Goal: Information Seeking & Learning: Find specific fact

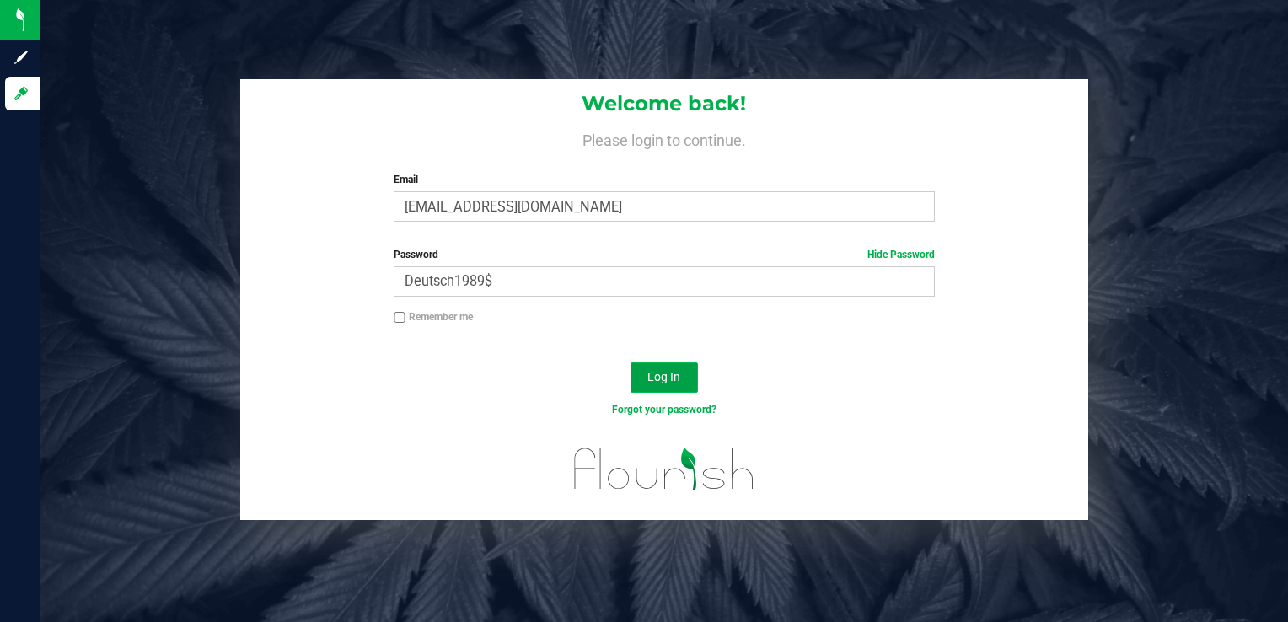
click at [683, 377] on button "Log In" at bounding box center [663, 377] width 67 height 30
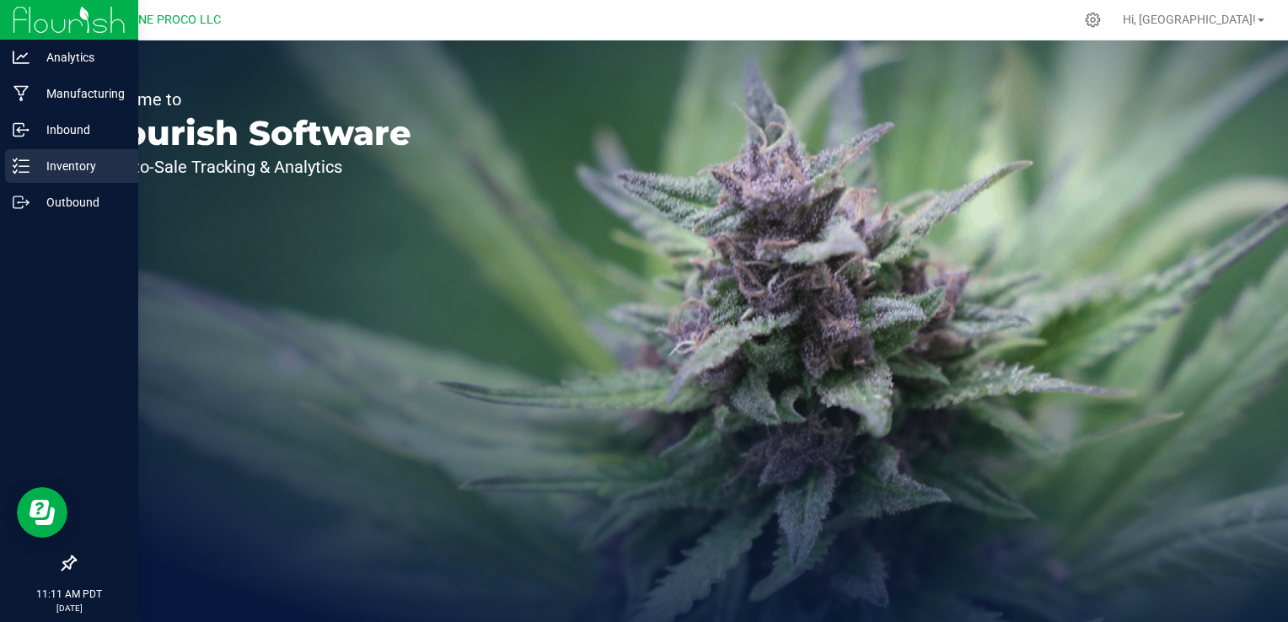
click at [40, 170] on p "Inventory" at bounding box center [79, 166] width 101 height 20
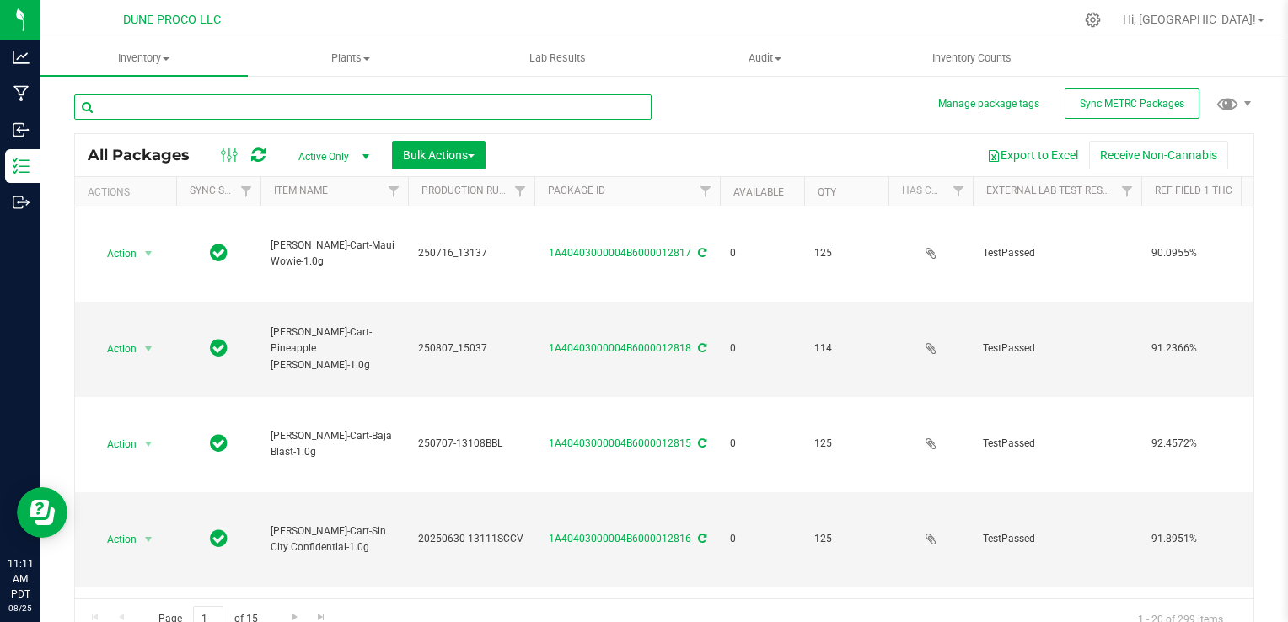
click at [233, 99] on input "text" at bounding box center [362, 106] width 577 height 25
click at [226, 106] on input "text" at bounding box center [362, 106] width 577 height 25
type input "12767"
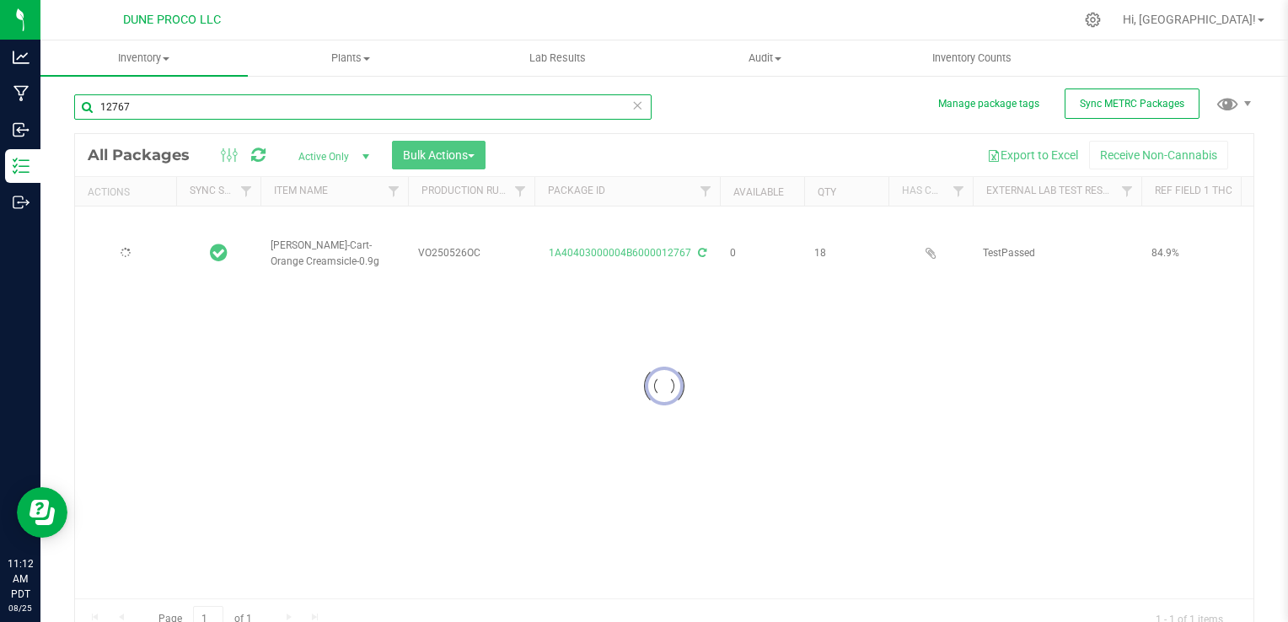
type input "[DATE]"
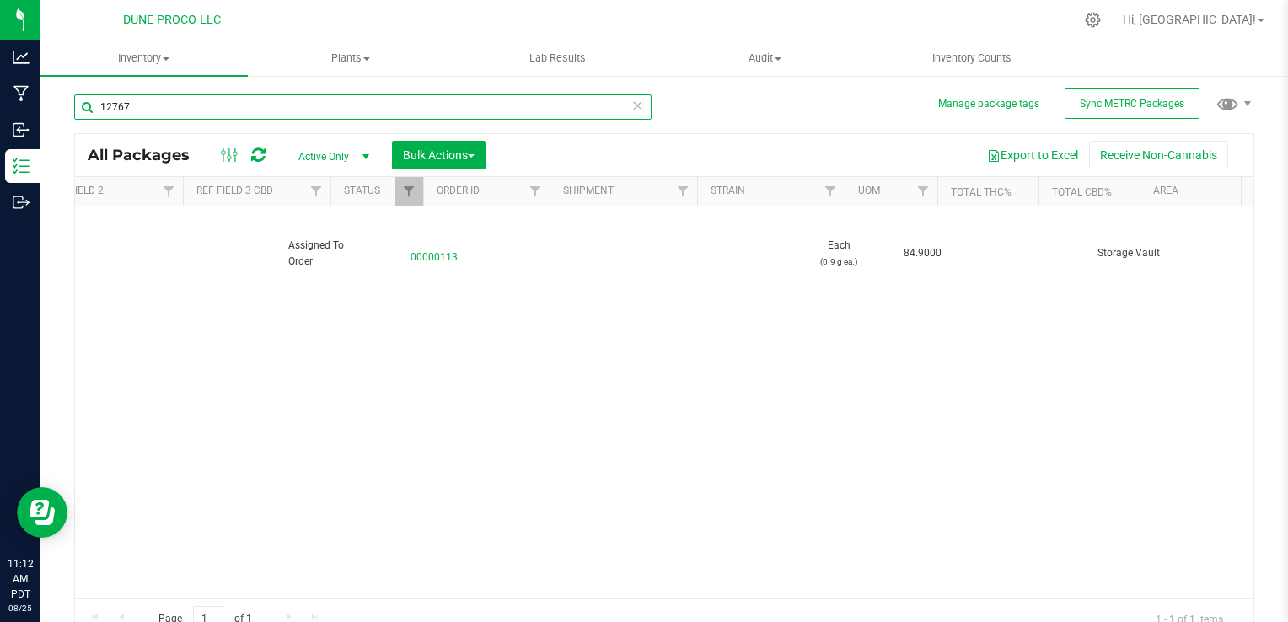
scroll to position [0, 1305]
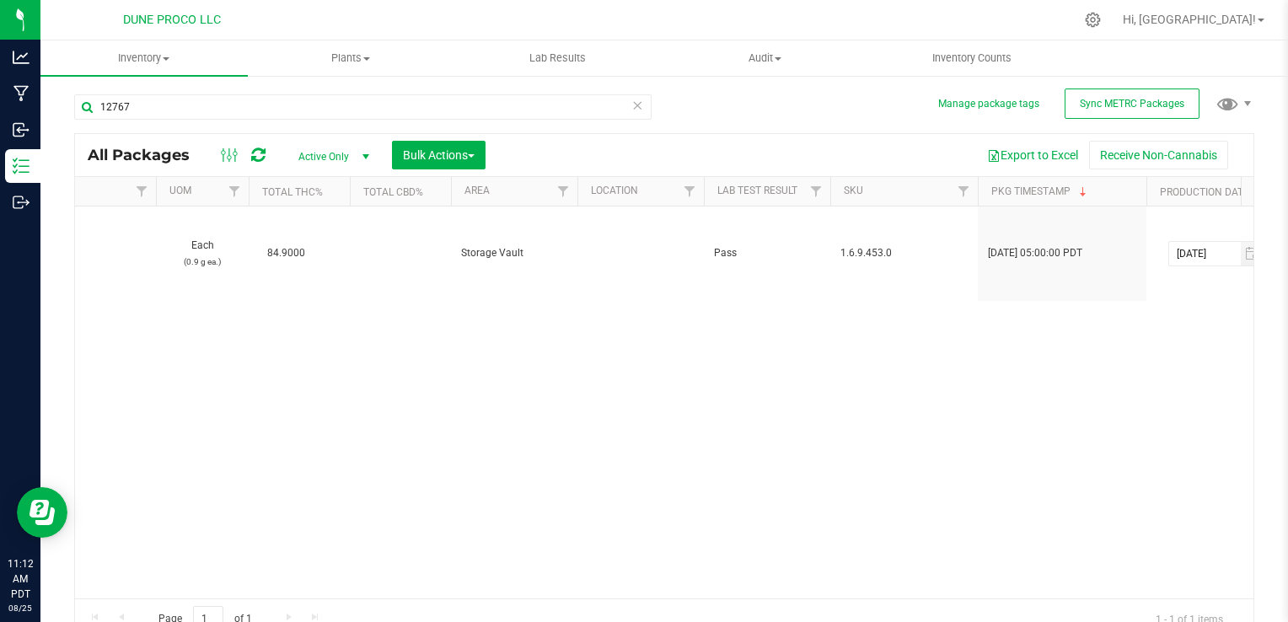
drag, startPoint x: 643, startPoint y: 575, endPoint x: 677, endPoint y: 577, distance: 33.8
click at [651, 575] on div "Action Action Edit attributes Global inventory Locate package Package audit log…" at bounding box center [664, 402] width 1178 height 392
drag, startPoint x: 677, startPoint y: 577, endPoint x: 694, endPoint y: 578, distance: 17.7
click at [693, 578] on div "Action Action Edit attributes Global inventory Locate package Package audit log…" at bounding box center [664, 402] width 1178 height 392
click at [694, 578] on div "Action Action Edit attributes Global inventory Locate package Package audit log…" at bounding box center [664, 402] width 1178 height 392
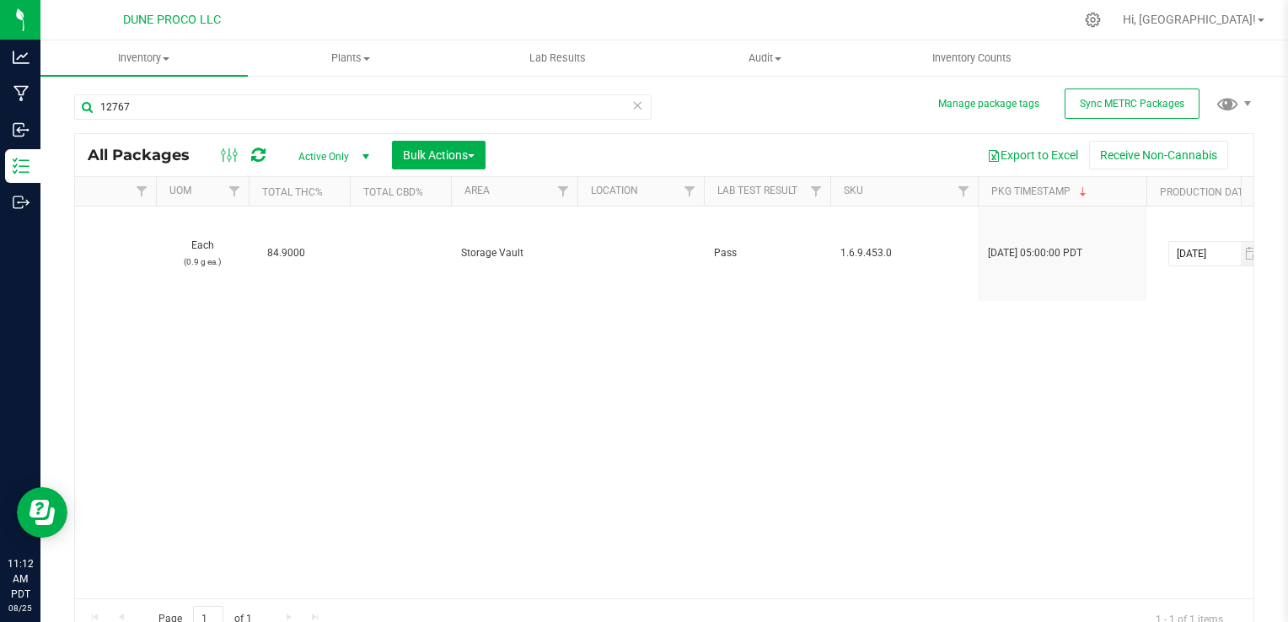
click at [769, 581] on div "Action Action Edit attributes Global inventory Locate package Package audit log…" at bounding box center [664, 402] width 1178 height 392
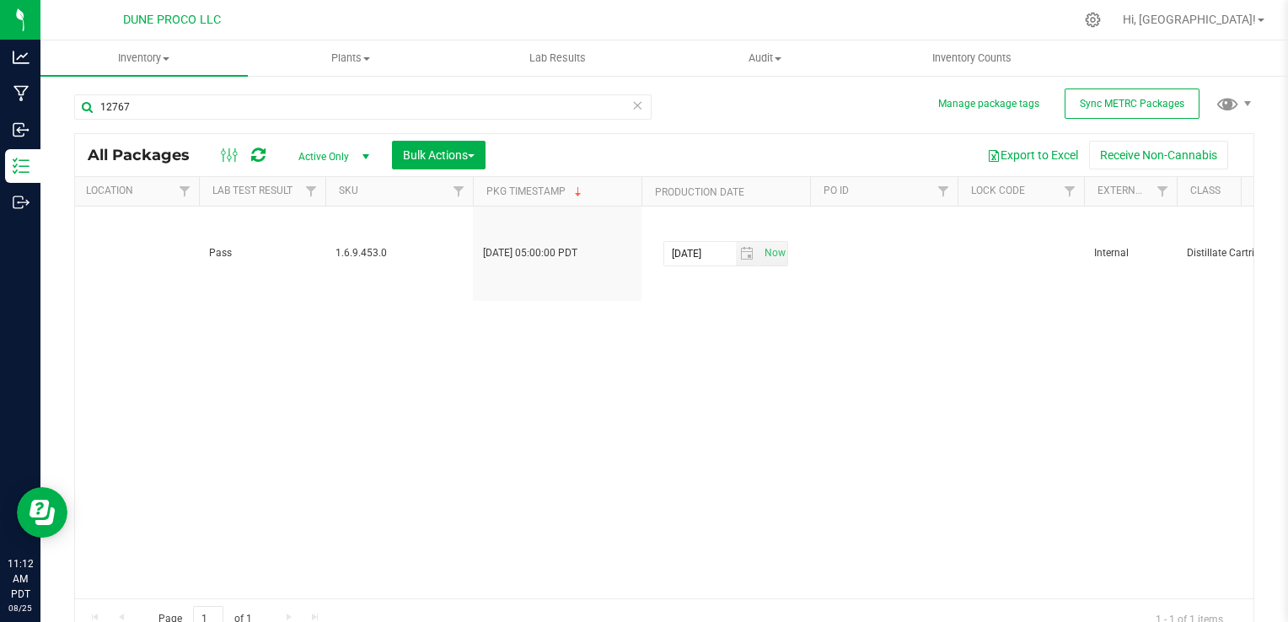
click at [690, 570] on div "Action Action Edit attributes Global inventory Locate package Package audit log…" at bounding box center [664, 402] width 1178 height 392
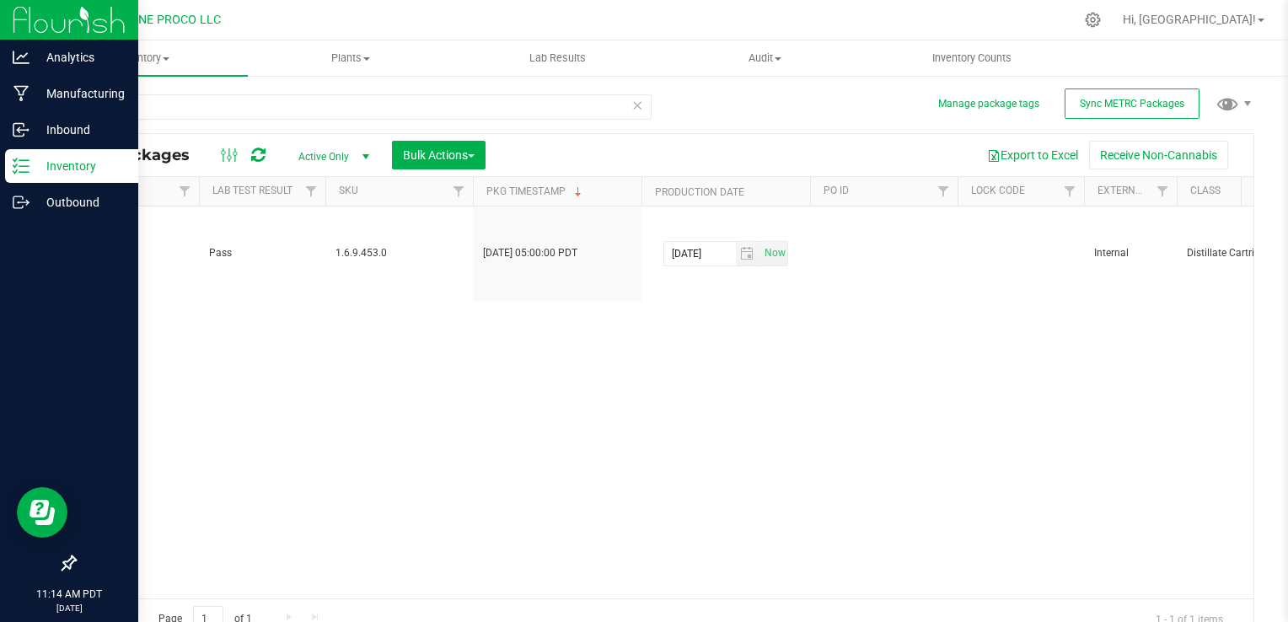
click at [0, 480] on html "Analytics Manufacturing Inbound Inventory Outbound 11:14 AM PDT [DATE] 08/25 DU…" at bounding box center [644, 311] width 1288 height 622
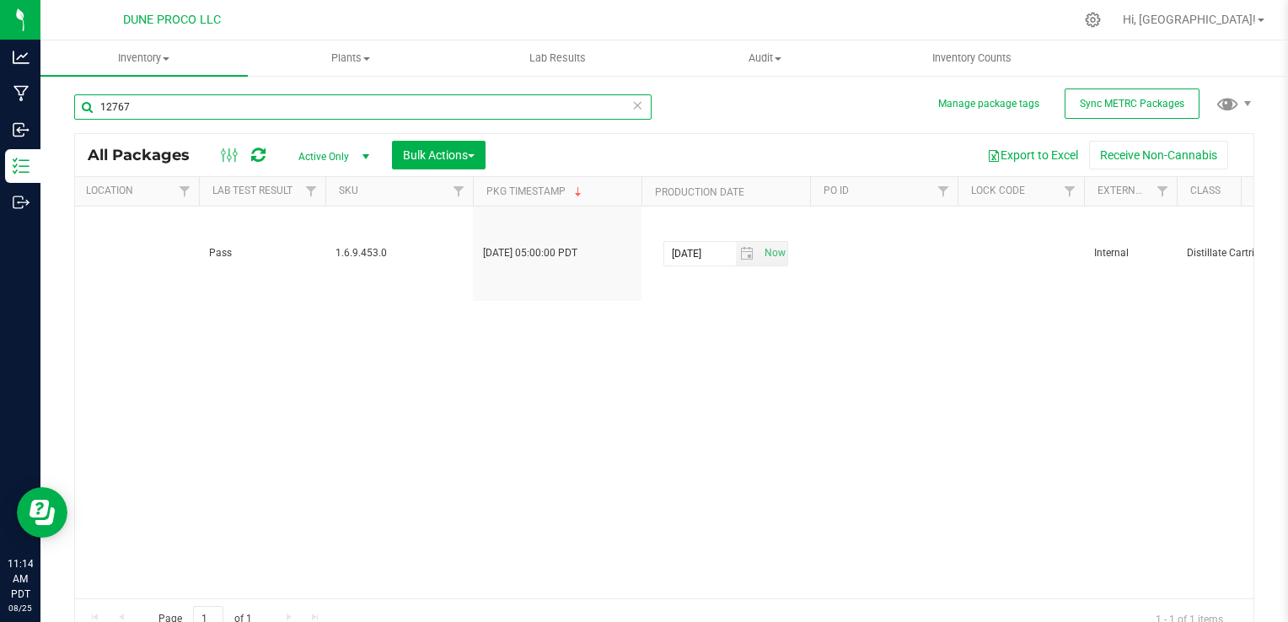
click at [163, 117] on input "12767" at bounding box center [362, 106] width 577 height 25
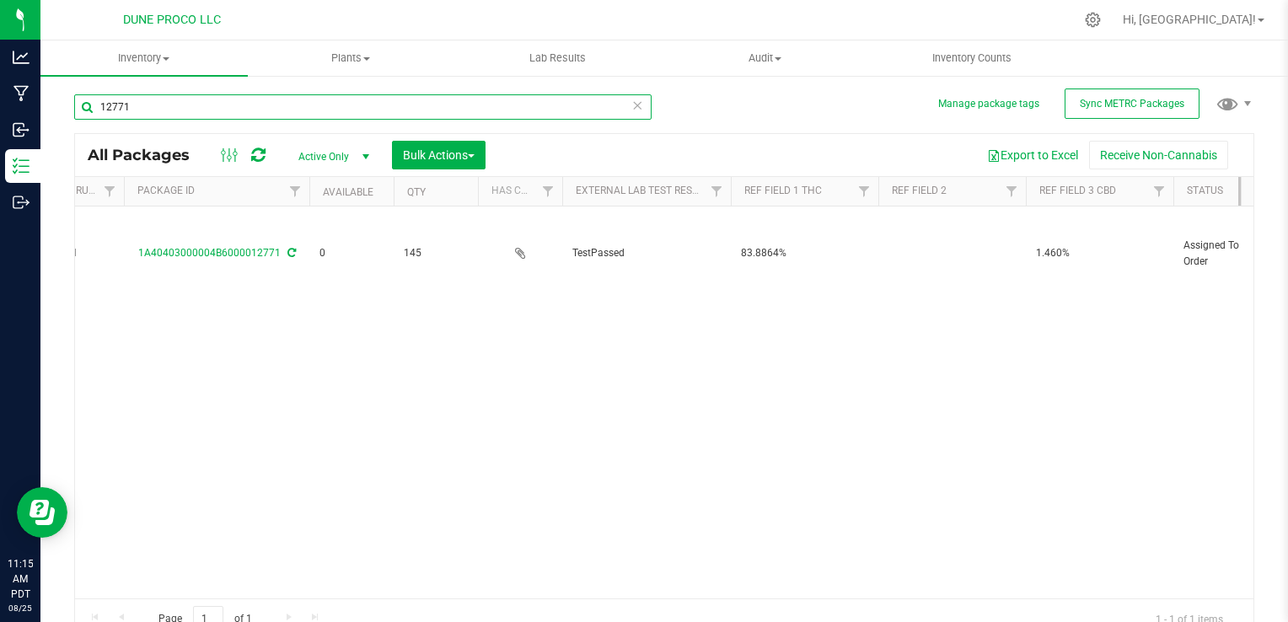
scroll to position [0, 147]
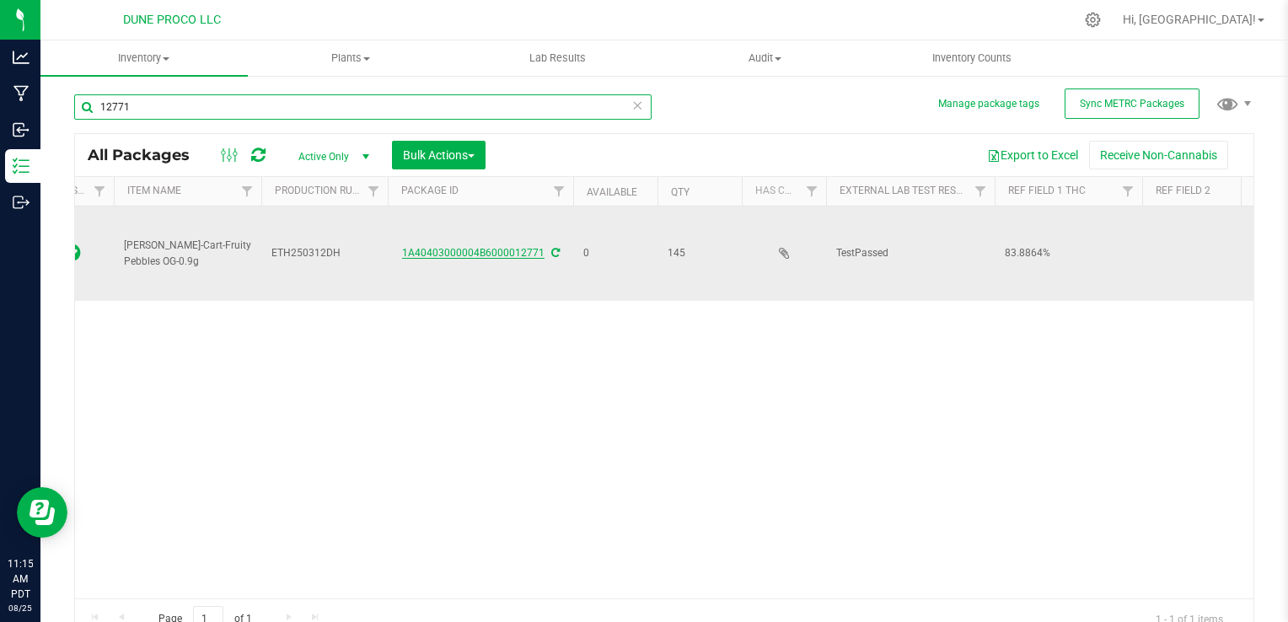
type input "12771"
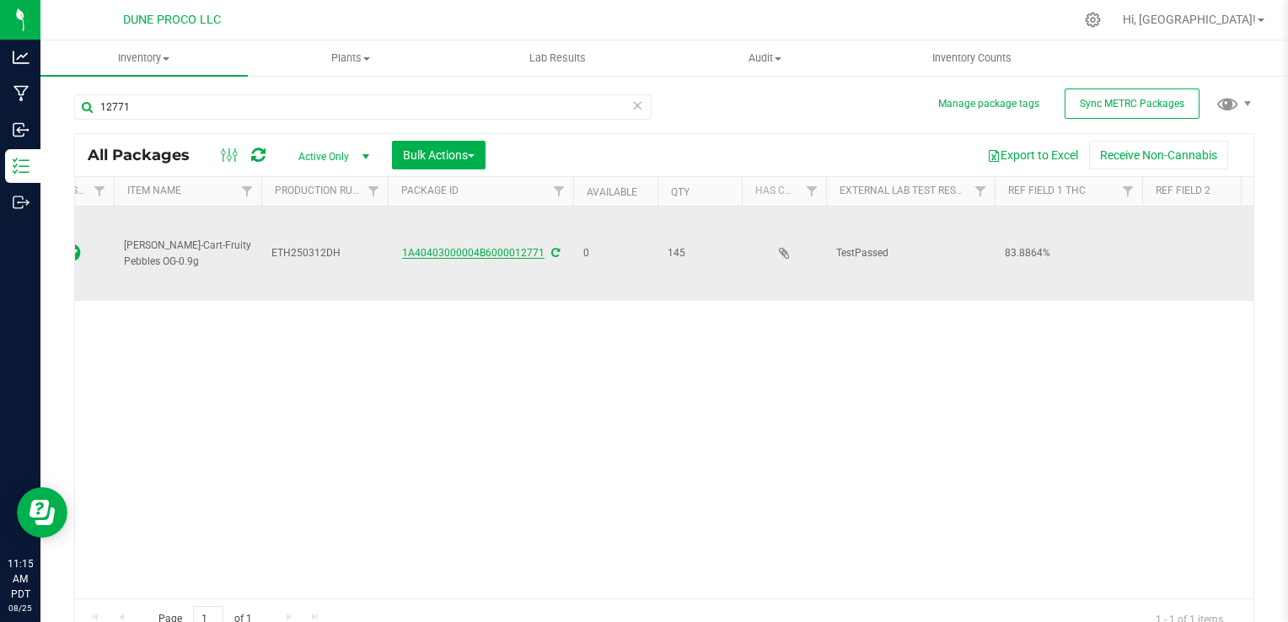
click at [453, 247] on link "1A40403000004B6000012771" at bounding box center [473, 253] width 142 height 12
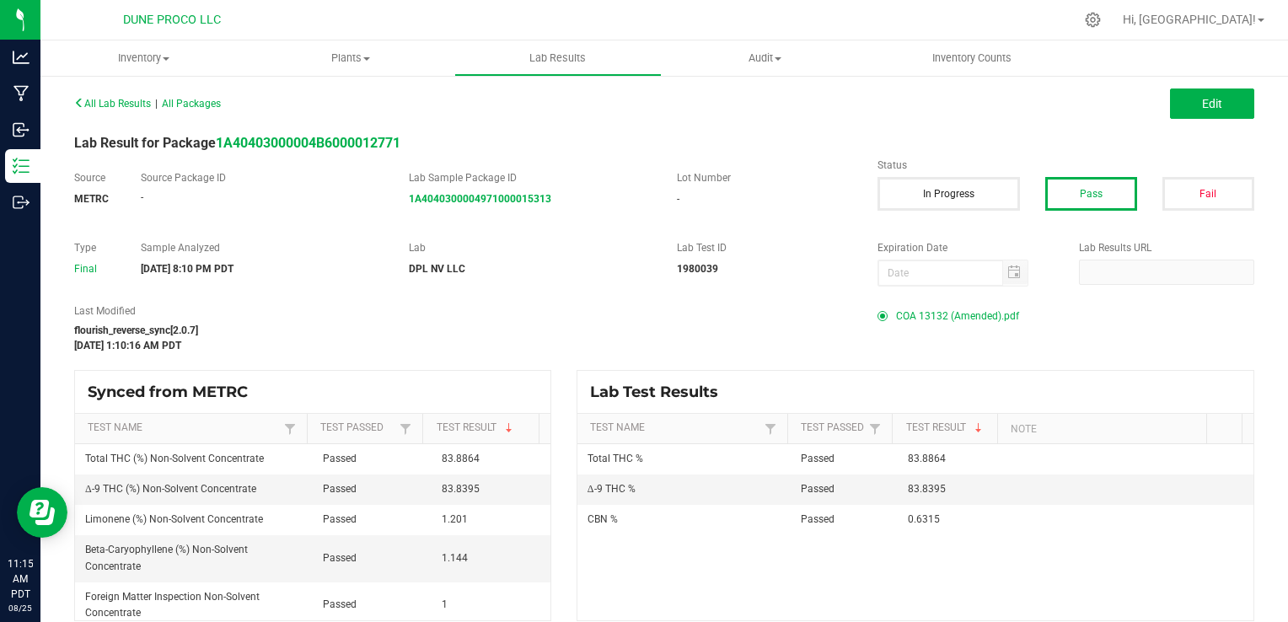
click at [920, 319] on span "COA 13132 (Amended).pdf" at bounding box center [957, 315] width 123 height 25
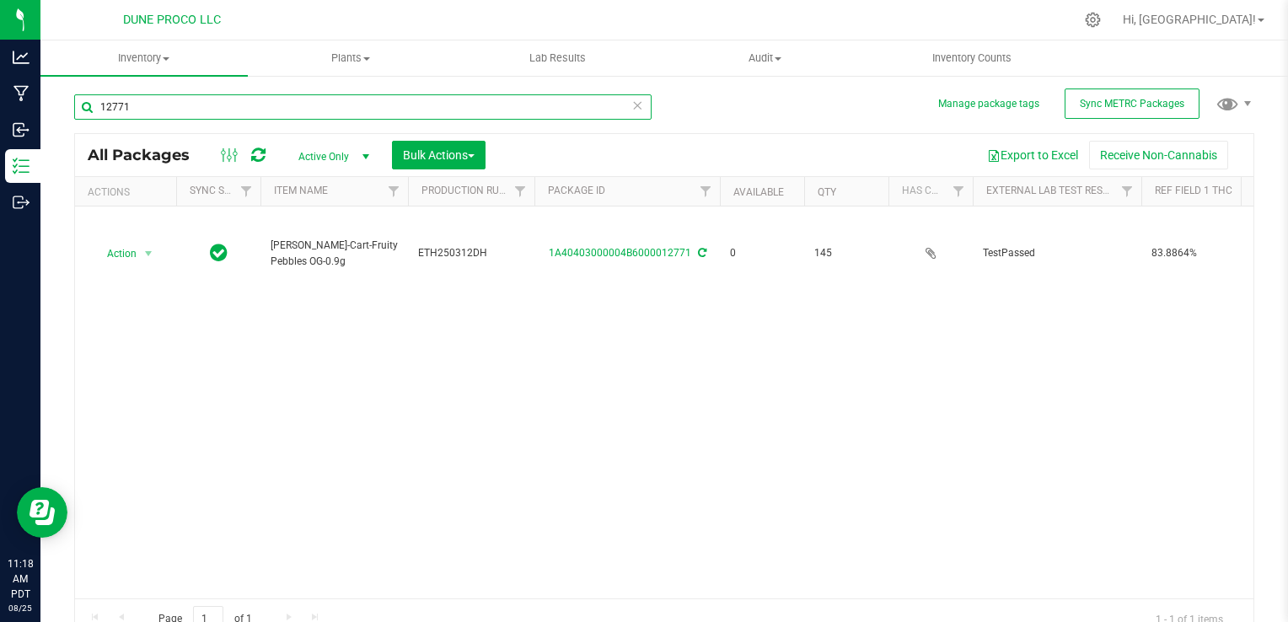
click at [142, 101] on input "12771" at bounding box center [362, 106] width 577 height 25
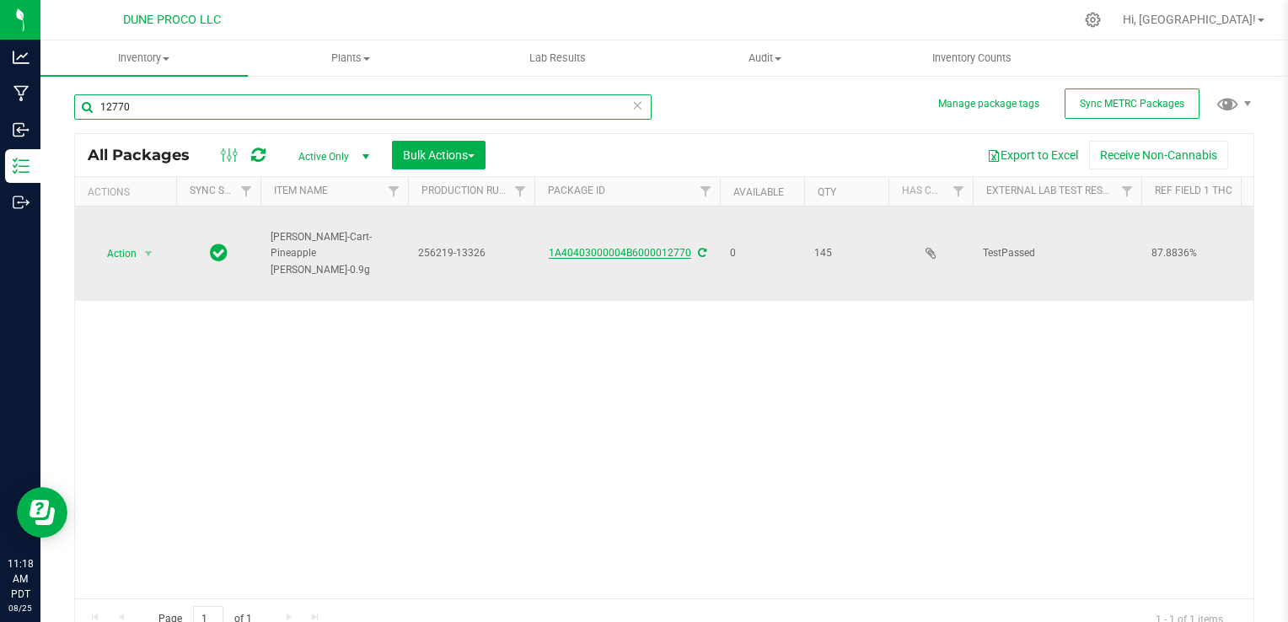
type input "12770"
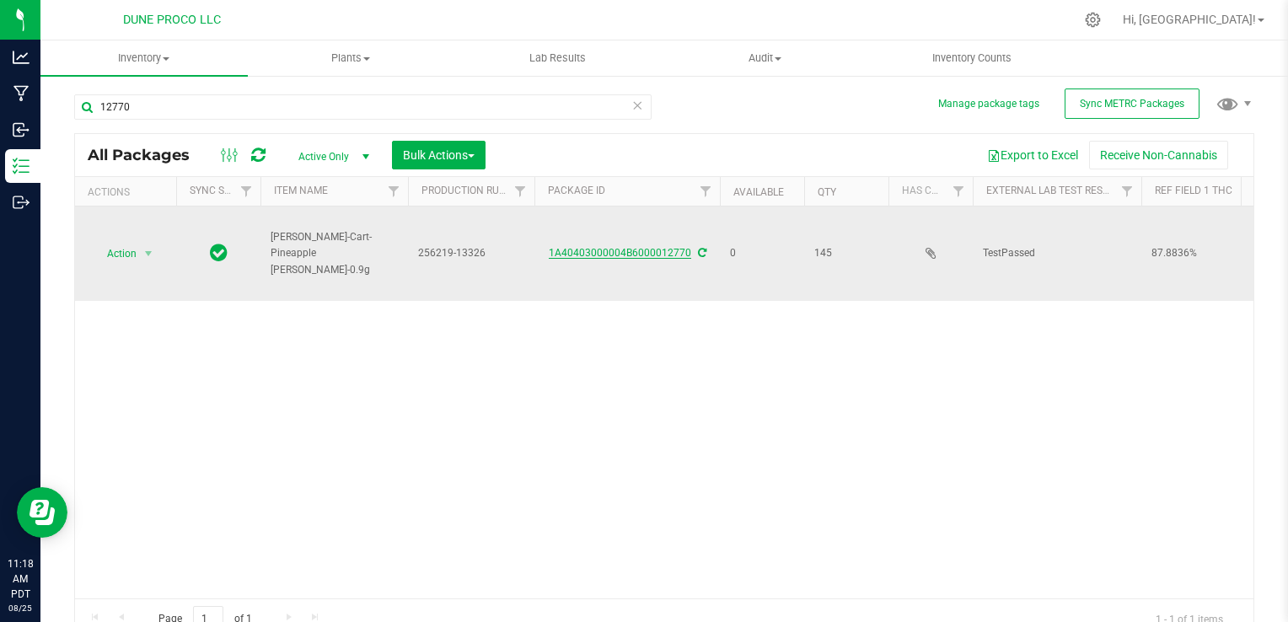
click at [632, 247] on link "1A40403000004B6000012770" at bounding box center [620, 253] width 142 height 12
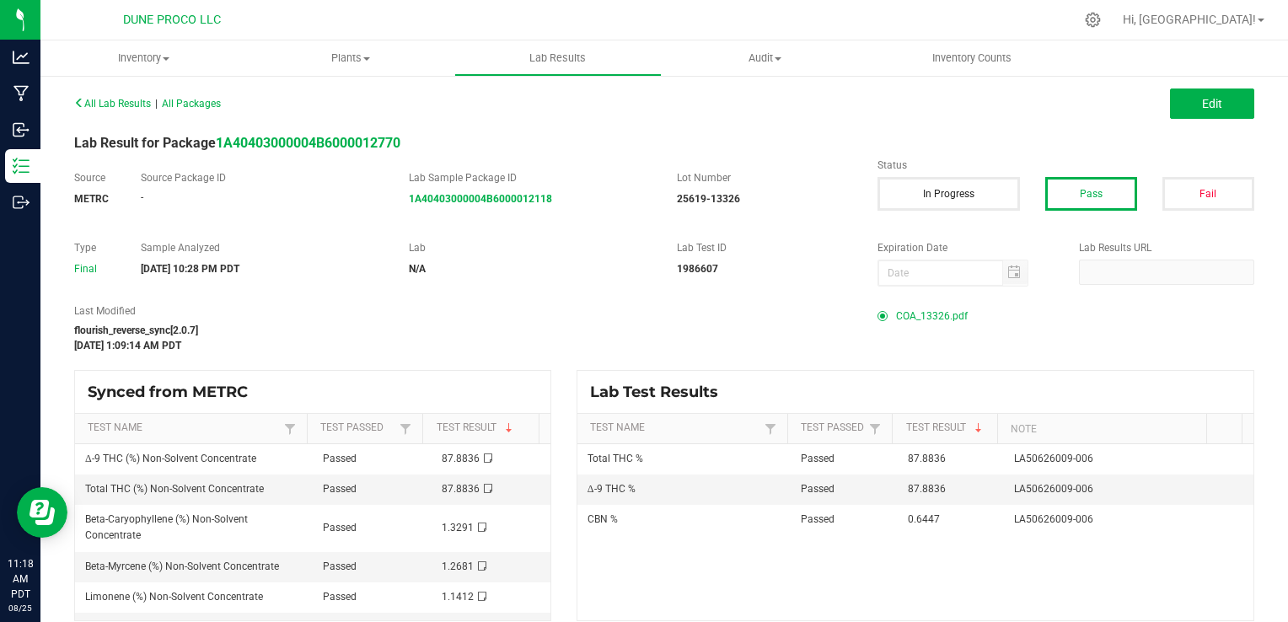
click at [921, 319] on span "COA_13326.pdf" at bounding box center [932, 315] width 72 height 25
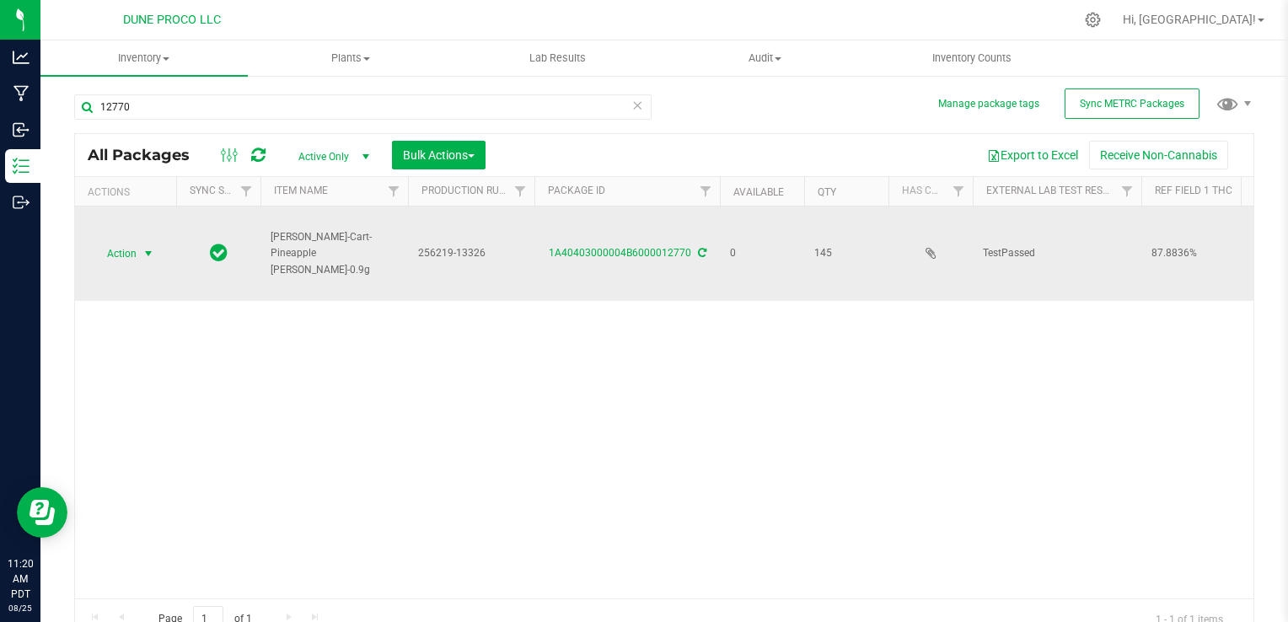
click at [118, 242] on span "Action" at bounding box center [115, 254] width 46 height 24
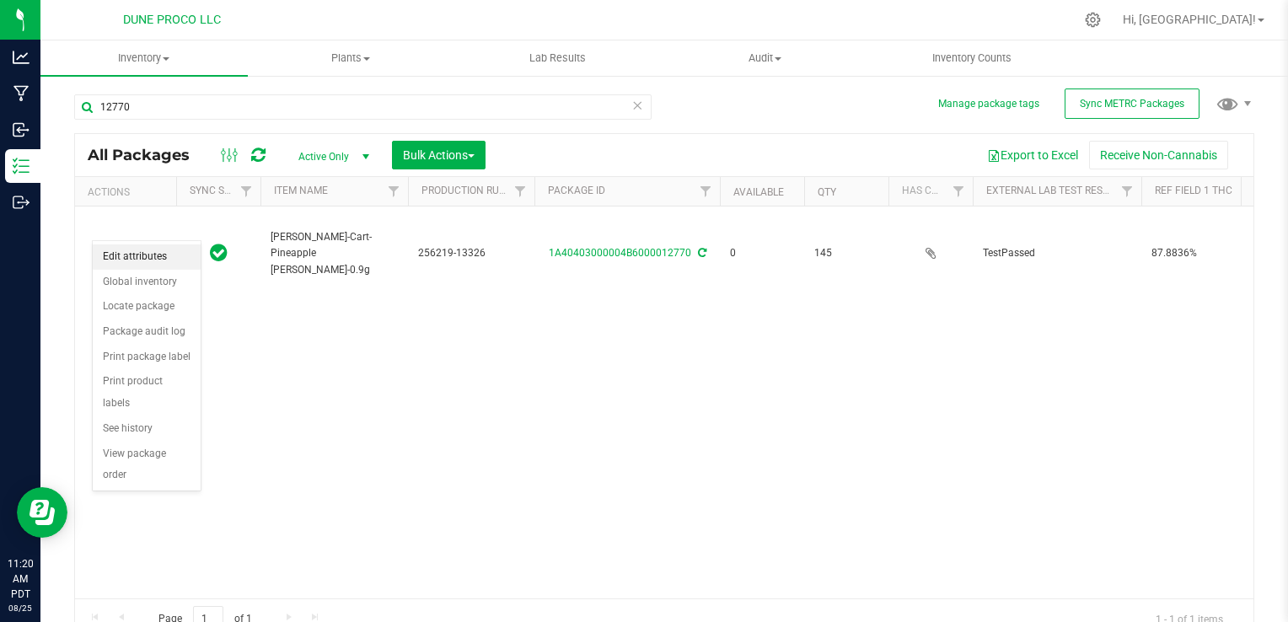
click at [152, 257] on li "Edit attributes" at bounding box center [147, 256] width 108 height 25
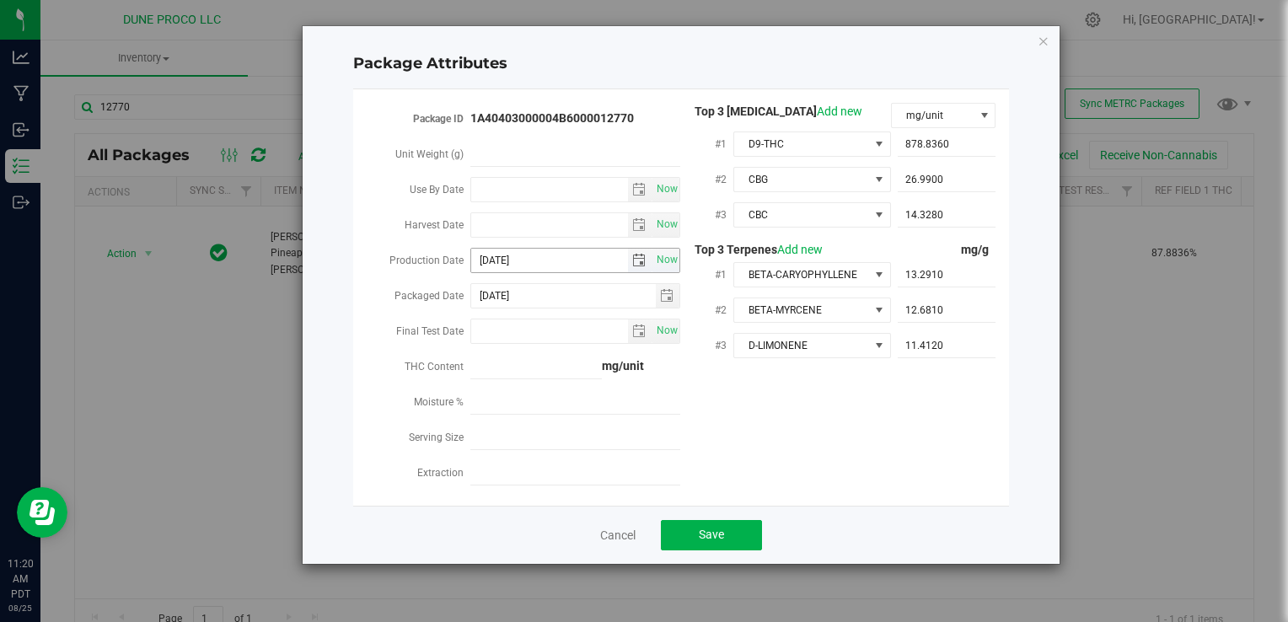
click at [537, 266] on input "[DATE]" at bounding box center [549, 261] width 157 height 24
type input "[DATE]"
click at [731, 544] on button "Save" at bounding box center [711, 535] width 101 height 30
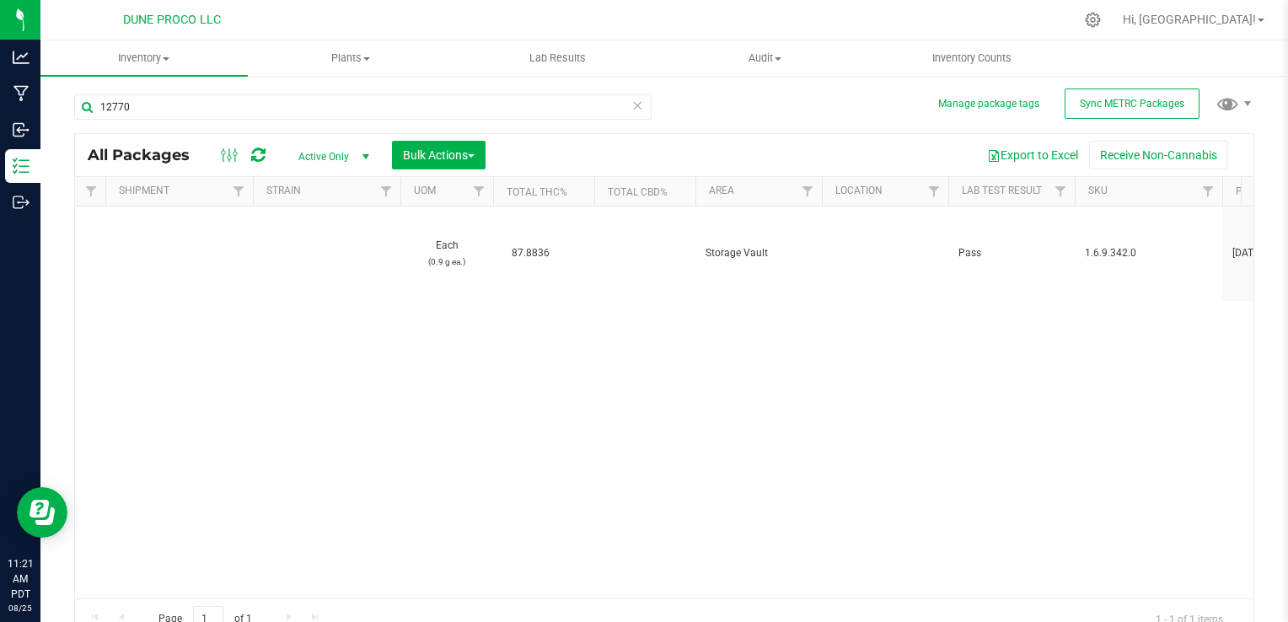
scroll to position [0, 1780]
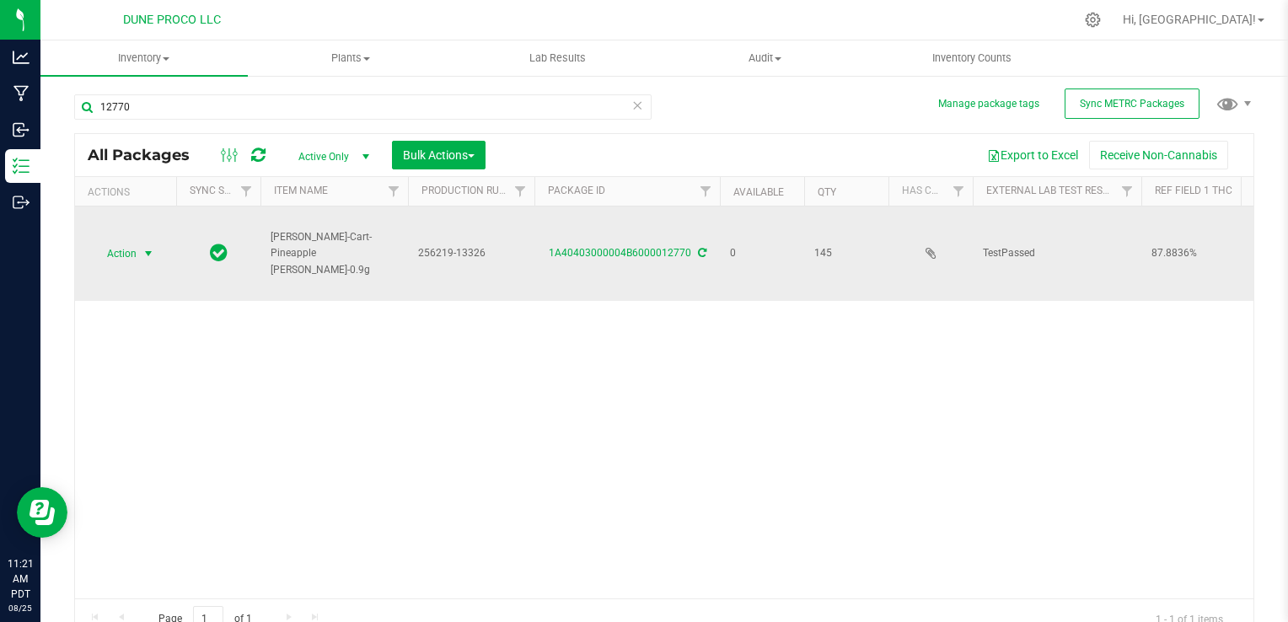
click at [116, 242] on span "Action" at bounding box center [115, 254] width 46 height 24
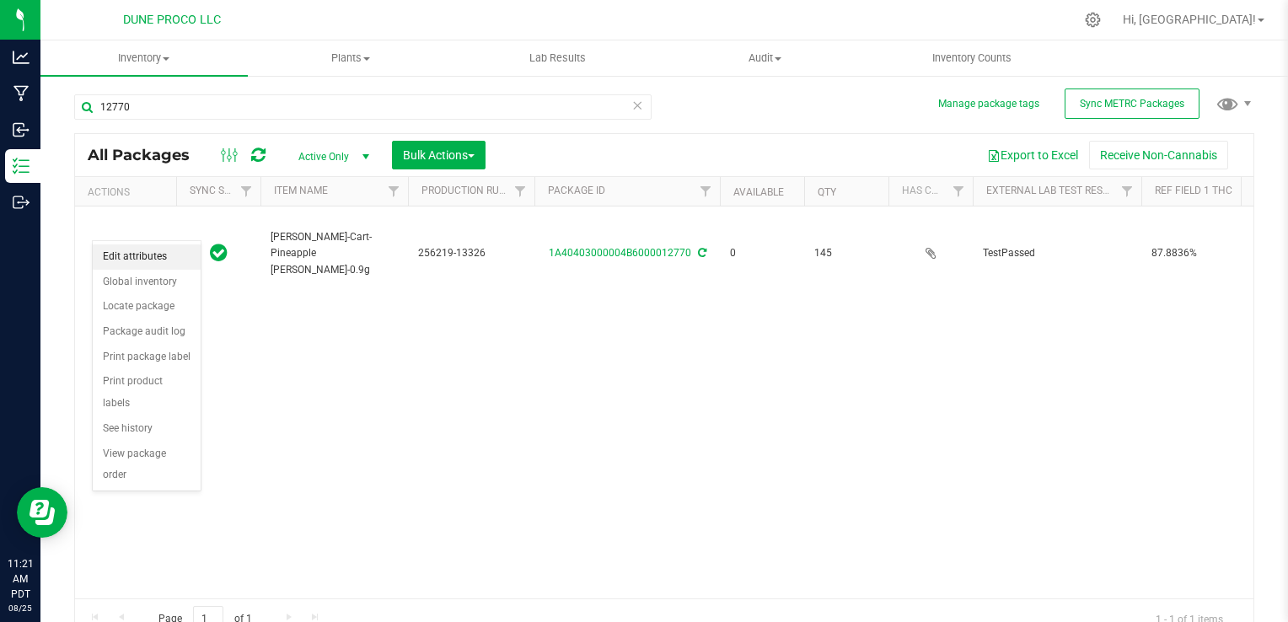
click at [116, 256] on li "Edit attributes" at bounding box center [147, 256] width 108 height 25
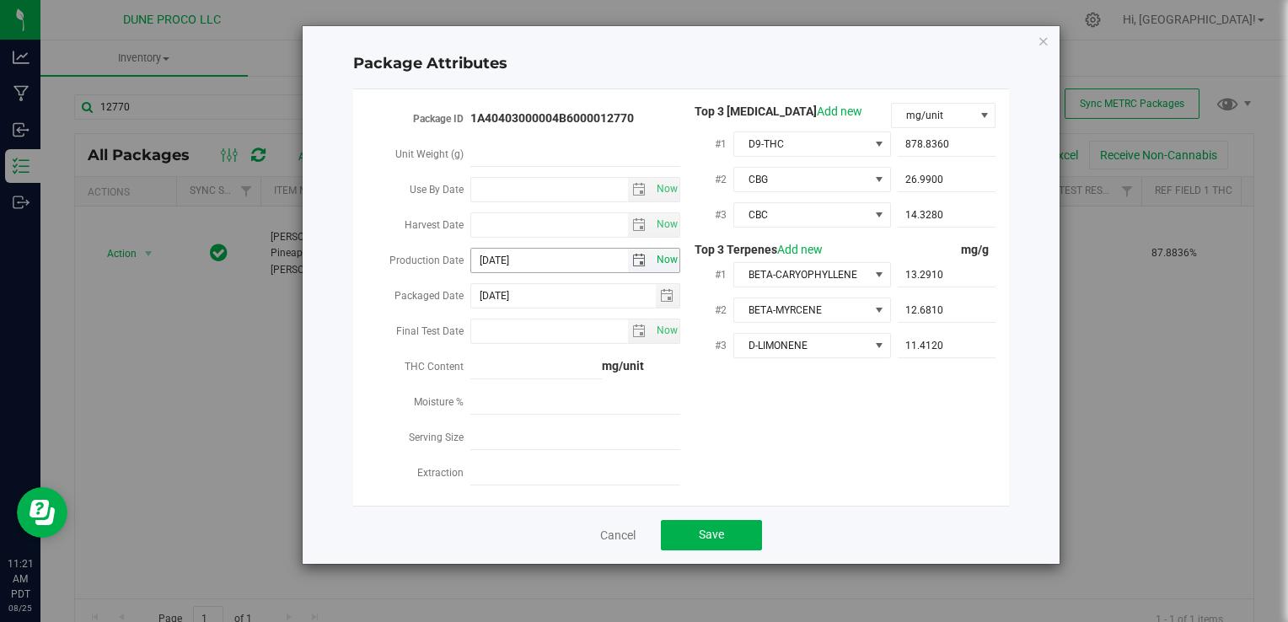
click at [665, 262] on span "Now" at bounding box center [666, 260] width 29 height 24
click at [645, 262] on span "select" at bounding box center [638, 260] width 13 height 13
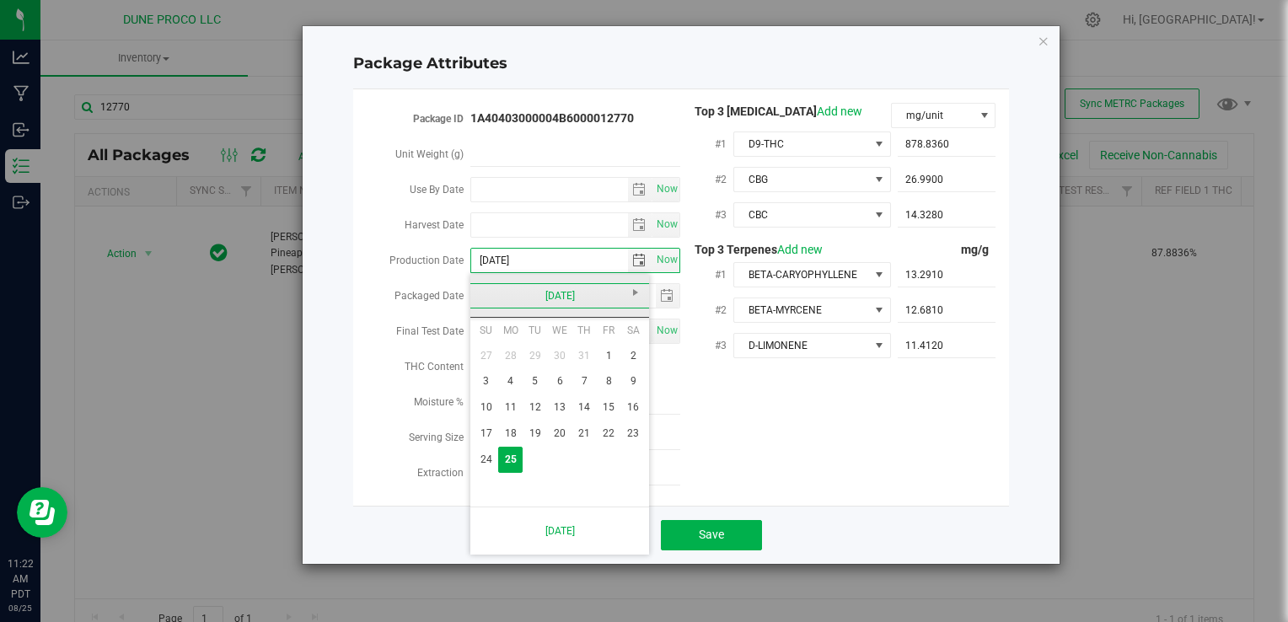
click at [485, 293] on link "[DATE]" at bounding box center [559, 296] width 181 height 26
click at [533, 386] on link "Jun" at bounding box center [538, 388] width 43 height 43
click at [582, 410] on link "19" at bounding box center [584, 407] width 24 height 26
type input "[DATE]"
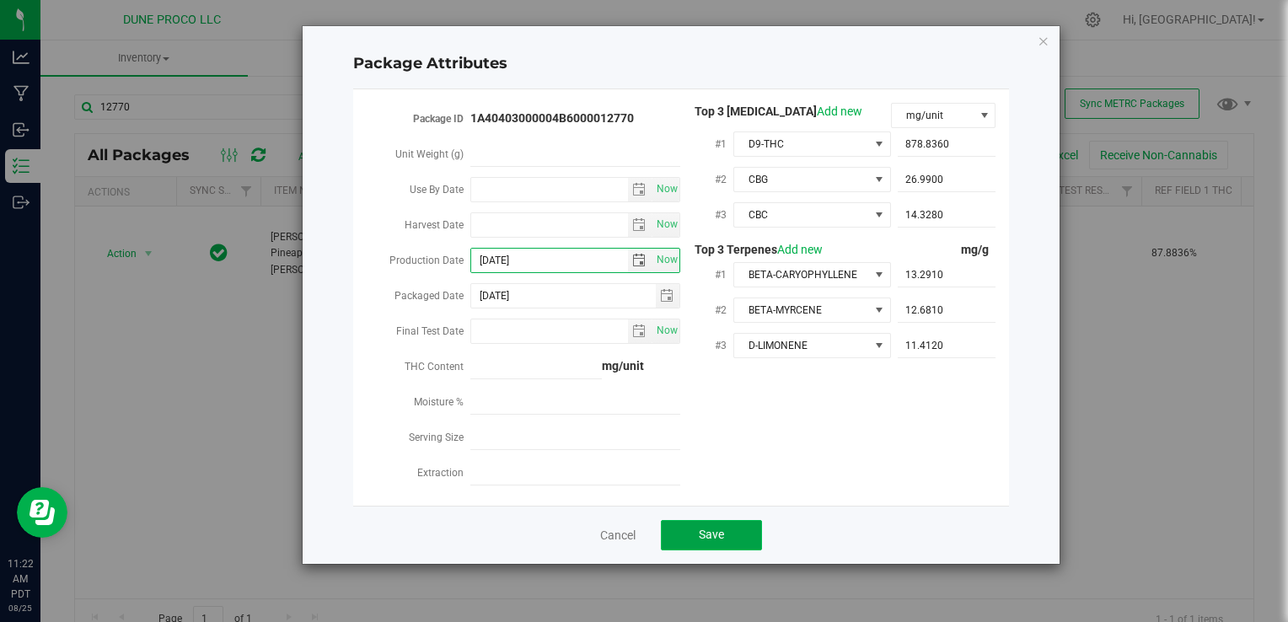
click at [744, 544] on button "Save" at bounding box center [711, 535] width 101 height 30
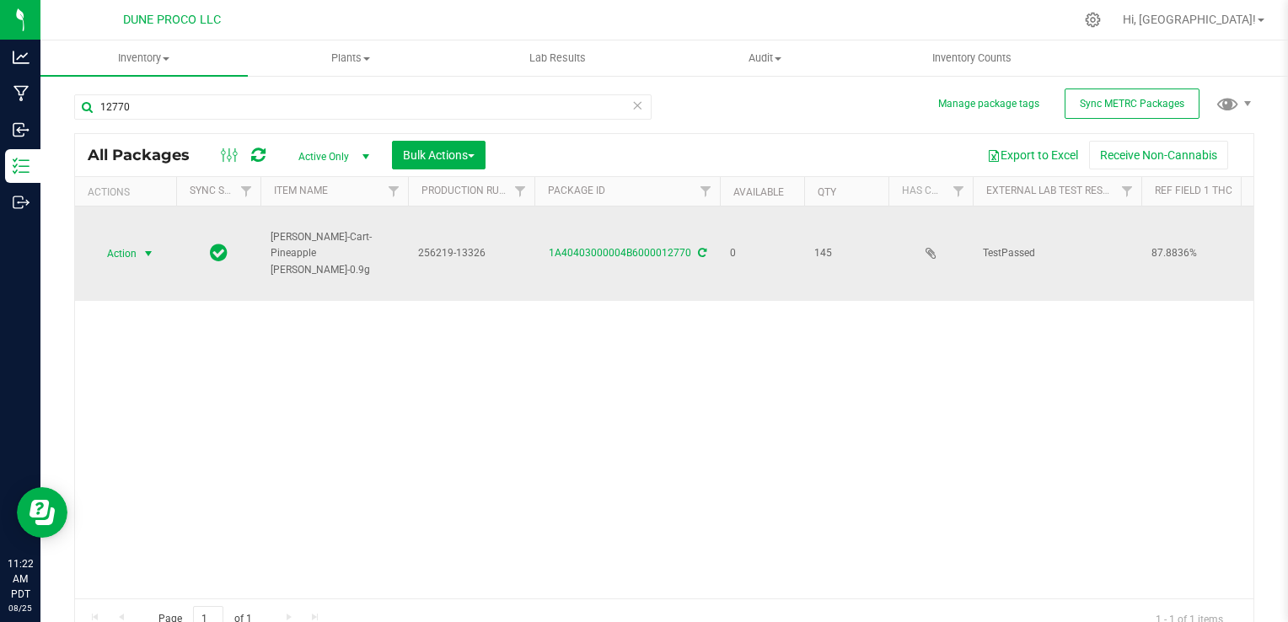
click at [124, 242] on span "Action" at bounding box center [115, 254] width 46 height 24
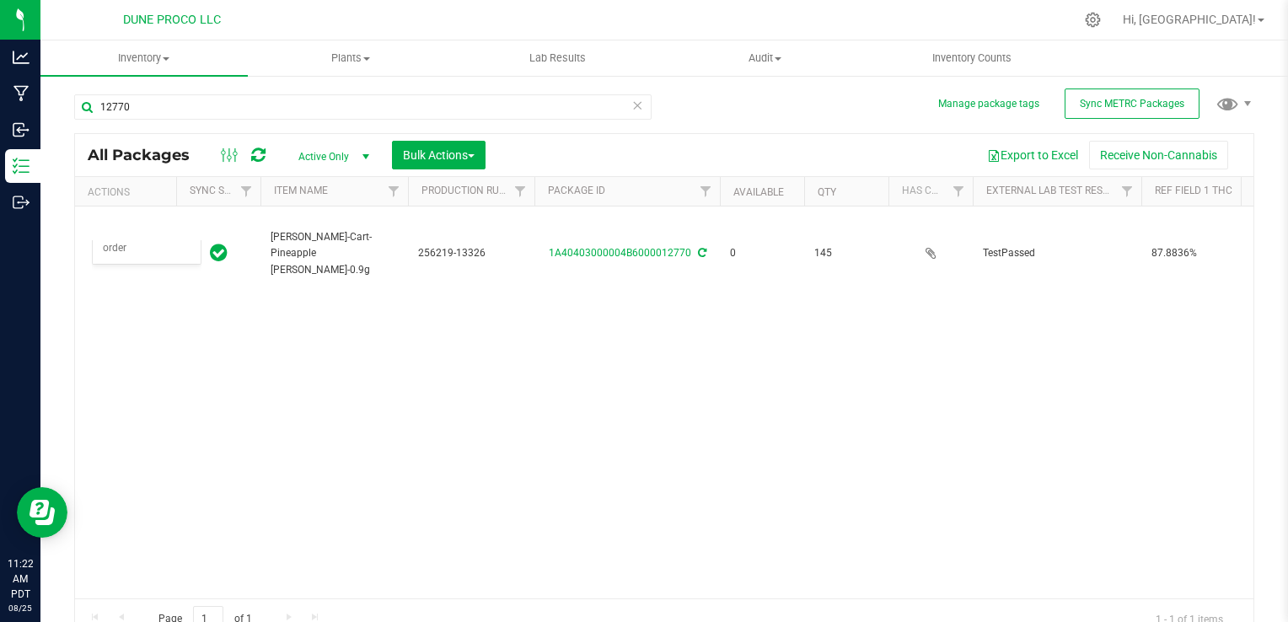
drag, startPoint x: 450, startPoint y: 442, endPoint x: 599, endPoint y: 285, distance: 216.4
click at [450, 438] on div "Action Action Edit attributes Global inventory Locate package Package audit log…" at bounding box center [664, 402] width 1178 height 392
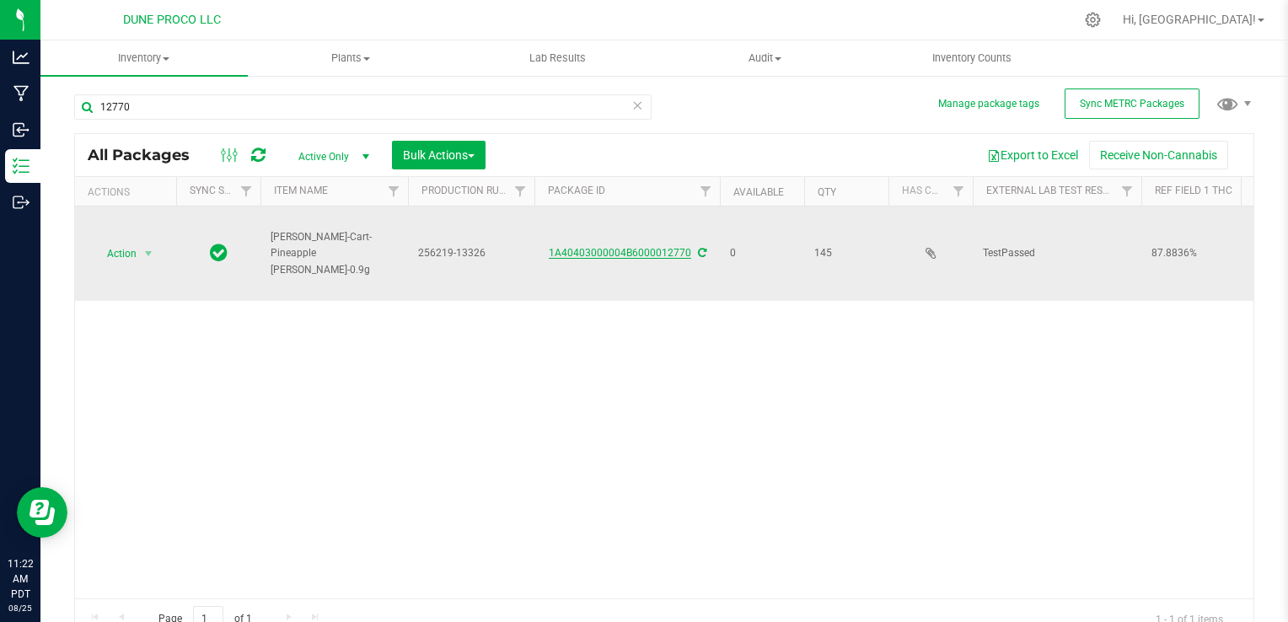
click at [605, 247] on link "1A40403000004B6000012770" at bounding box center [620, 253] width 142 height 12
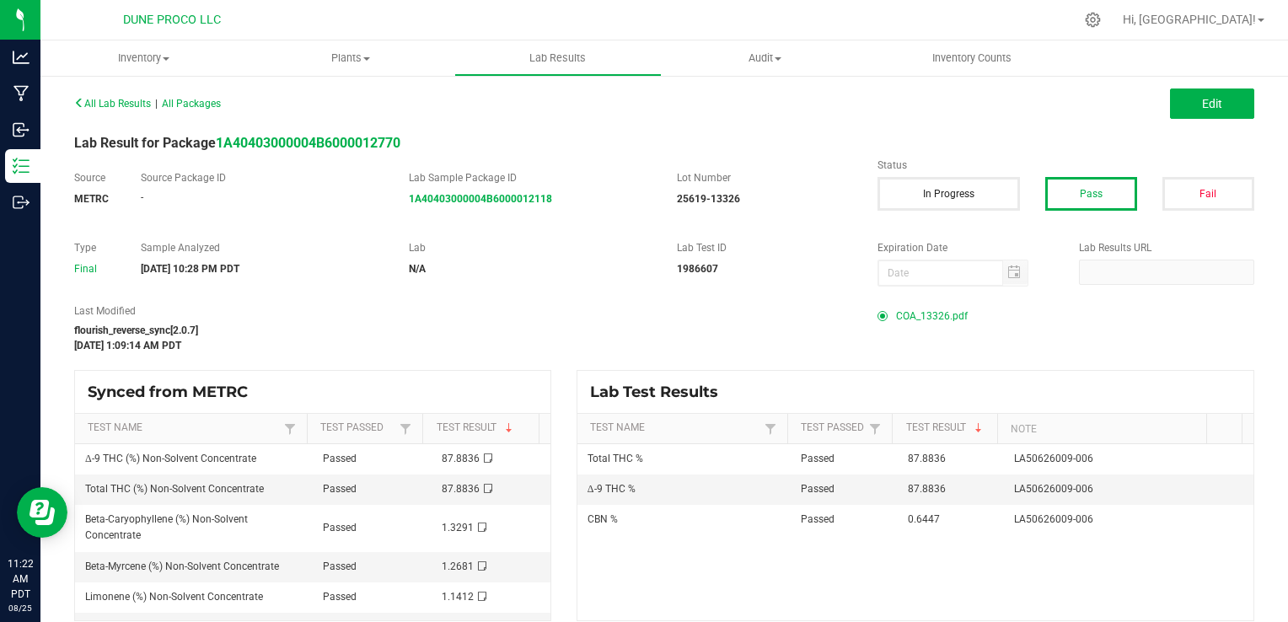
click at [920, 314] on span "COA_13326.pdf" at bounding box center [932, 315] width 72 height 25
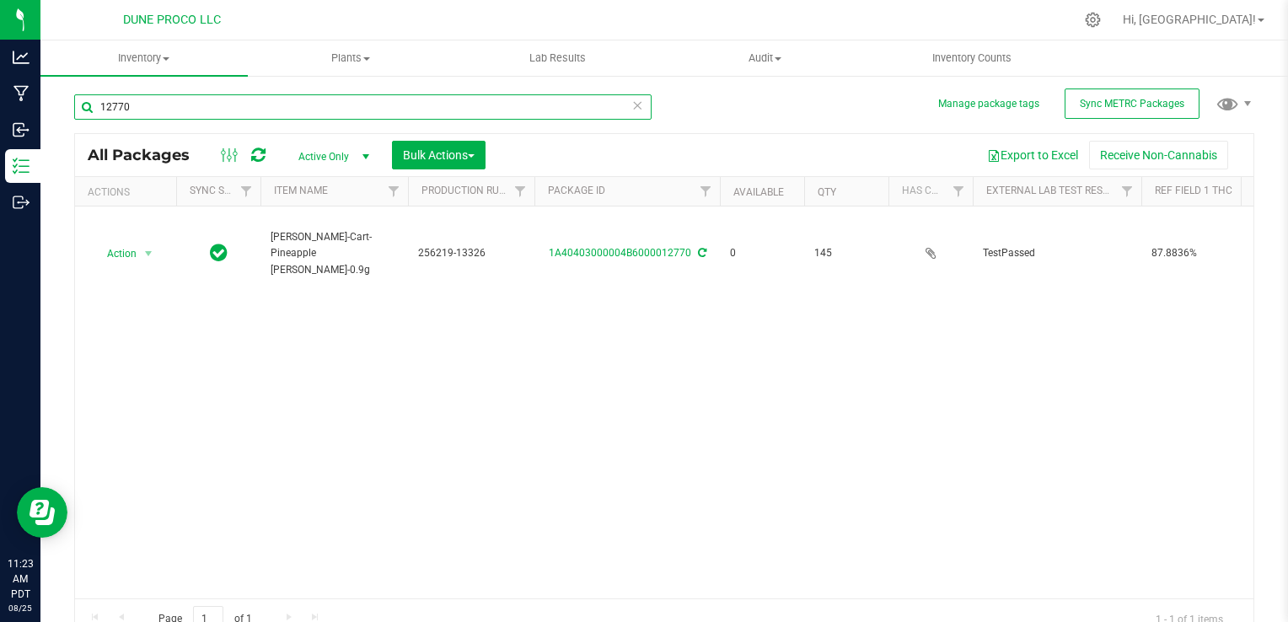
click at [241, 108] on input "12770" at bounding box center [362, 106] width 577 height 25
type input "12769"
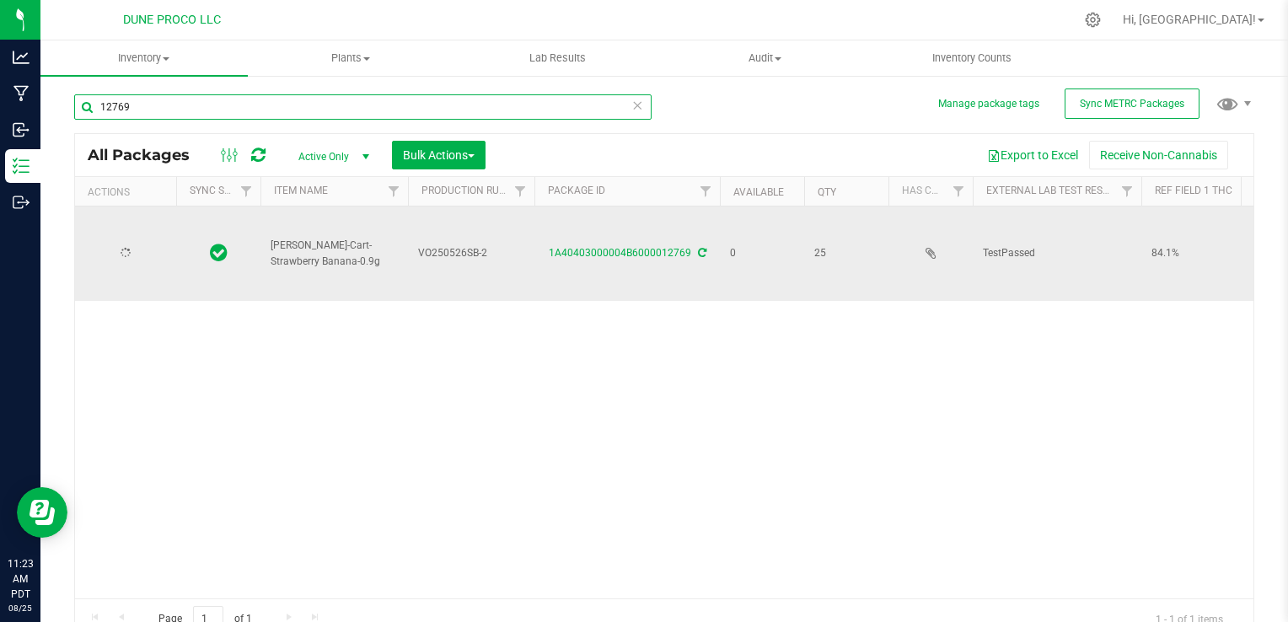
type input "[DATE]"
type input "12769"
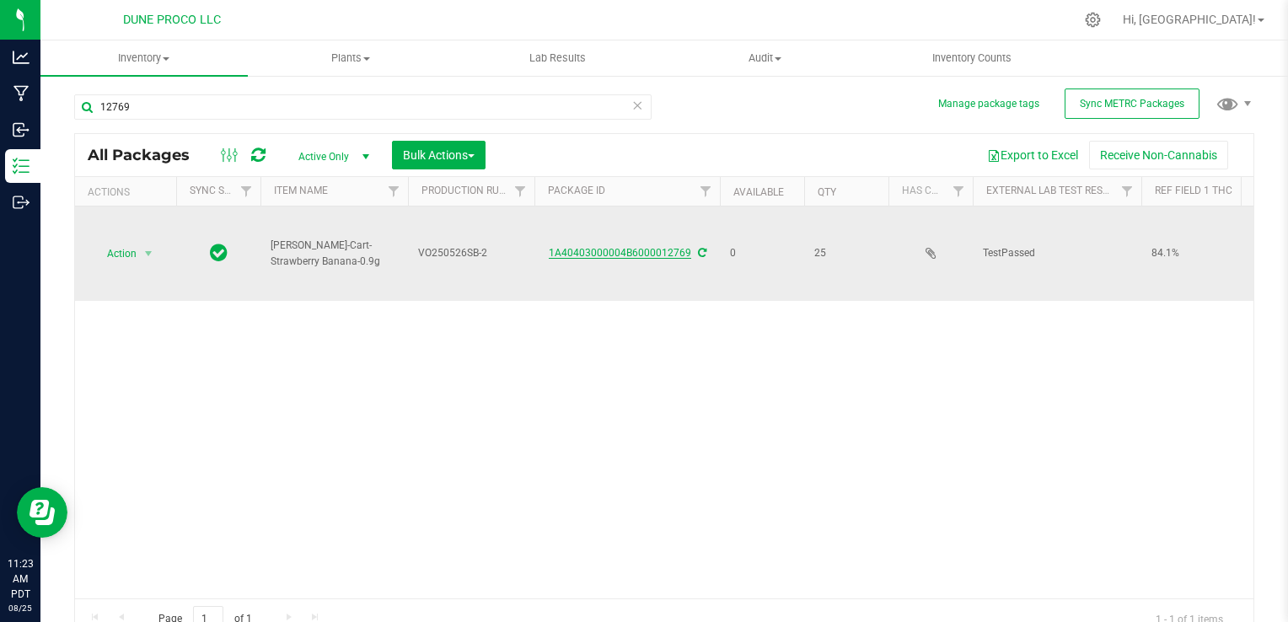
click at [576, 248] on link "1A40403000004B6000012769" at bounding box center [620, 253] width 142 height 12
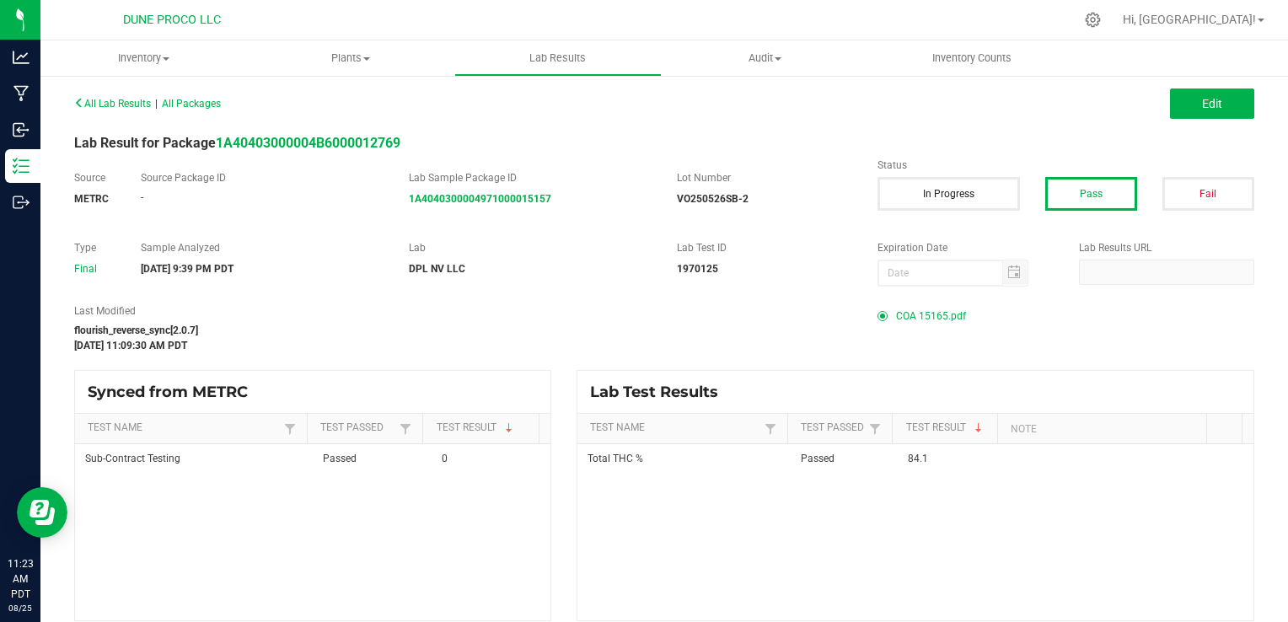
click at [925, 315] on span "COA 15165.pdf" at bounding box center [931, 315] width 70 height 25
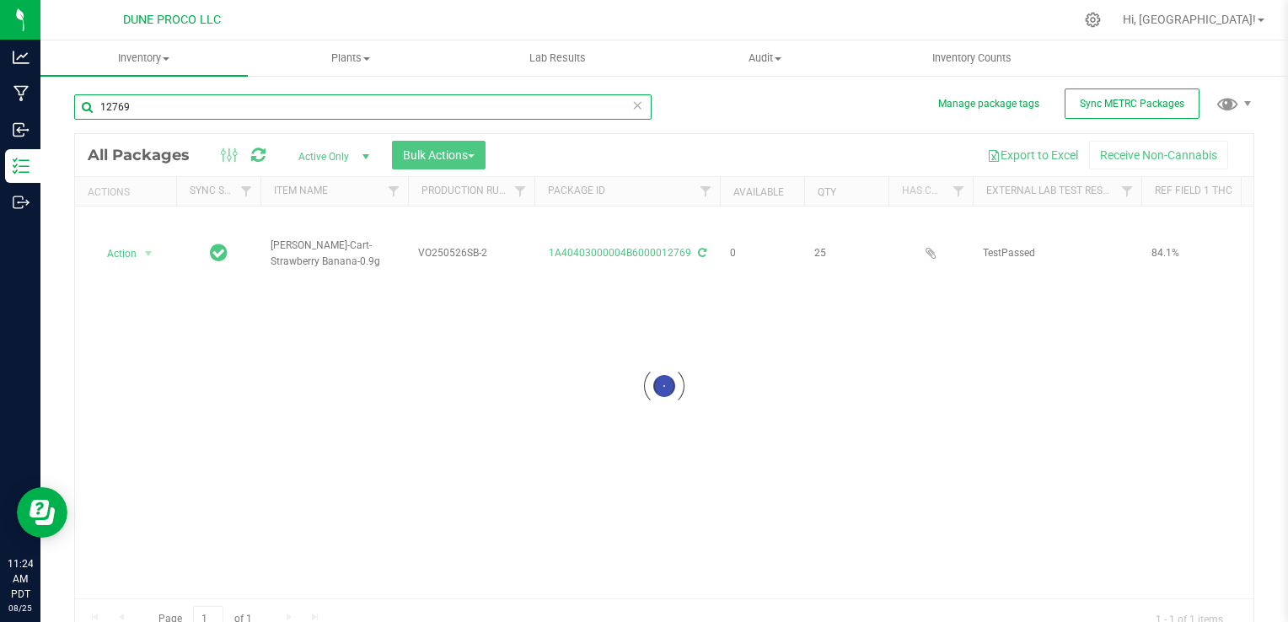
click at [157, 108] on input "12769" at bounding box center [362, 106] width 577 height 25
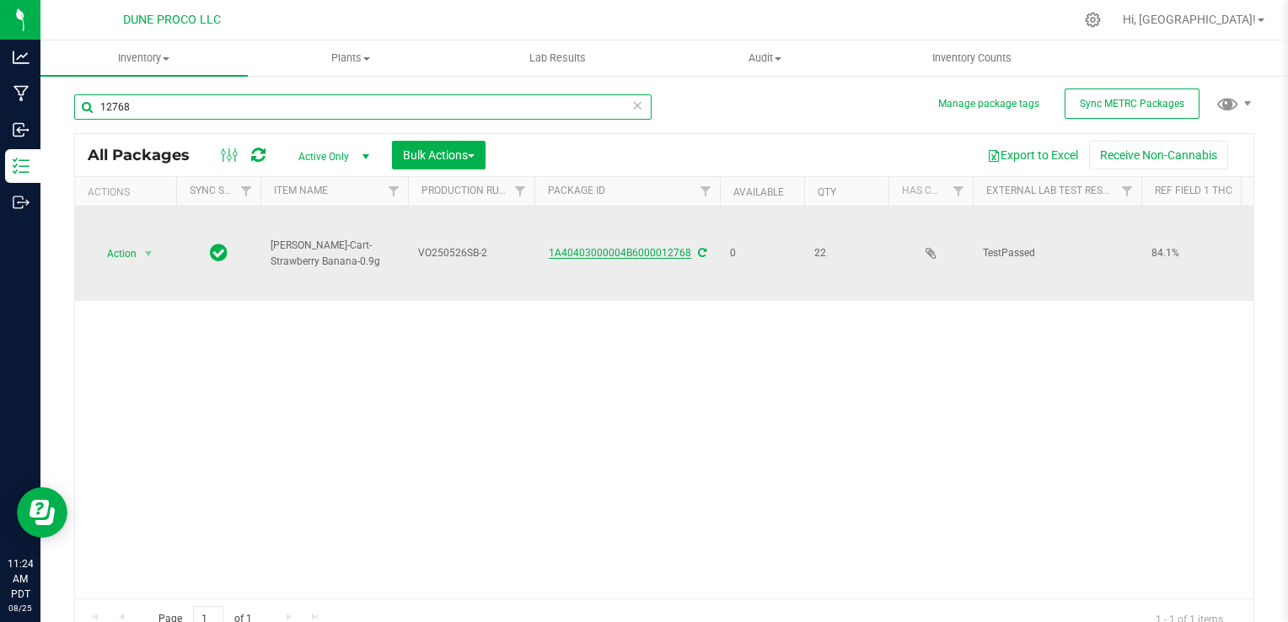
type input "12768"
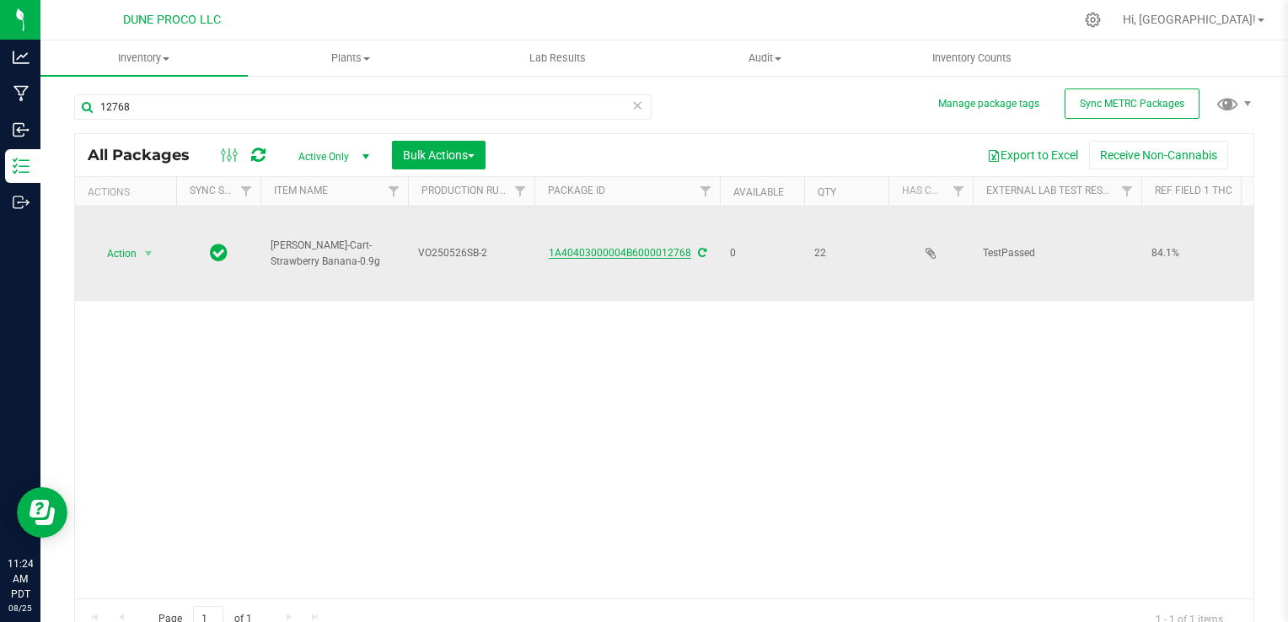
click at [558, 251] on link "1A40403000004B6000012768" at bounding box center [620, 253] width 142 height 12
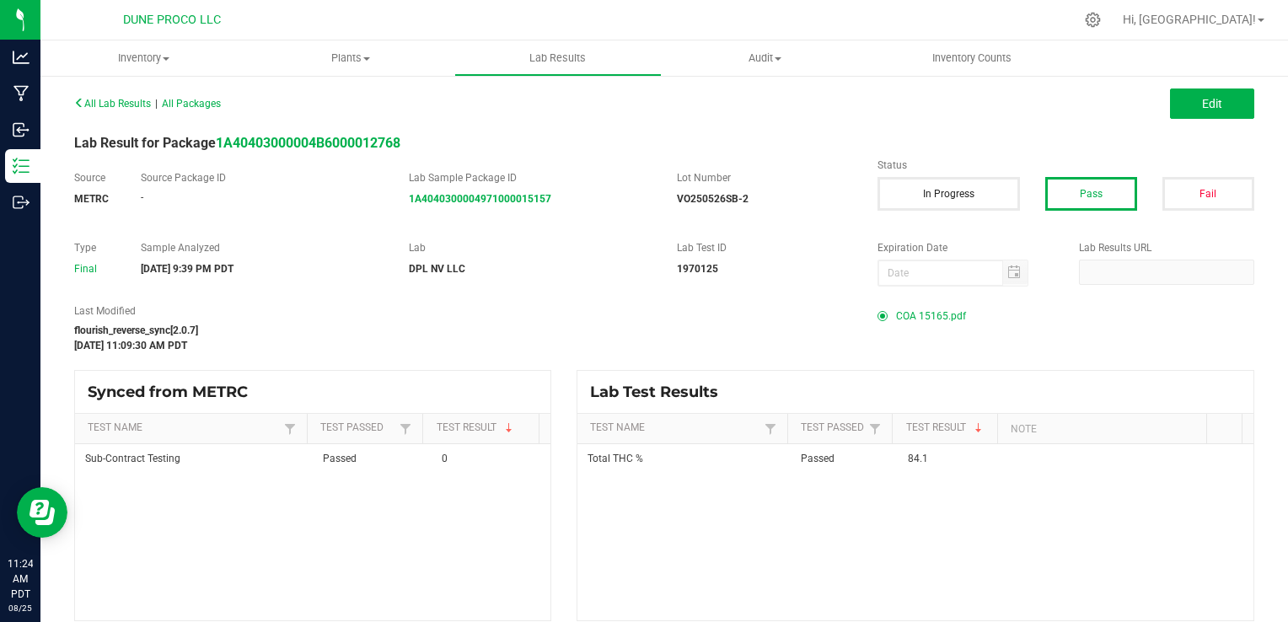
click at [897, 310] on span "COA 15165.pdf" at bounding box center [931, 315] width 70 height 25
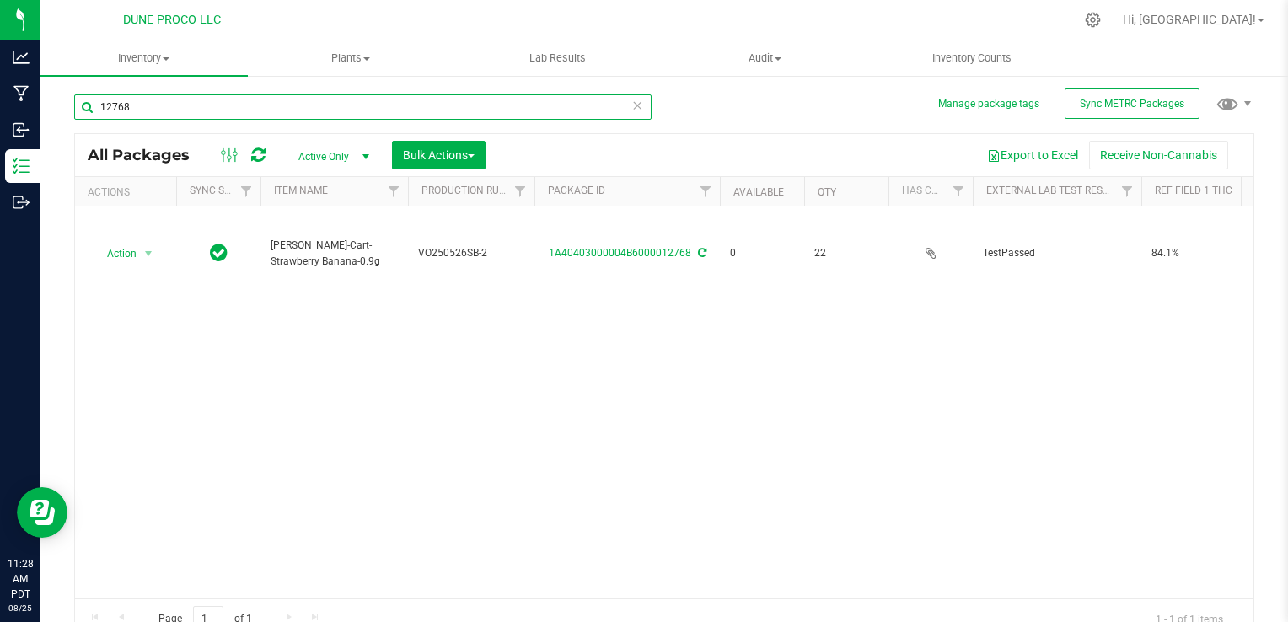
click at [141, 113] on input "12768" at bounding box center [362, 106] width 577 height 25
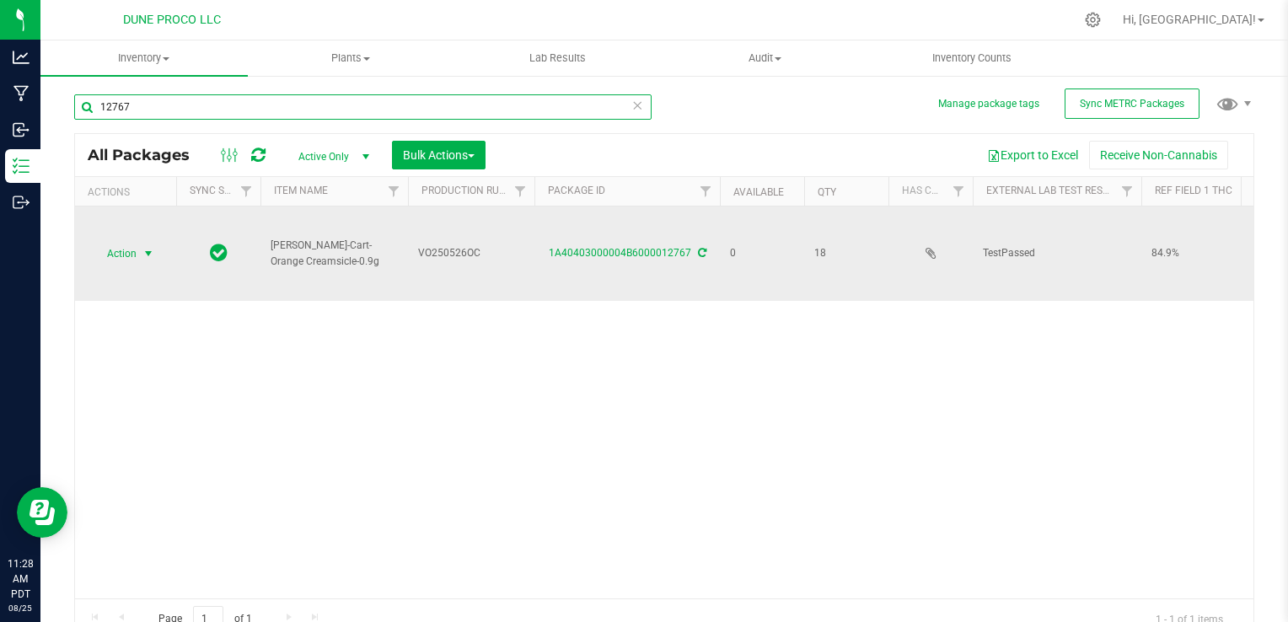
type input "12767"
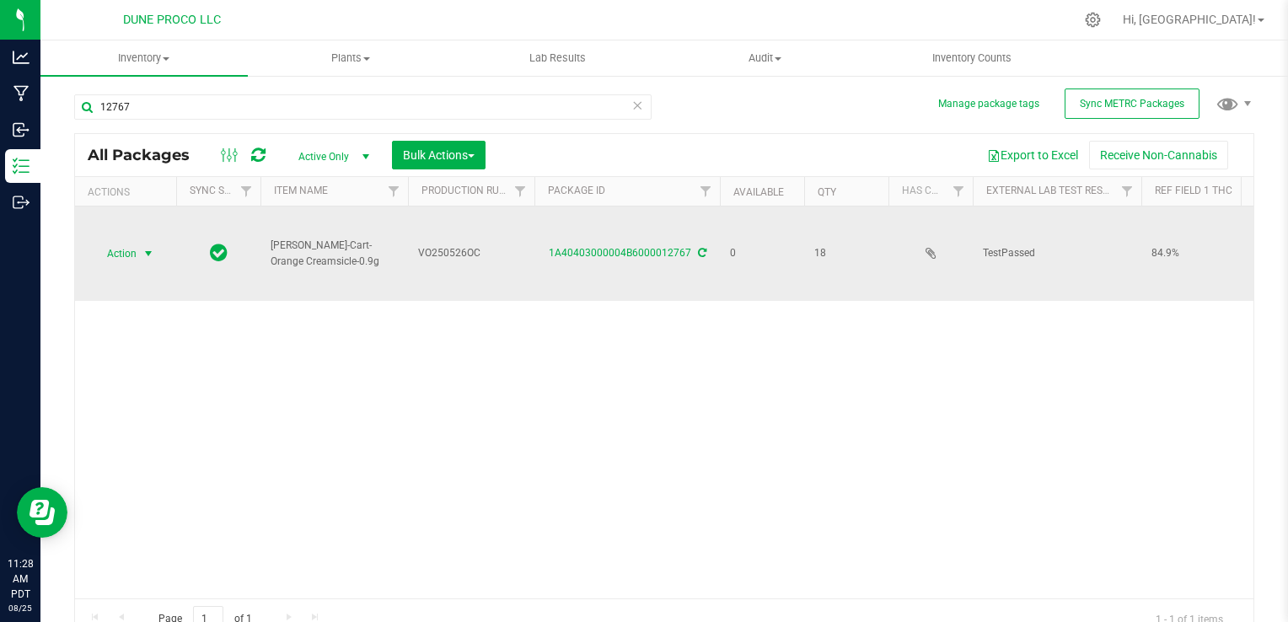
click at [125, 252] on span "Action" at bounding box center [115, 254] width 46 height 24
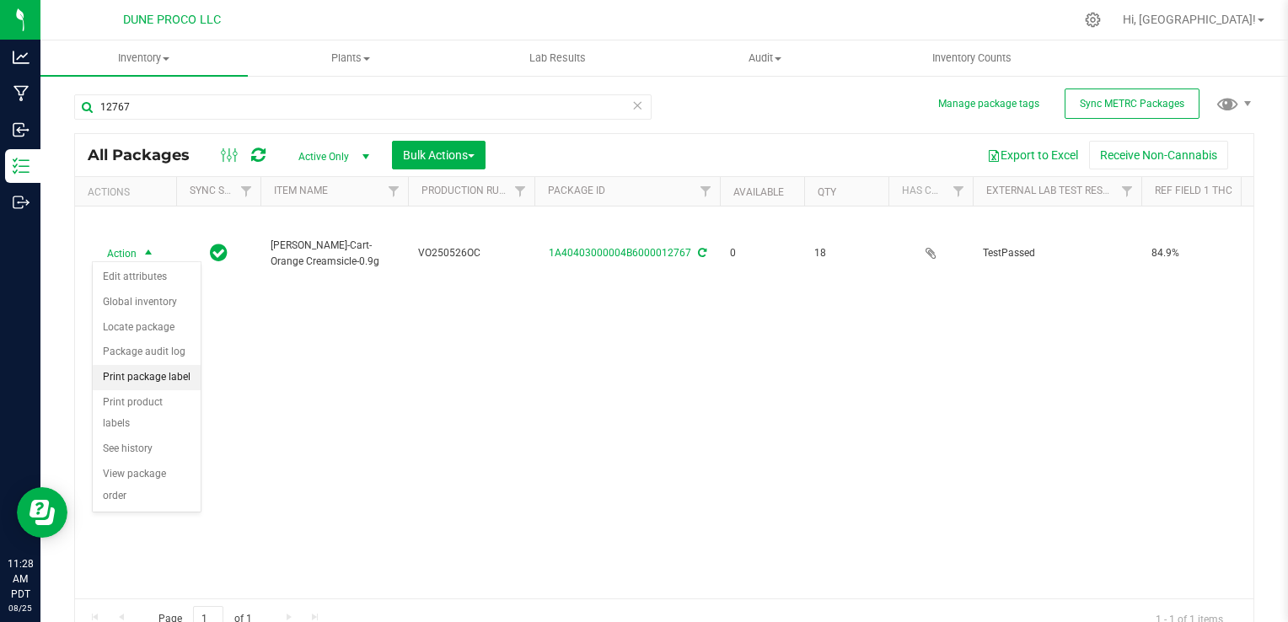
click at [157, 378] on li "Print package label" at bounding box center [147, 377] width 108 height 25
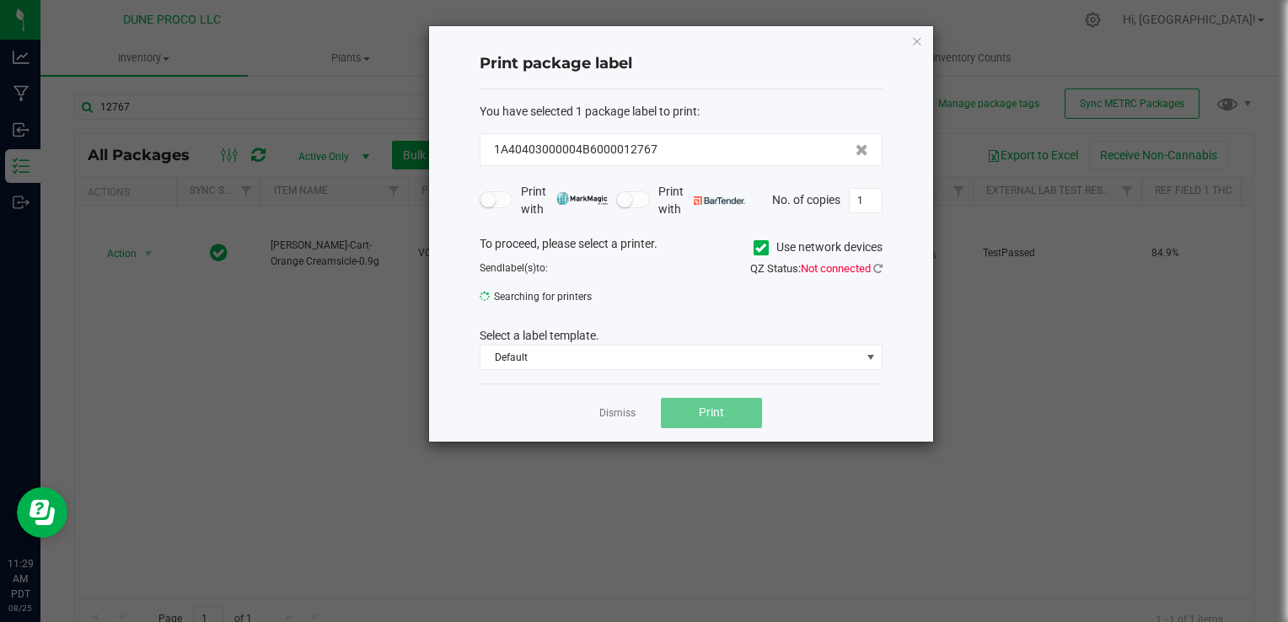
click at [761, 248] on icon at bounding box center [760, 248] width 11 height 0
click at [0, 0] on input "Use network devices" at bounding box center [0, 0] width 0 height 0
click at [761, 248] on icon at bounding box center [760, 248] width 11 height 0
click at [0, 0] on input "Use network devices" at bounding box center [0, 0] width 0 height 0
click at [881, 270] on icon at bounding box center [877, 268] width 9 height 11
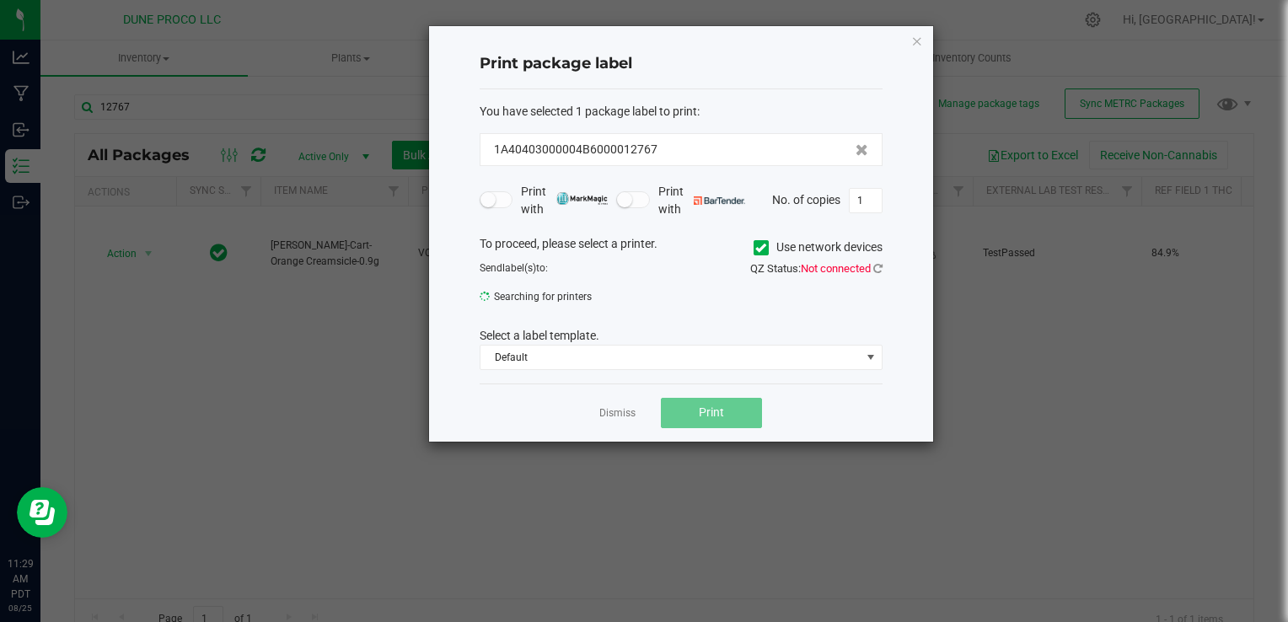
click at [766, 253] on label "Use network devices" at bounding box center [817, 247] width 129 height 18
click at [0, 0] on input "Use network devices" at bounding box center [0, 0] width 0 height 0
click at [758, 248] on icon at bounding box center [760, 248] width 11 height 0
click at [0, 0] on input "Use network devices" at bounding box center [0, 0] width 0 height 0
click at [752, 224] on form "You have selected 1 package label to print : 1A40403000004B6000012767 Print wit…" at bounding box center [680, 236] width 403 height 267
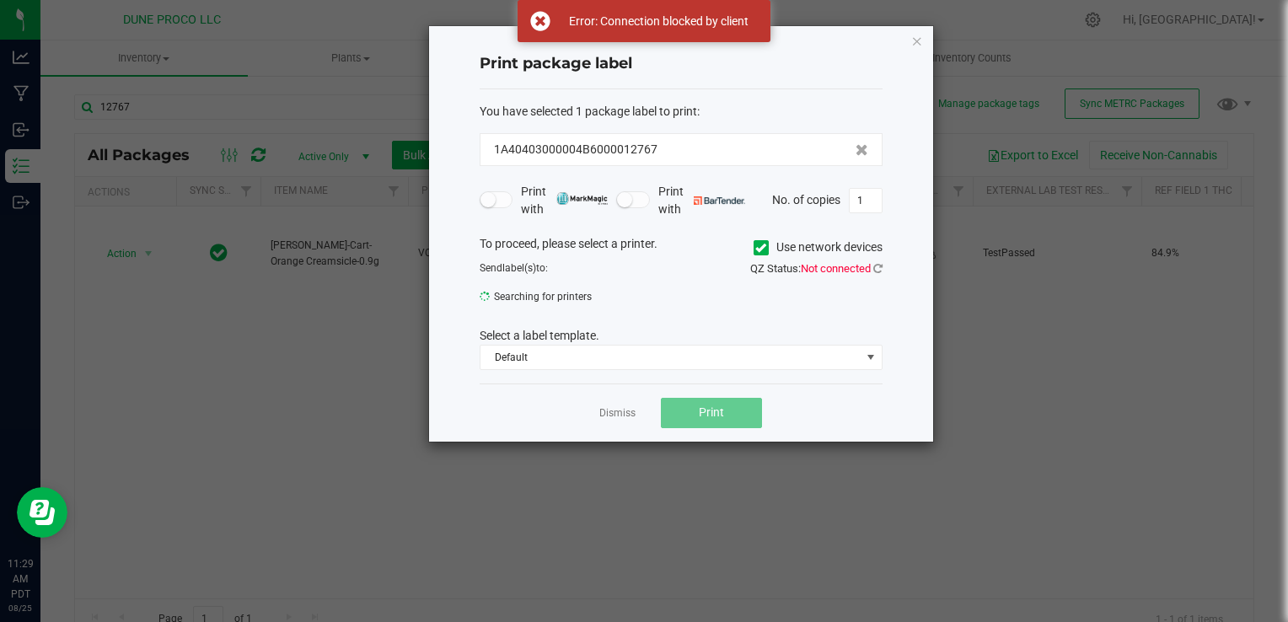
click at [757, 248] on icon at bounding box center [760, 248] width 11 height 0
click at [0, 0] on input "Use network devices" at bounding box center [0, 0] width 0 height 0
click at [827, 269] on span "Not connected" at bounding box center [836, 268] width 70 height 13
drag, startPoint x: 827, startPoint y: 269, endPoint x: 810, endPoint y: 268, distance: 17.7
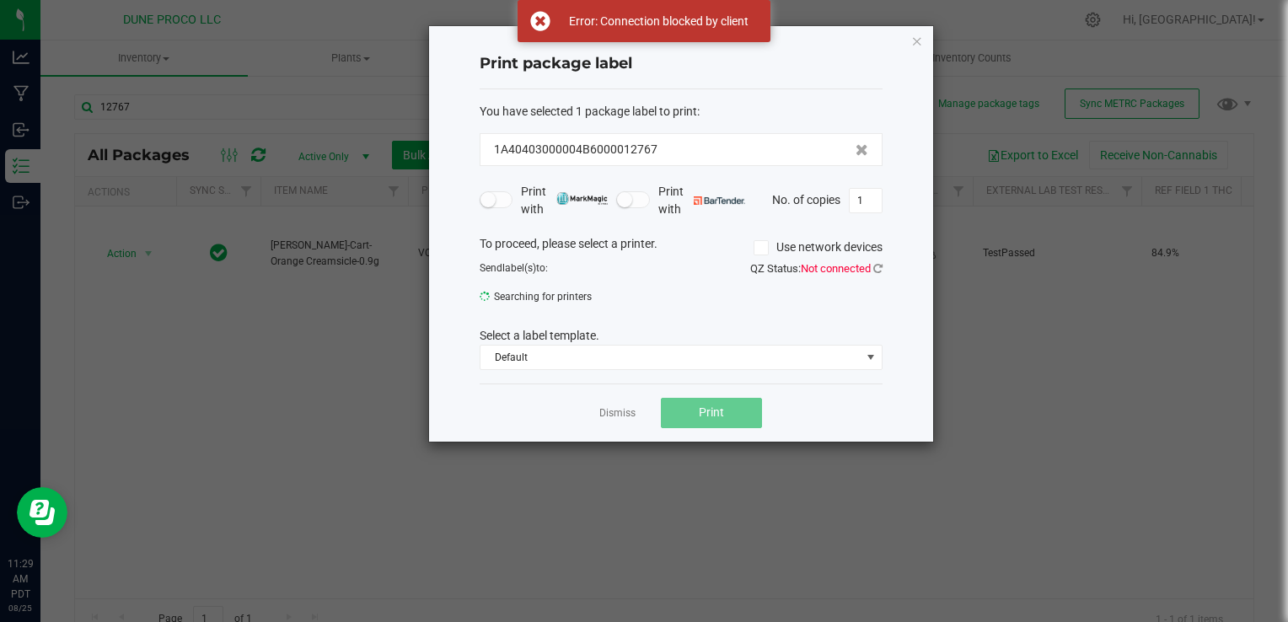
click at [811, 268] on span "Not connected" at bounding box center [836, 268] width 70 height 13
click at [876, 268] on icon at bounding box center [877, 268] width 9 height 11
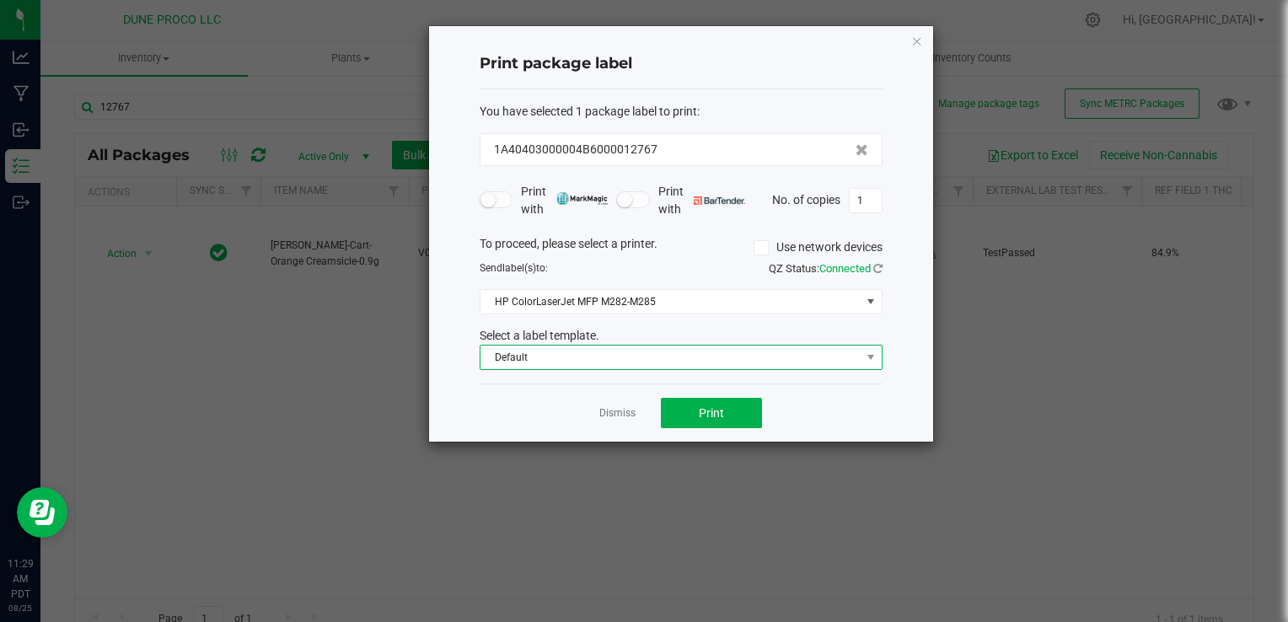
click at [680, 356] on span "Default" at bounding box center [670, 357] width 380 height 24
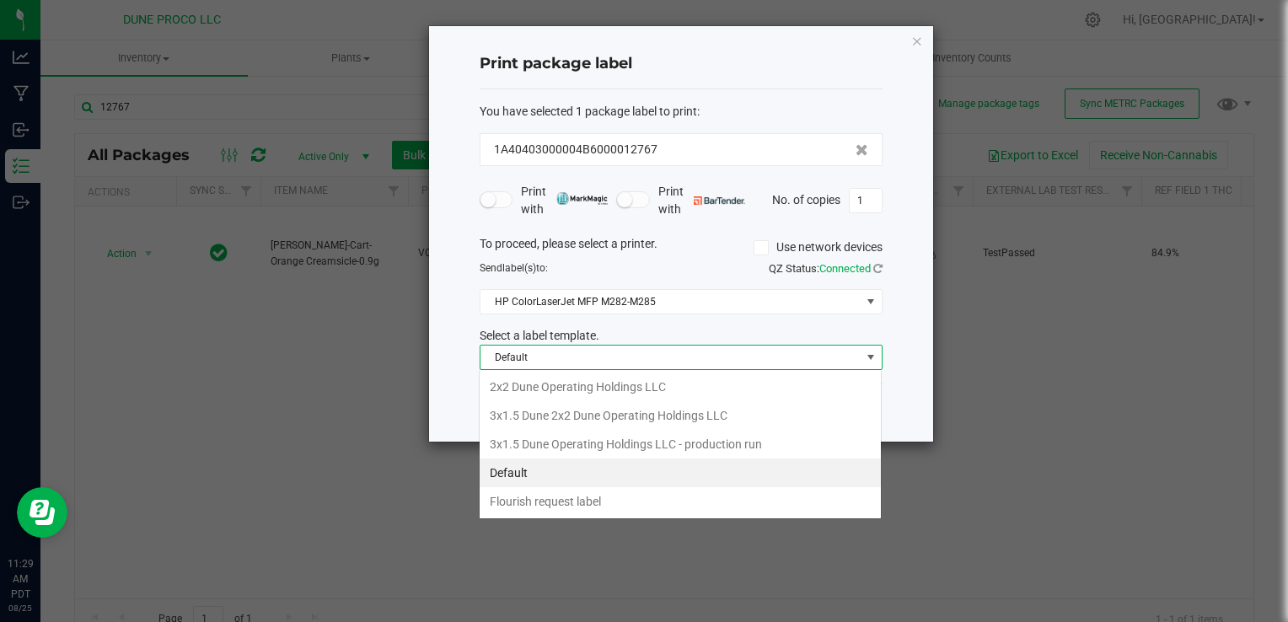
scroll to position [24, 403]
click at [669, 308] on span "HP ColorLaserJet MFP M282-M285" at bounding box center [670, 302] width 380 height 24
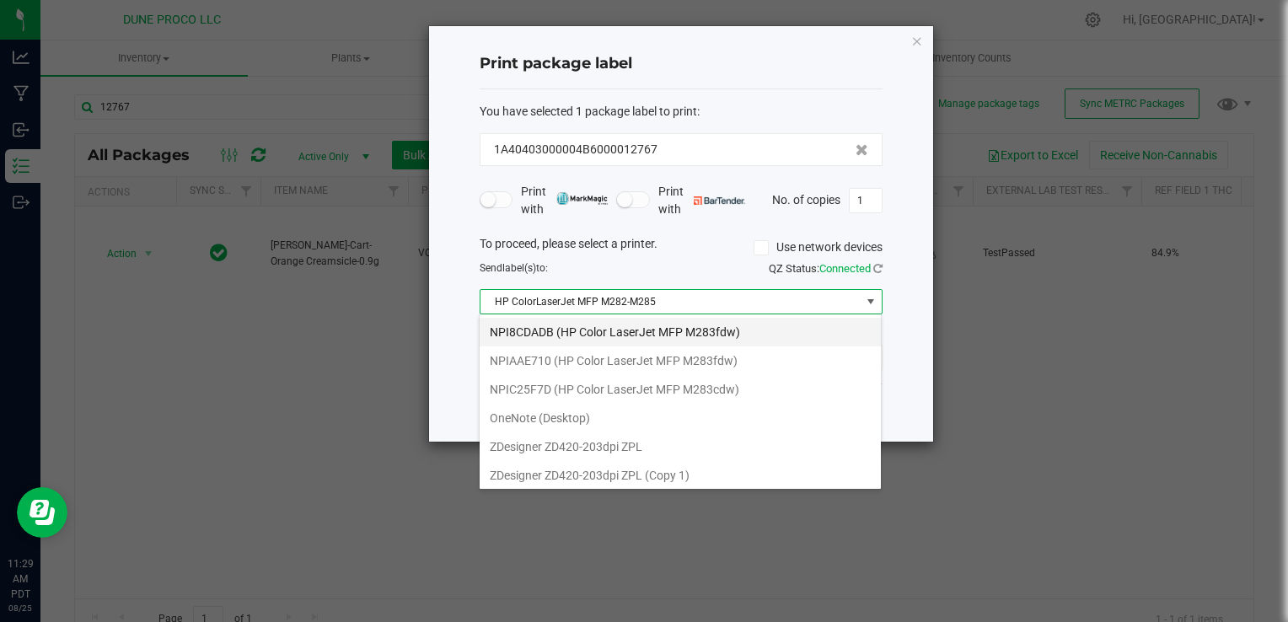
scroll to position [115, 0]
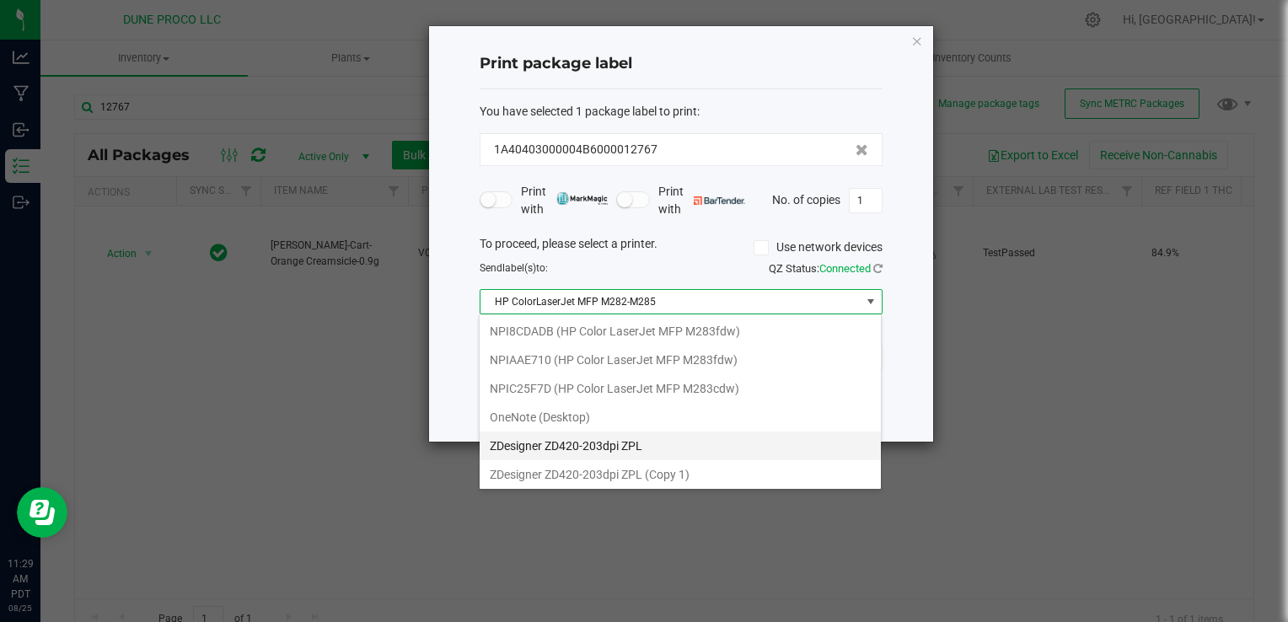
click at [642, 447] on ZPL "ZDesigner ZD420-203dpi ZPL" at bounding box center [679, 445] width 401 height 29
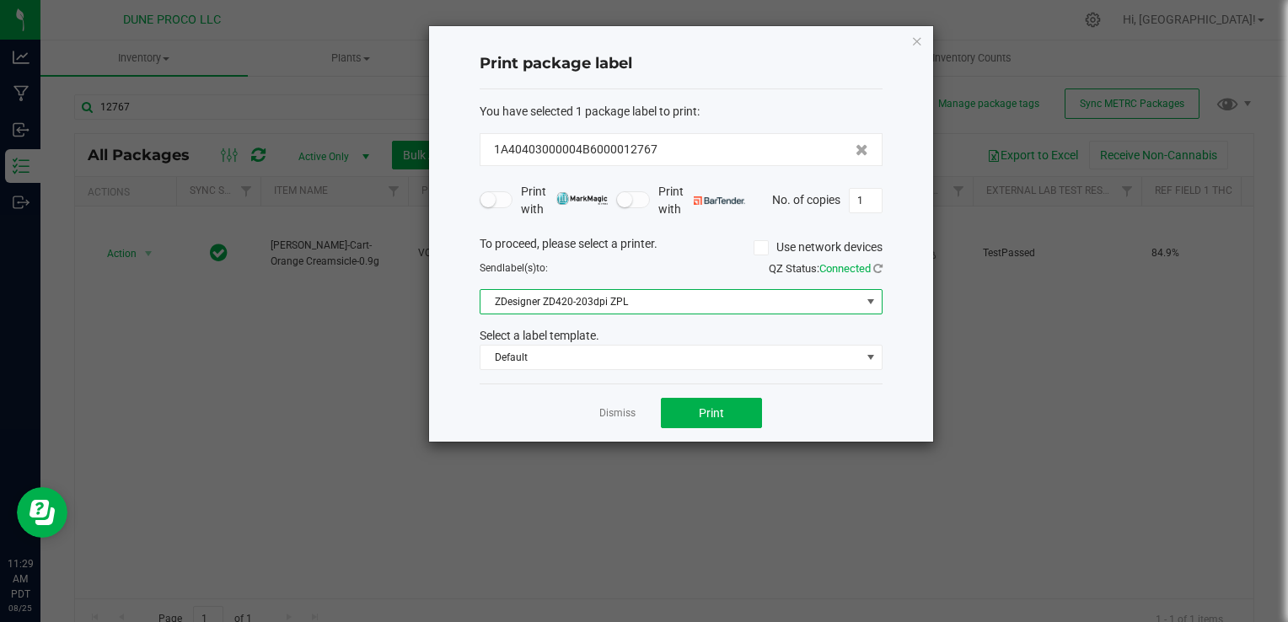
click at [664, 303] on span "ZDesigner ZD420-203dpi ZPL" at bounding box center [670, 302] width 380 height 24
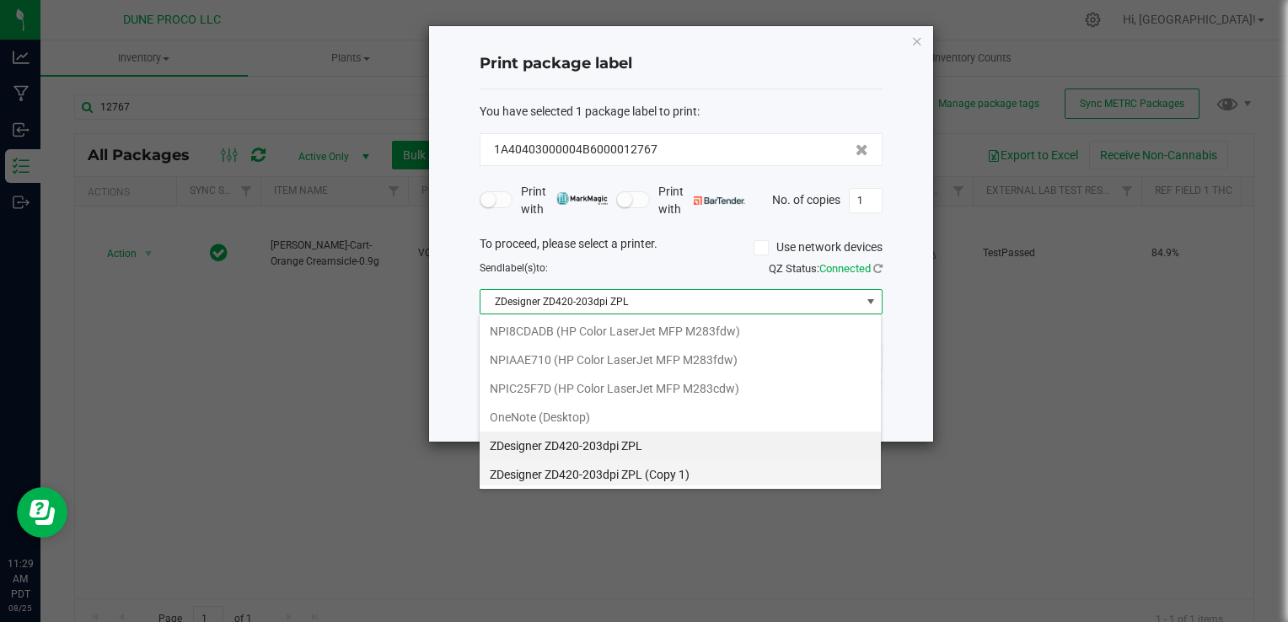
click at [634, 471] on 1\) "ZDesigner ZD420-203dpi ZPL (Copy 1)" at bounding box center [679, 474] width 401 height 29
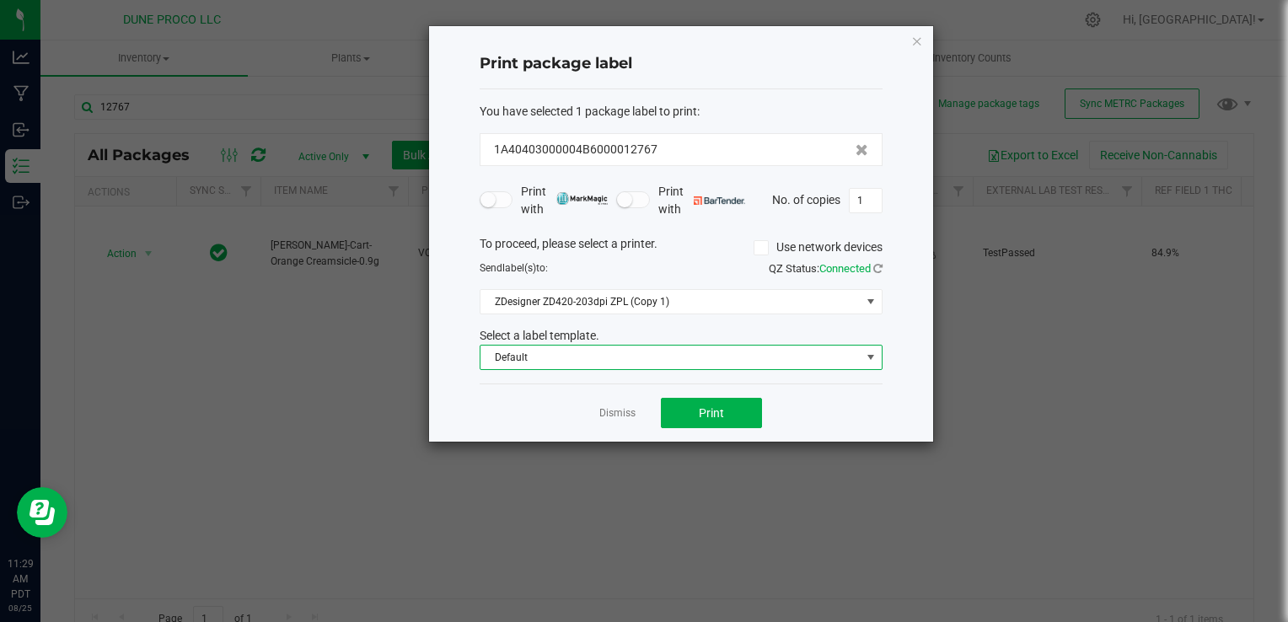
click at [647, 351] on span "Default" at bounding box center [670, 357] width 380 height 24
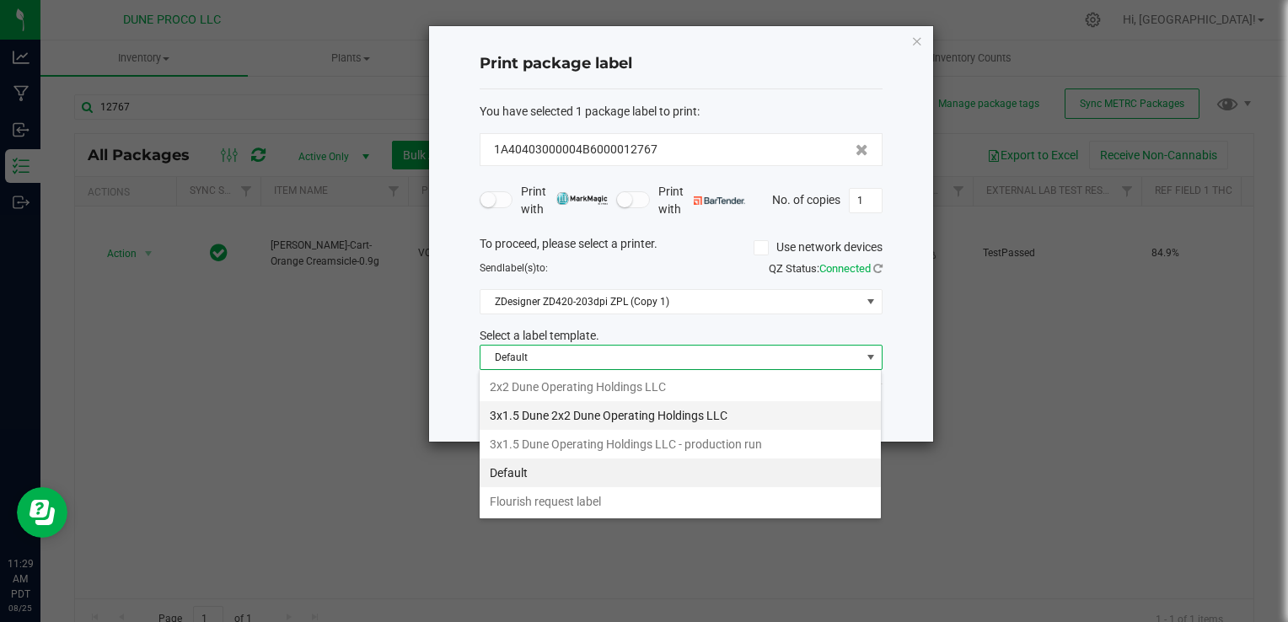
scroll to position [24, 403]
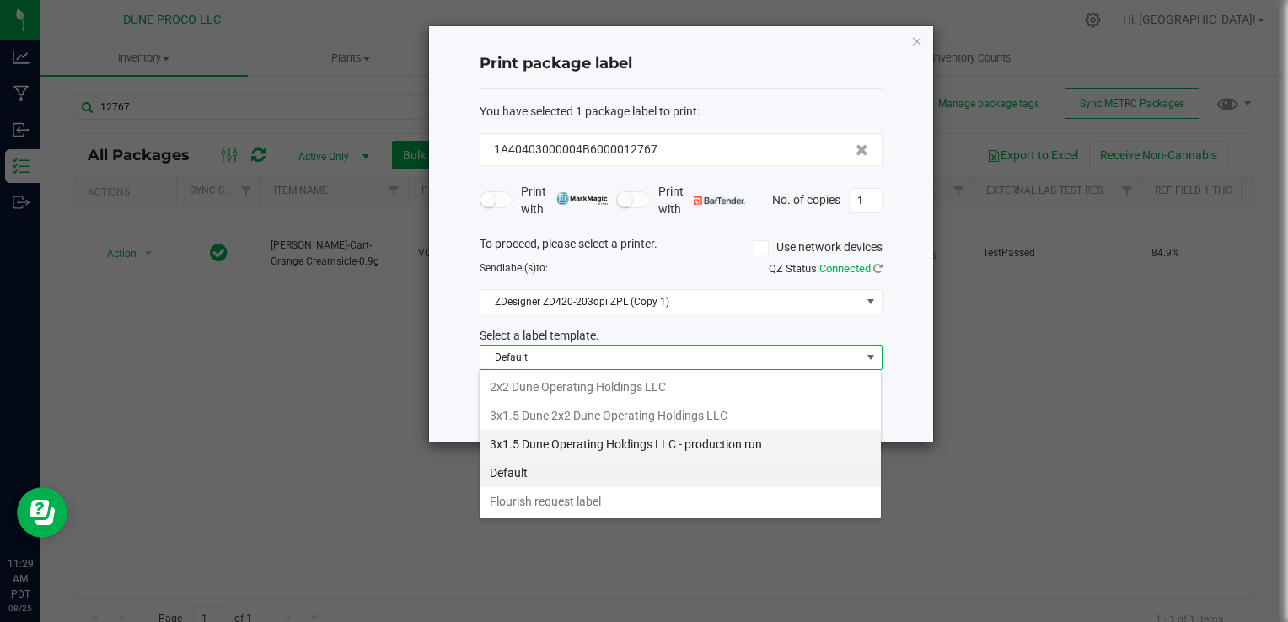
click at [609, 447] on li "3x1.5 Dune Operating Holdings LLC - production run" at bounding box center [679, 444] width 401 height 29
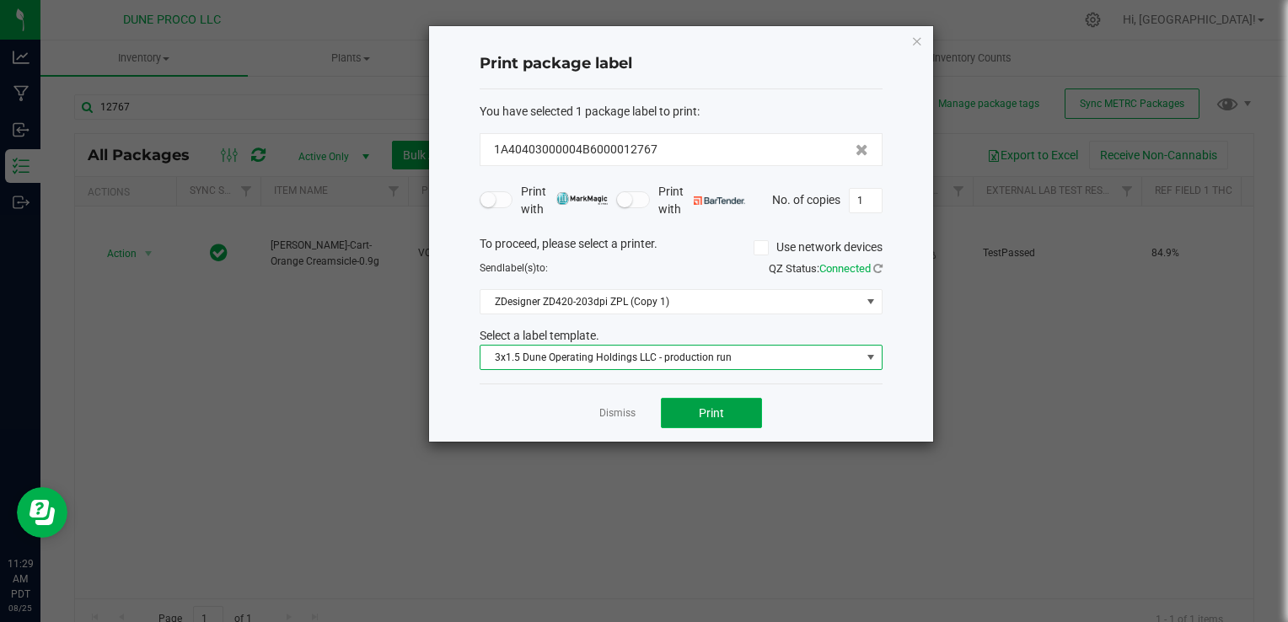
click at [715, 416] on span "Print" at bounding box center [711, 412] width 25 height 13
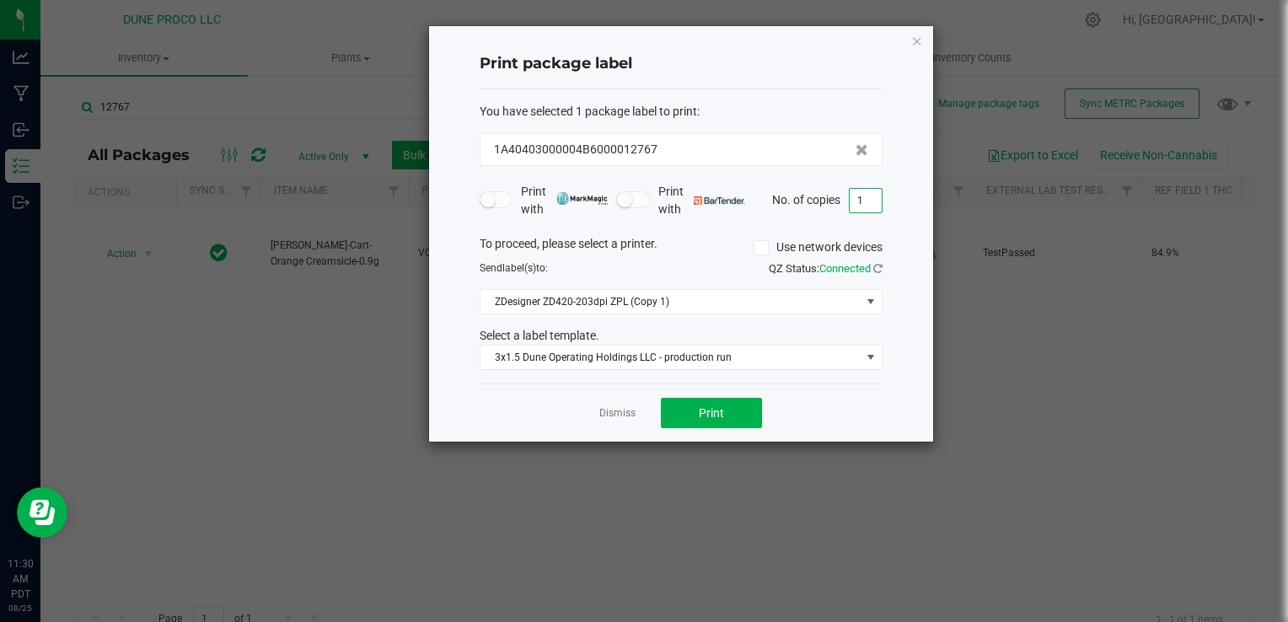
click at [864, 201] on input "1" at bounding box center [865, 201] width 32 height 24
type input "10"
click at [699, 414] on span "Print" at bounding box center [711, 412] width 25 height 13
click at [615, 406] on link "Dismiss" at bounding box center [617, 413] width 36 height 14
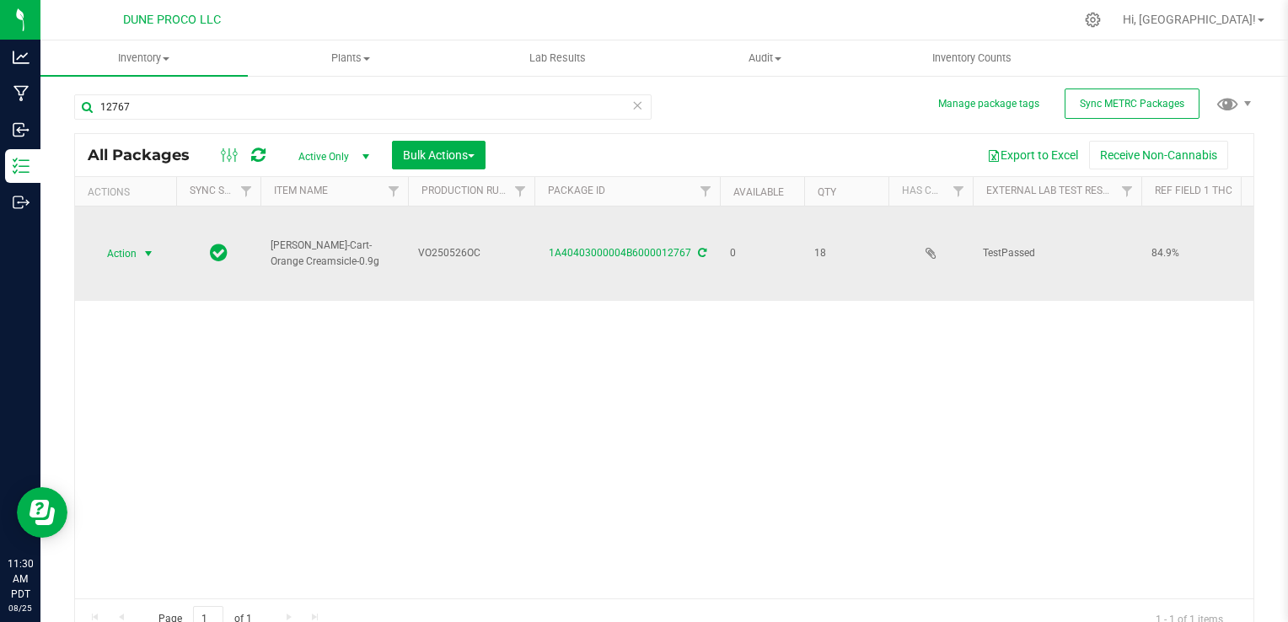
click at [104, 248] on span "Action" at bounding box center [115, 254] width 46 height 24
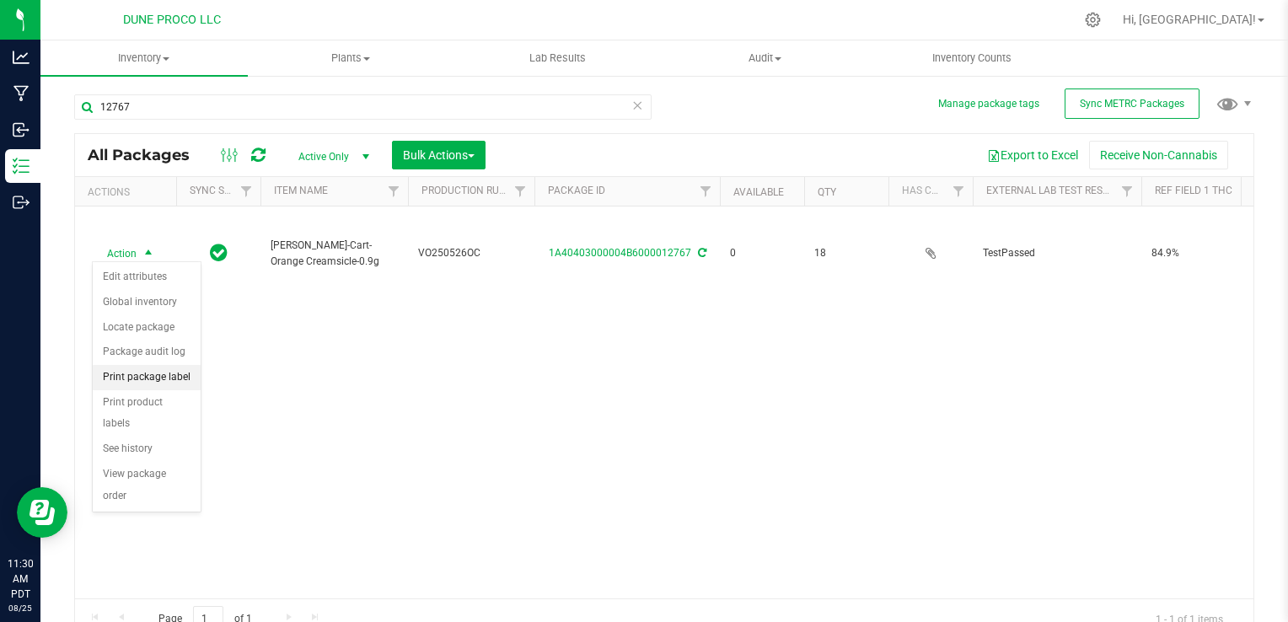
click at [151, 373] on li "Print package label" at bounding box center [147, 377] width 108 height 25
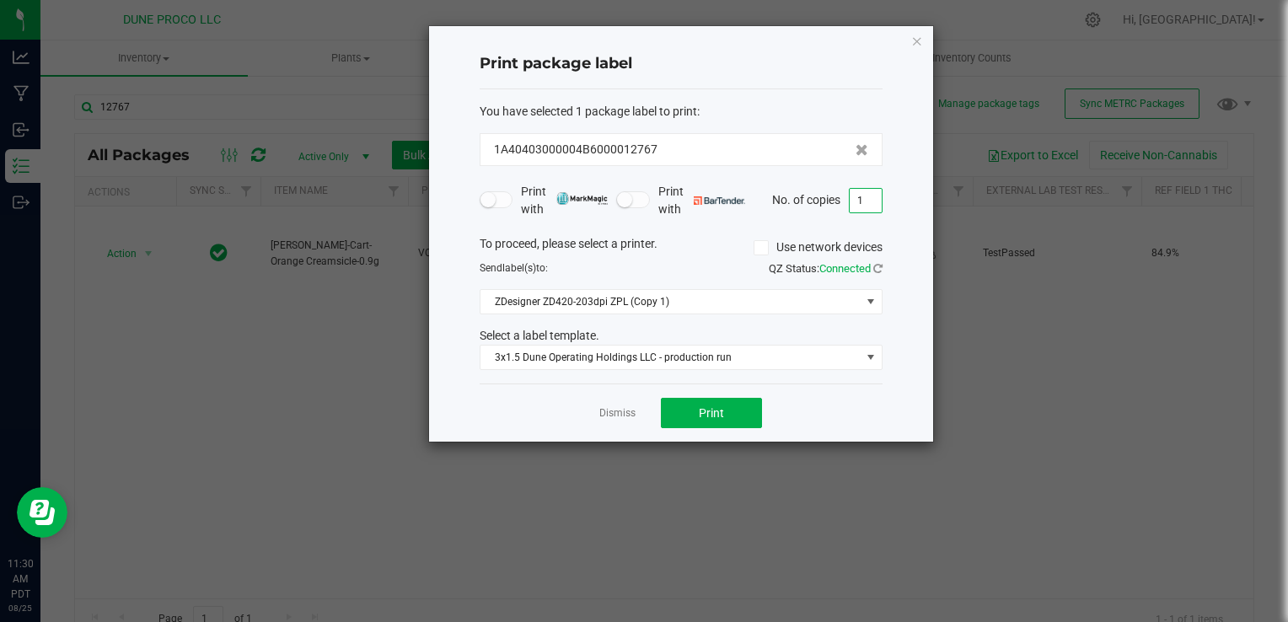
click at [874, 203] on input "1" at bounding box center [865, 201] width 32 height 24
type input "9"
click at [670, 406] on button "Print" at bounding box center [711, 413] width 101 height 30
click at [920, 43] on icon "button" at bounding box center [917, 40] width 12 height 20
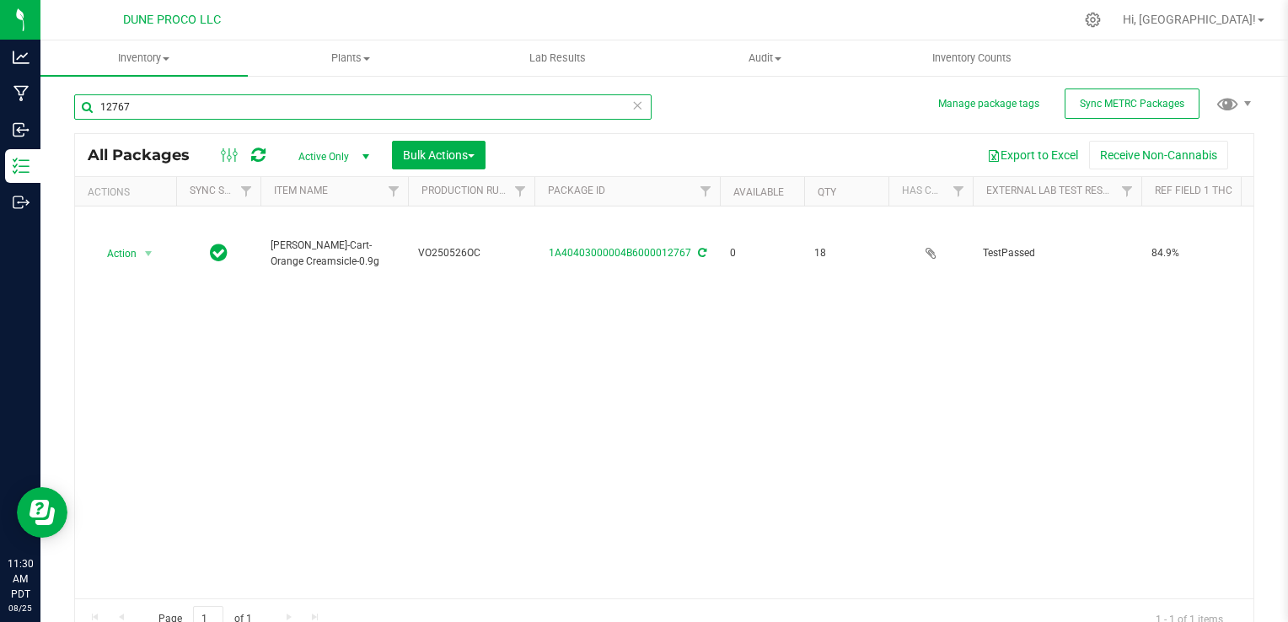
click at [252, 100] on input "12767" at bounding box center [362, 106] width 577 height 25
type input "12761"
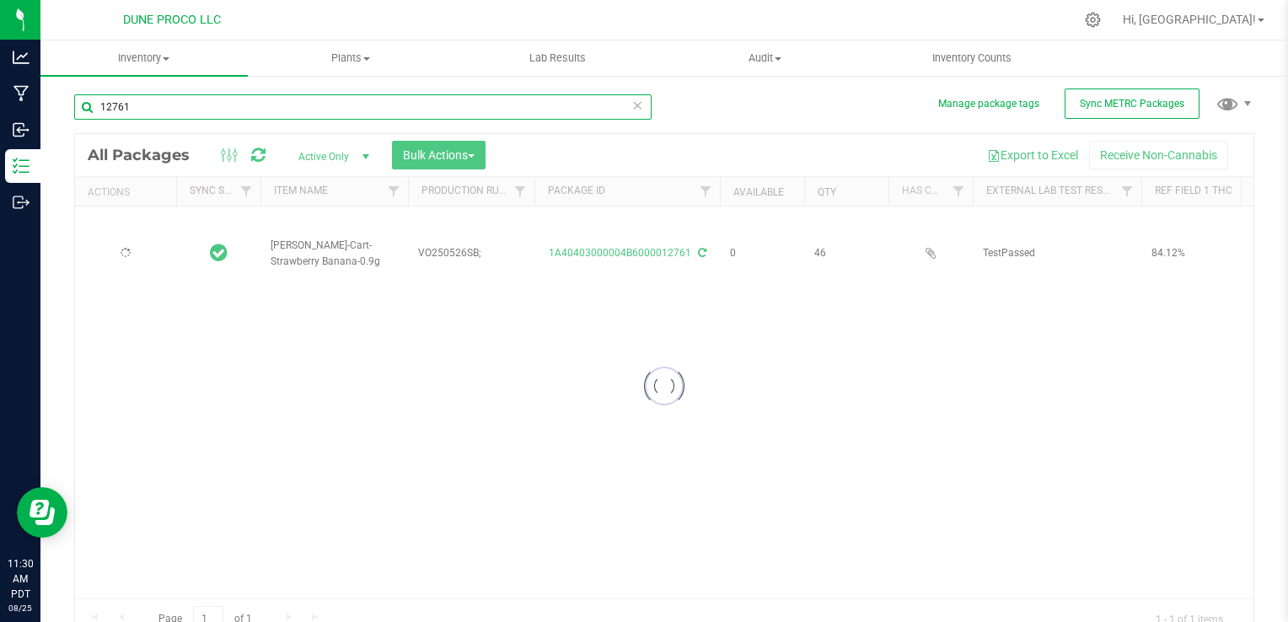
type input "[DATE]"
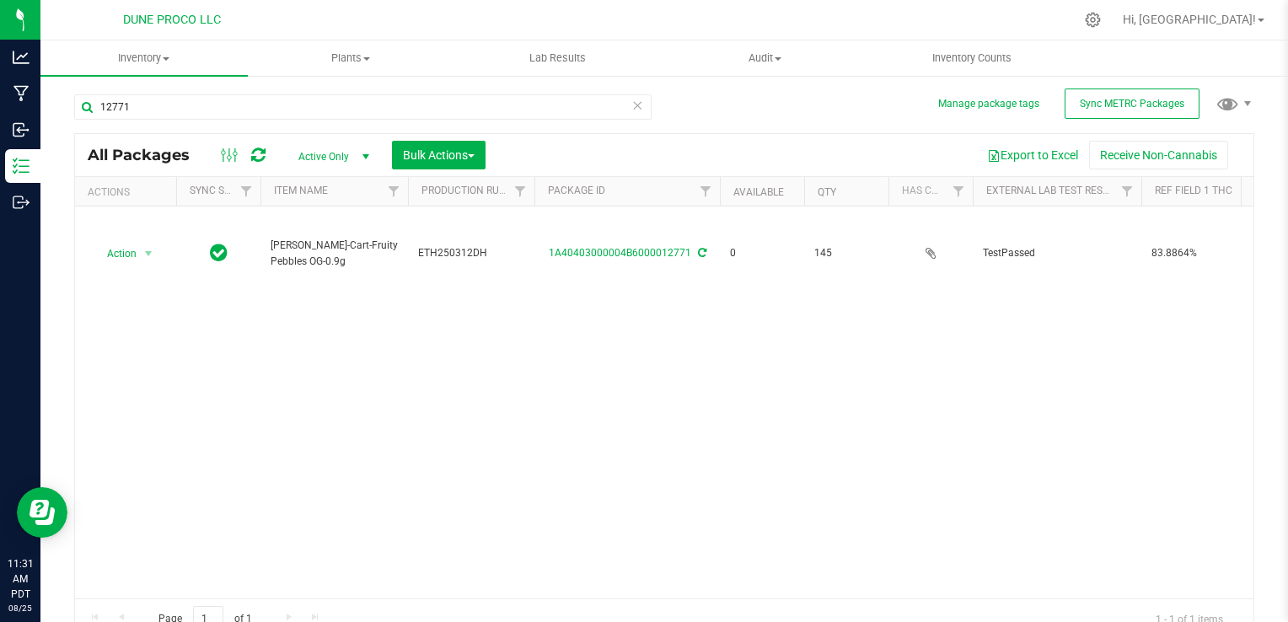
drag, startPoint x: 283, startPoint y: 590, endPoint x: 29, endPoint y: 11, distance: 632.4
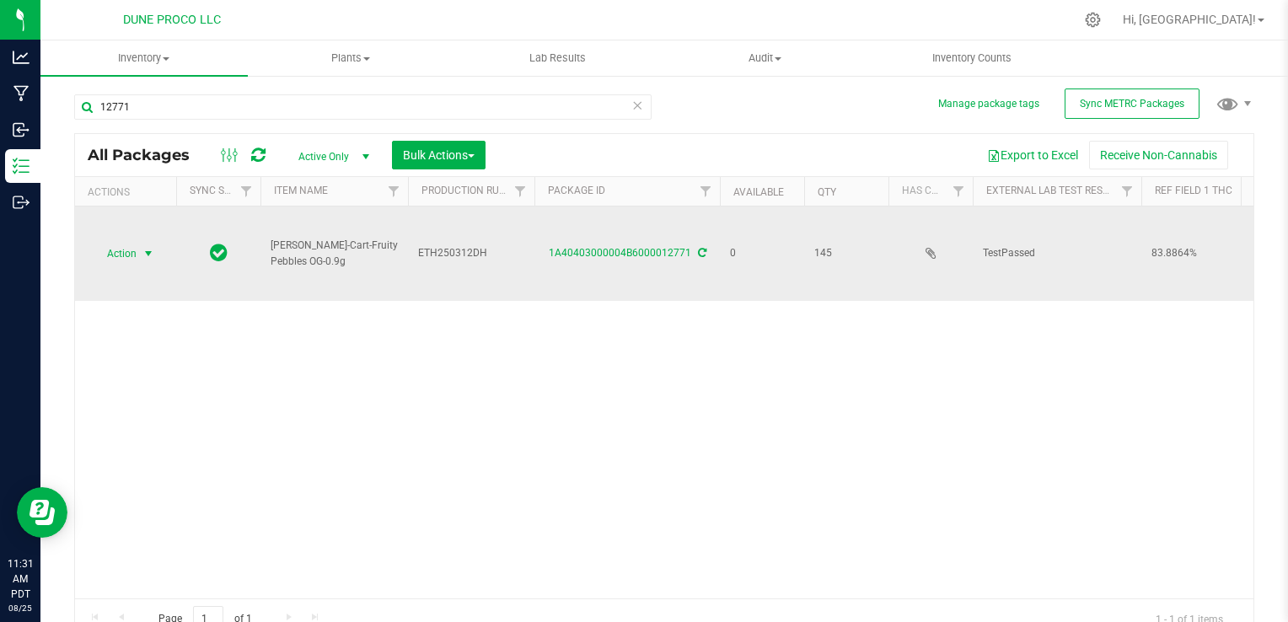
click at [121, 242] on span "Action" at bounding box center [115, 254] width 46 height 24
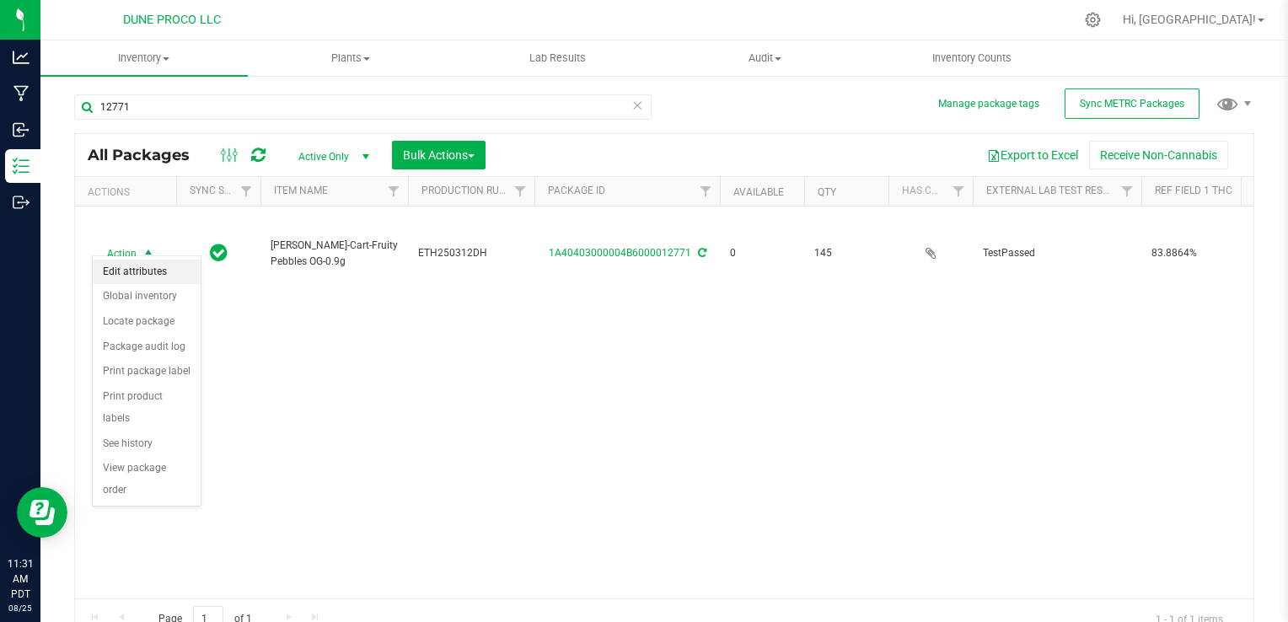
click at [145, 276] on li "Edit attributes" at bounding box center [147, 272] width 108 height 25
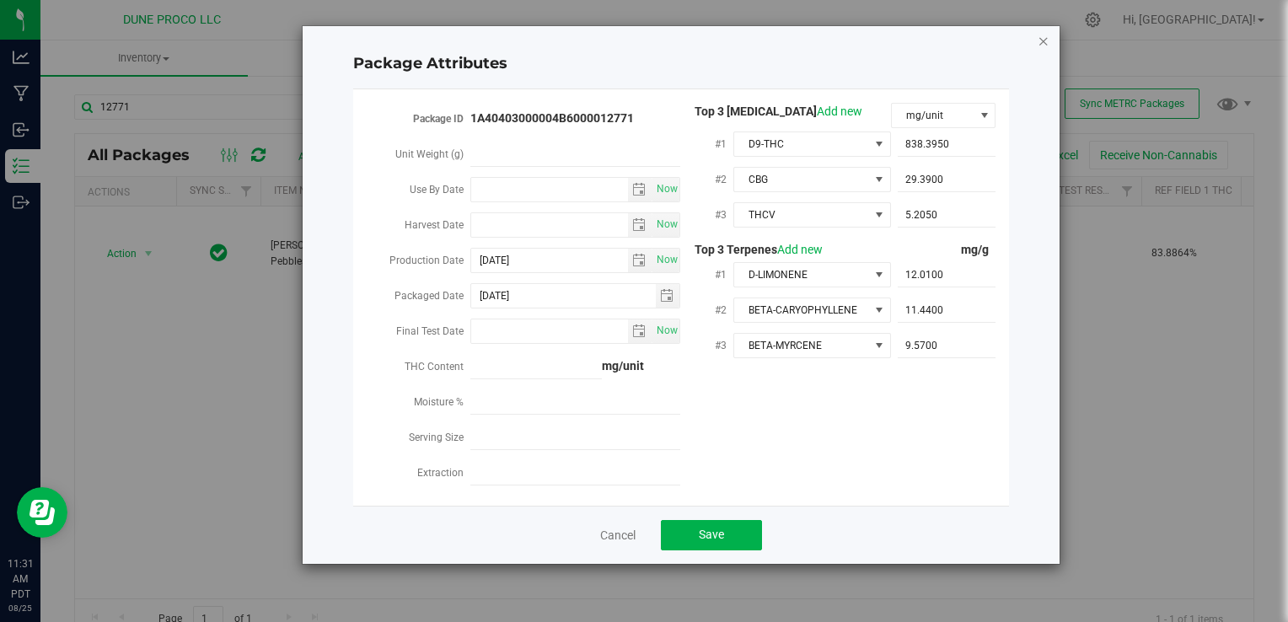
click at [1038, 36] on icon "Close modal" at bounding box center [1043, 40] width 12 height 20
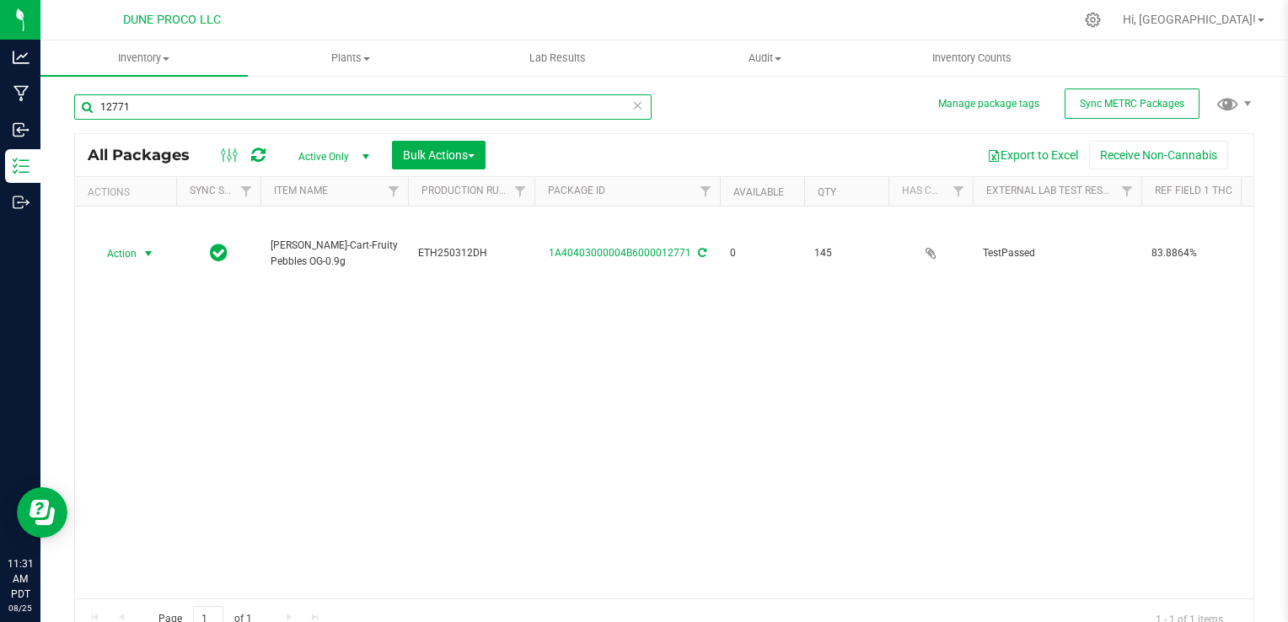
click at [492, 113] on input "12771" at bounding box center [362, 106] width 577 height 25
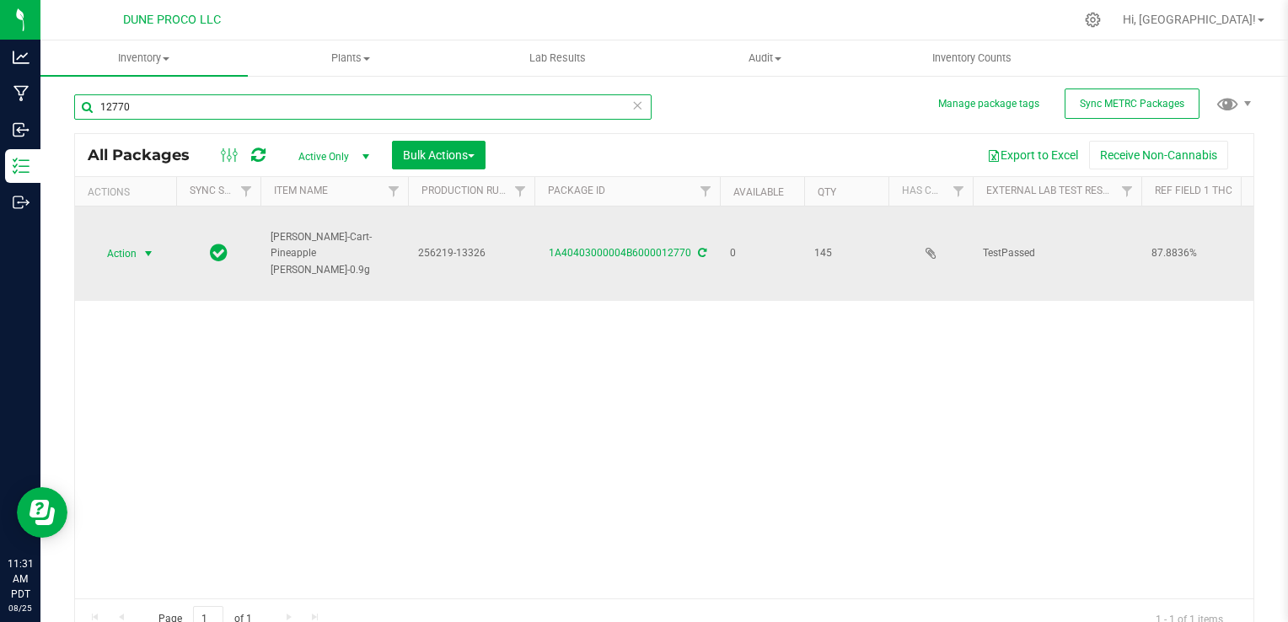
type input "12770"
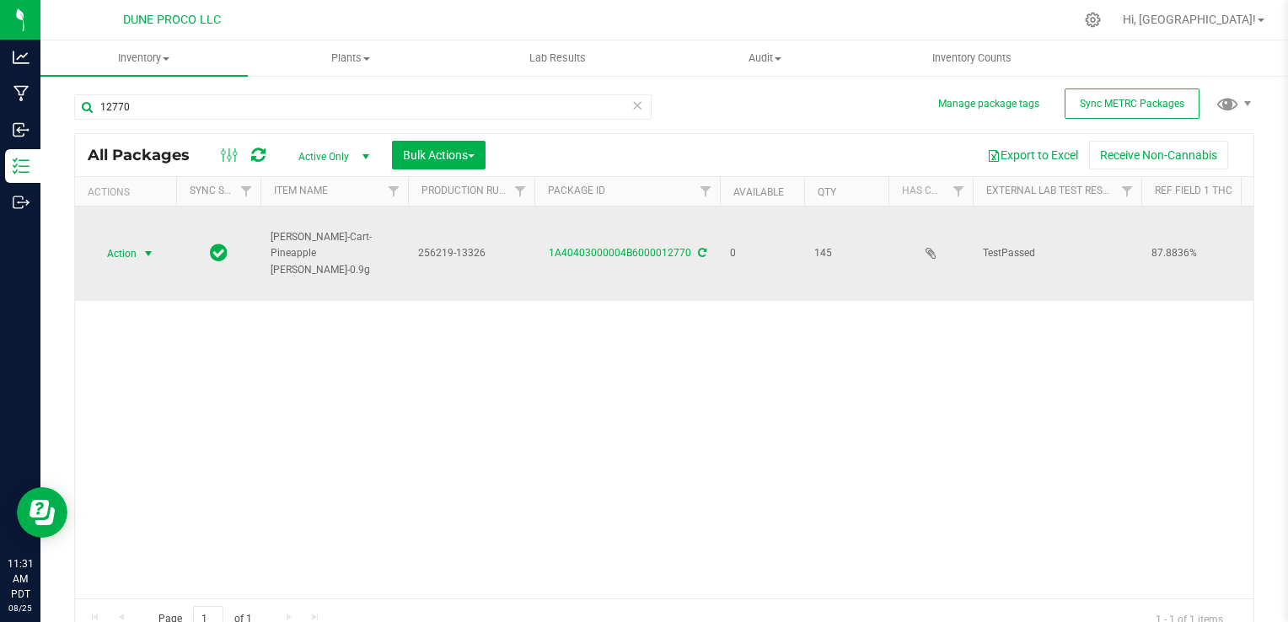
click at [113, 242] on span "Action" at bounding box center [115, 254] width 46 height 24
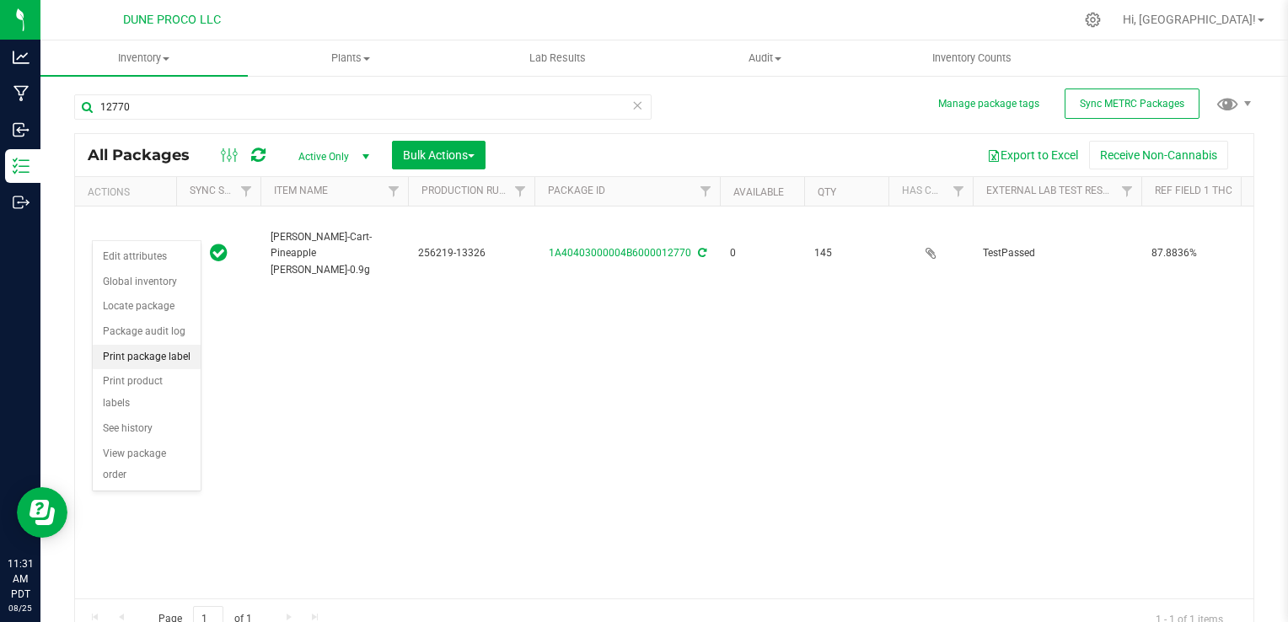
click at [137, 359] on li "Print package label" at bounding box center [147, 357] width 108 height 25
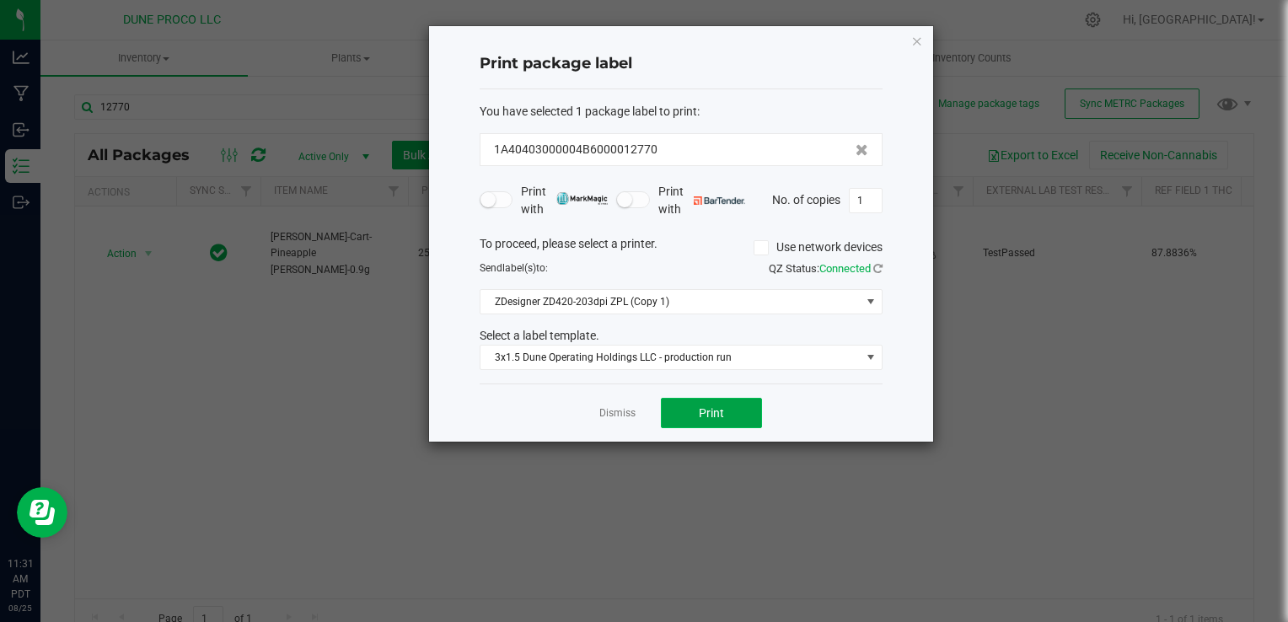
click at [730, 420] on button "Print" at bounding box center [711, 413] width 101 height 30
click at [917, 37] on icon "button" at bounding box center [917, 40] width 12 height 20
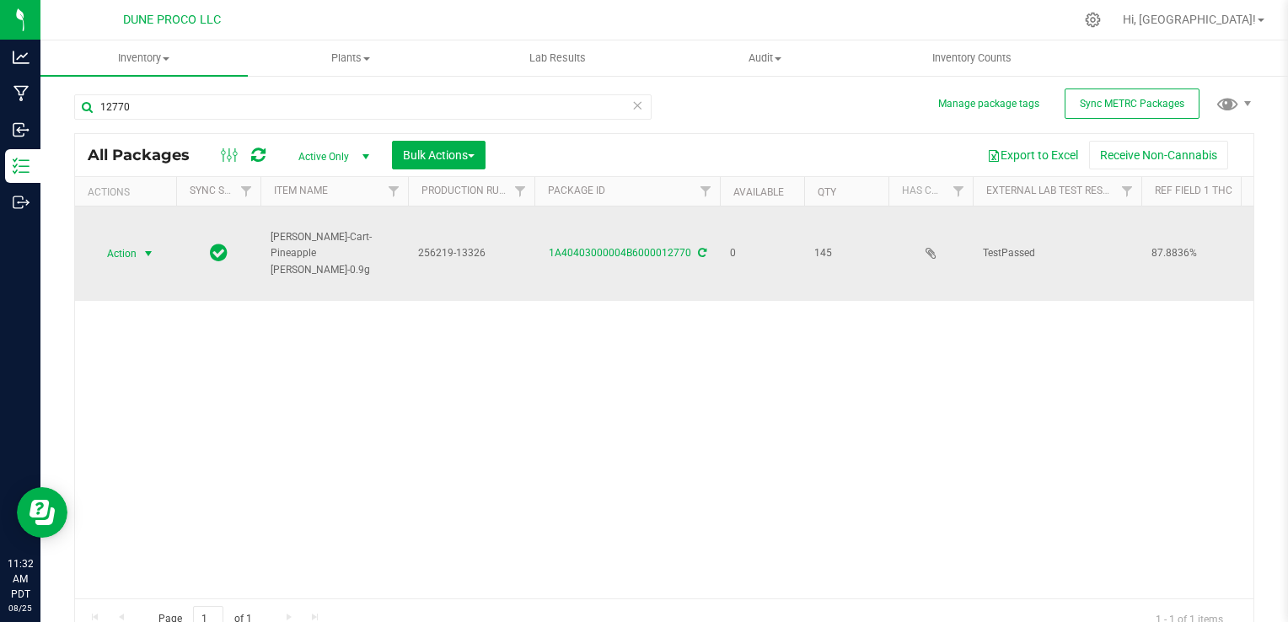
click at [110, 242] on span "Action" at bounding box center [115, 254] width 46 height 24
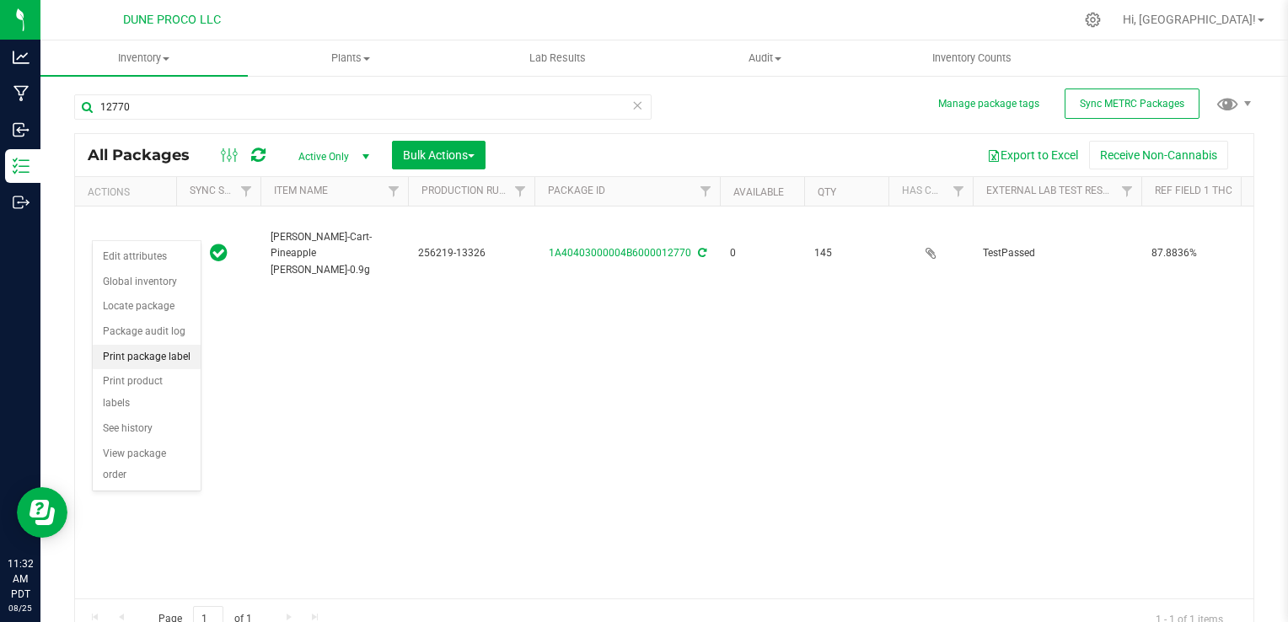
click at [155, 354] on li "Print package label" at bounding box center [147, 357] width 108 height 25
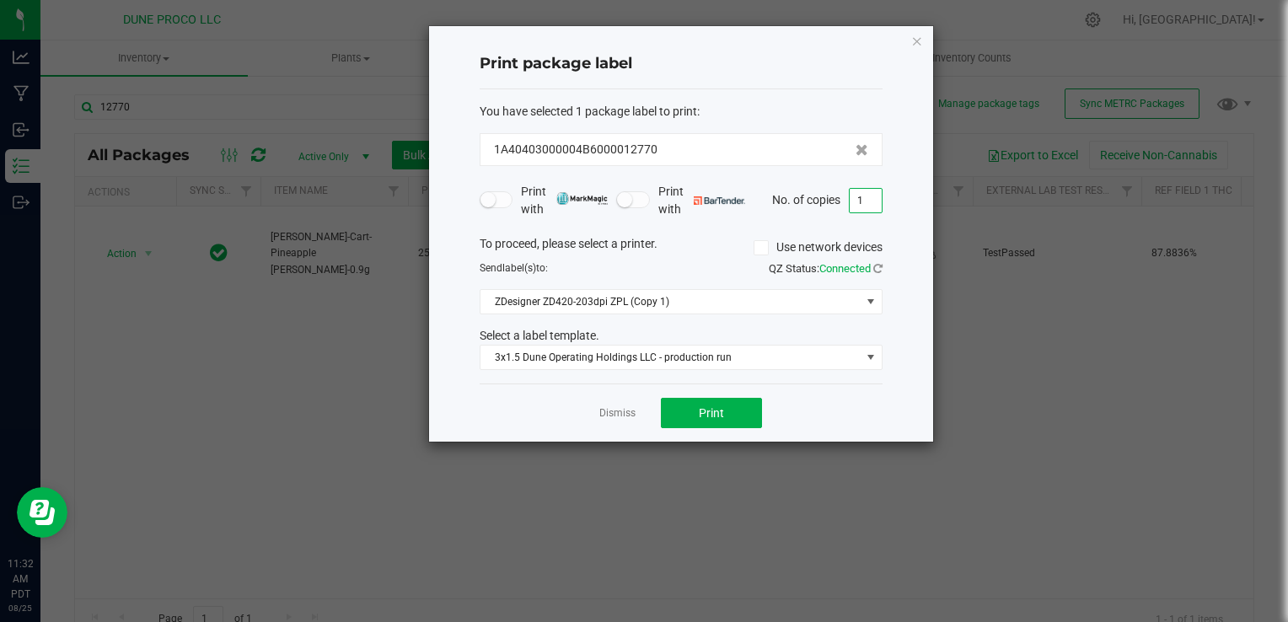
click at [875, 203] on input "1" at bounding box center [865, 201] width 32 height 24
type input "145"
click at [742, 407] on button "Print" at bounding box center [711, 413] width 101 height 30
click at [917, 44] on icon "button" at bounding box center [917, 40] width 12 height 20
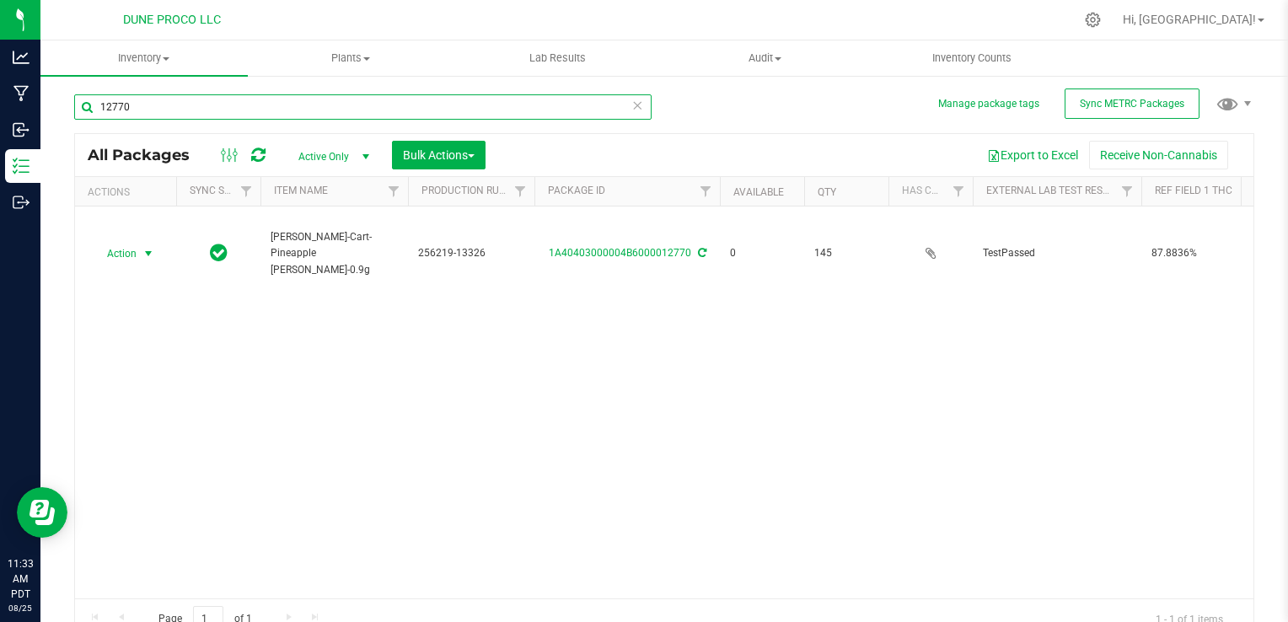
click at [347, 108] on input "12770" at bounding box center [362, 106] width 577 height 25
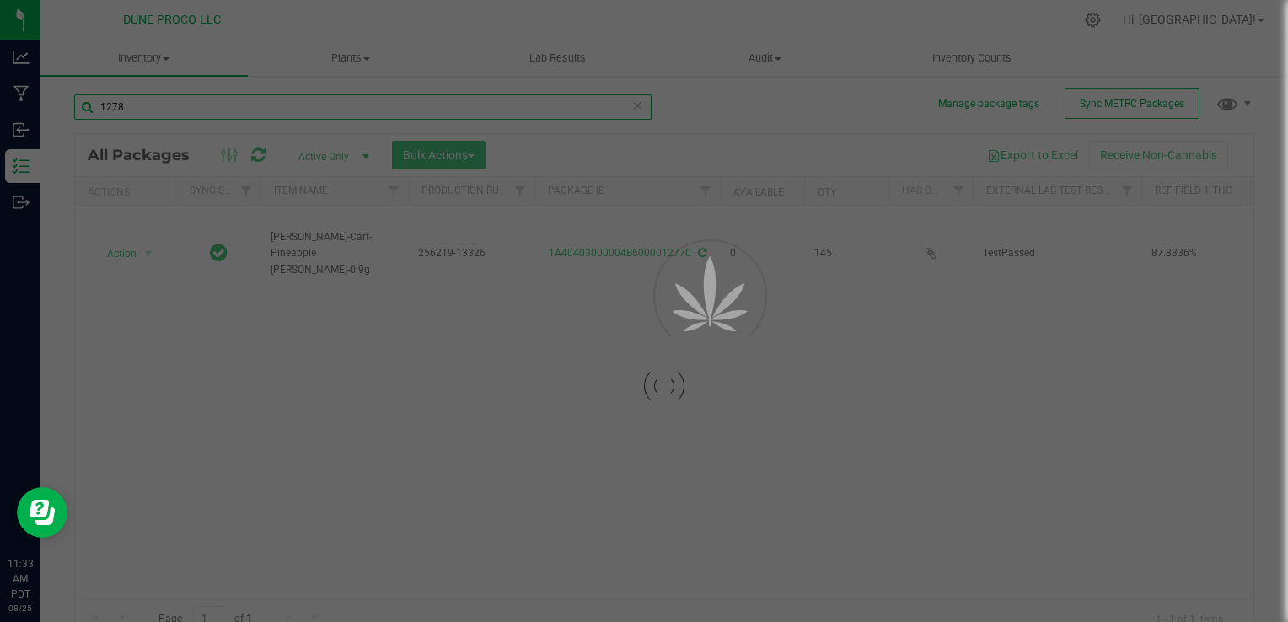
type input "12781"
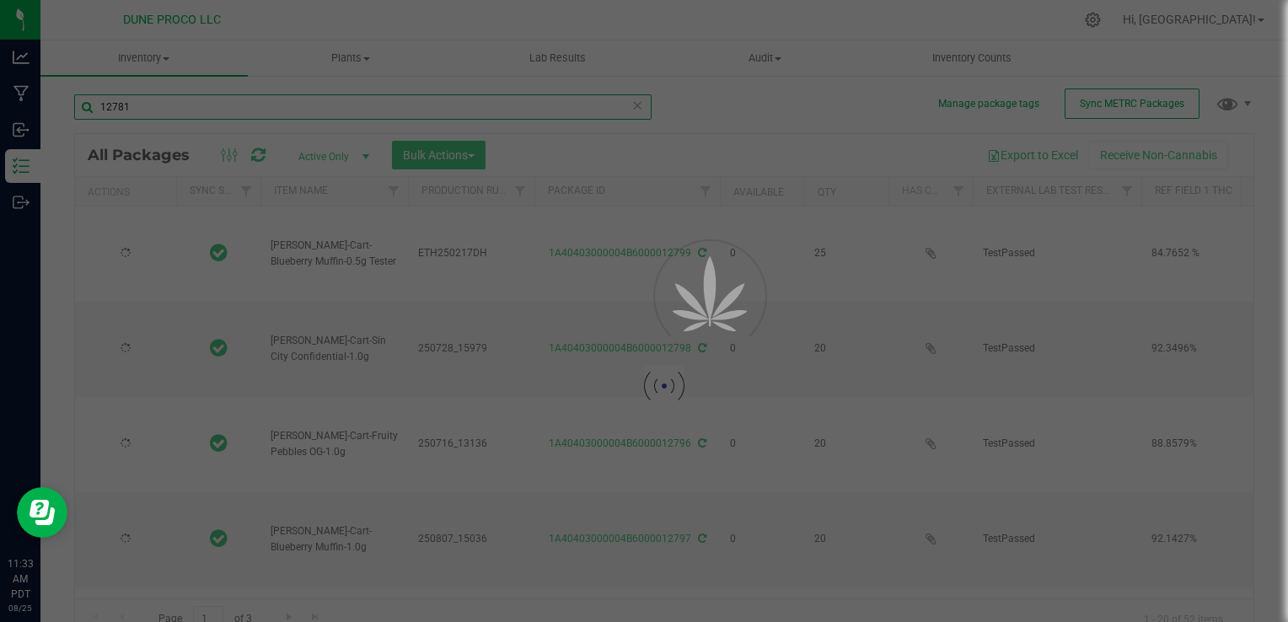
type input "[DATE]"
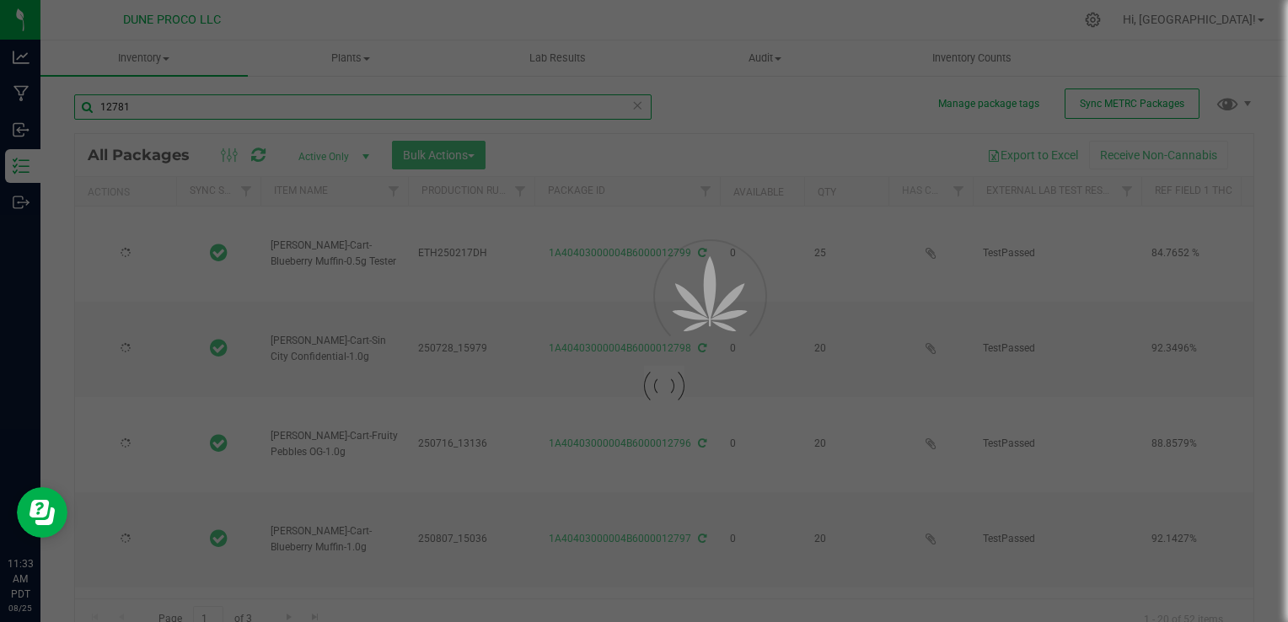
type input "[DATE]"
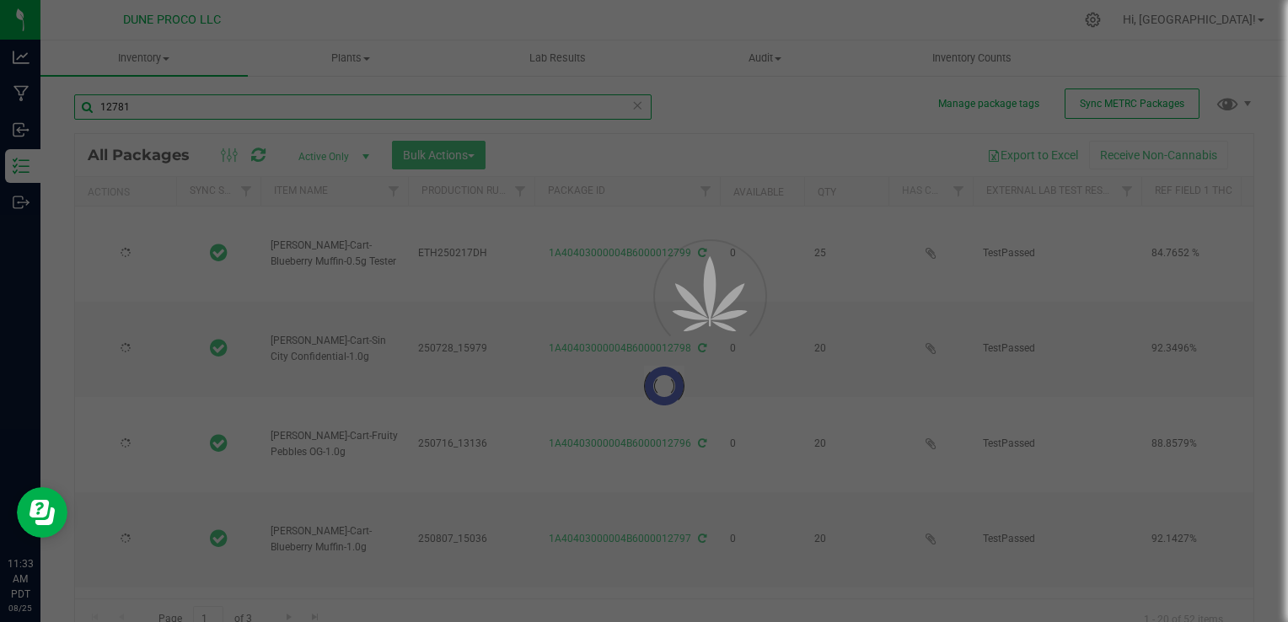
type input "[DATE]"
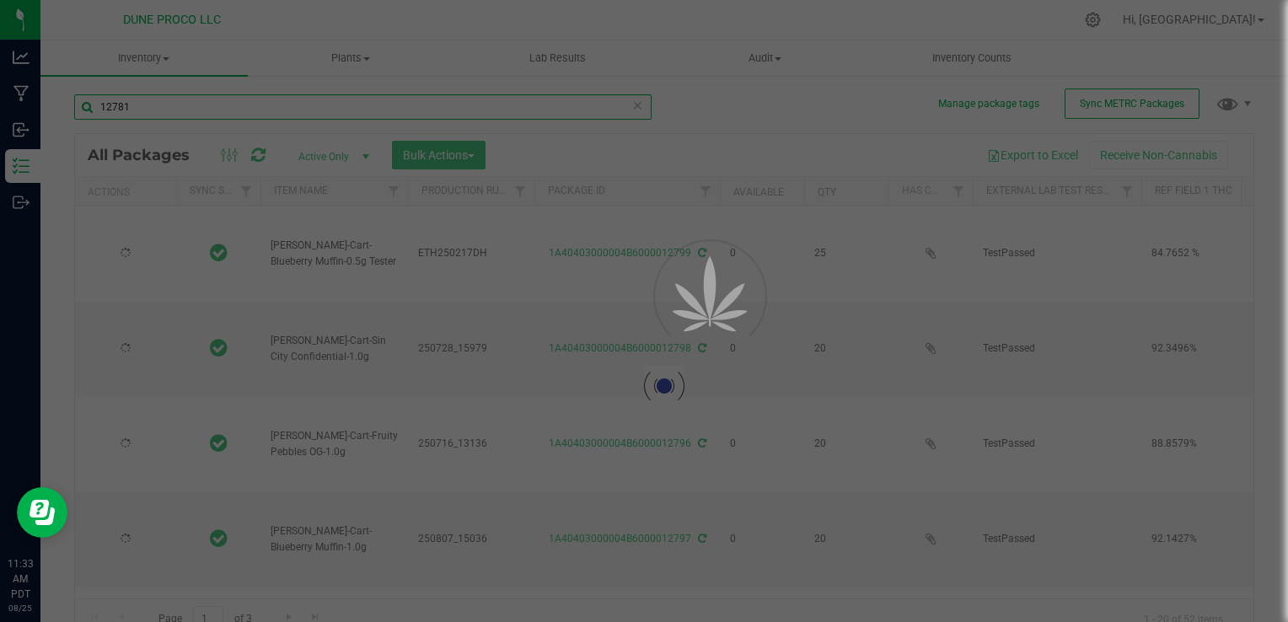
type input "[DATE]"
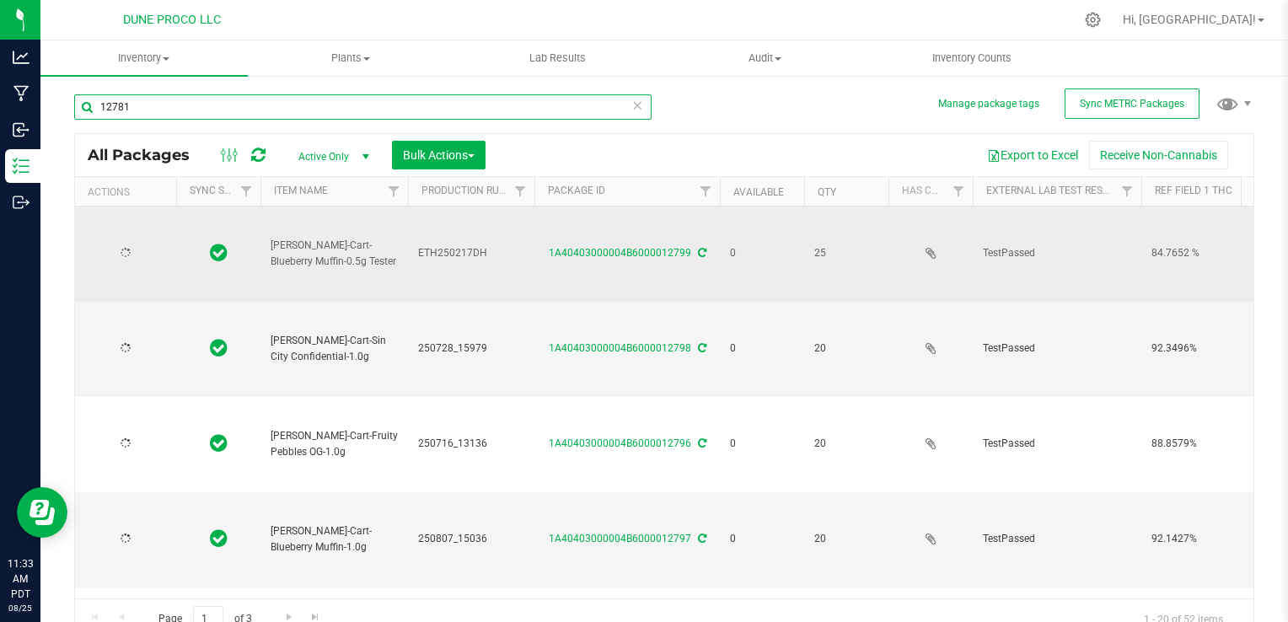
type input "[DATE]"
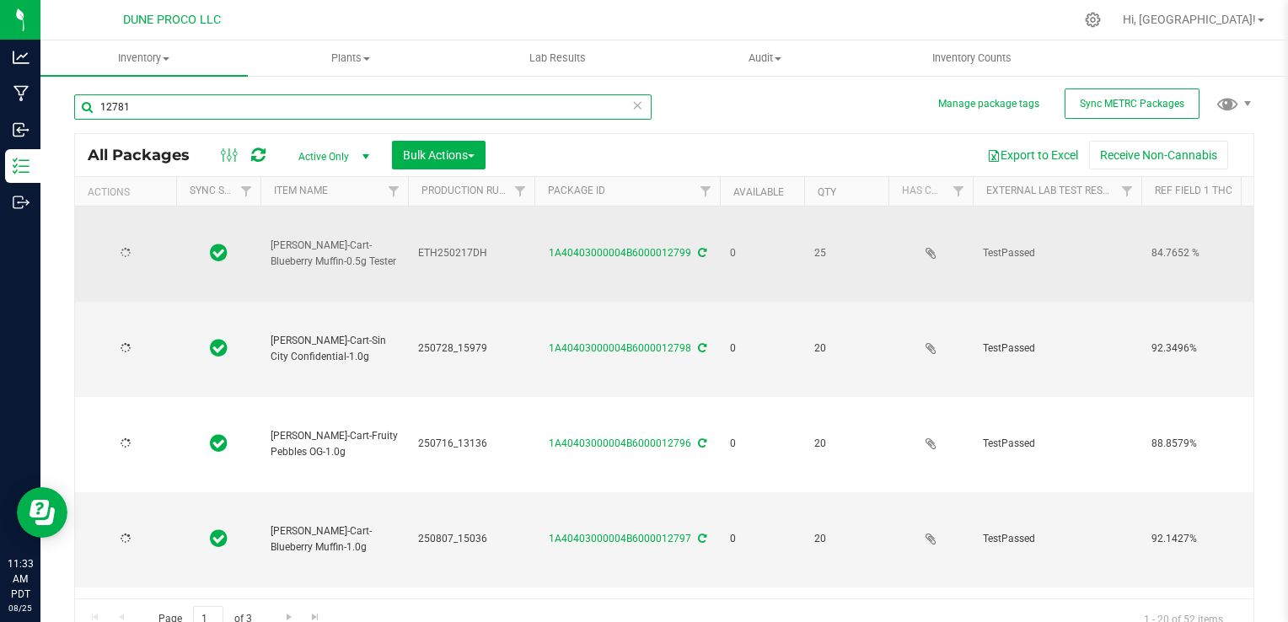
type input "[DATE]"
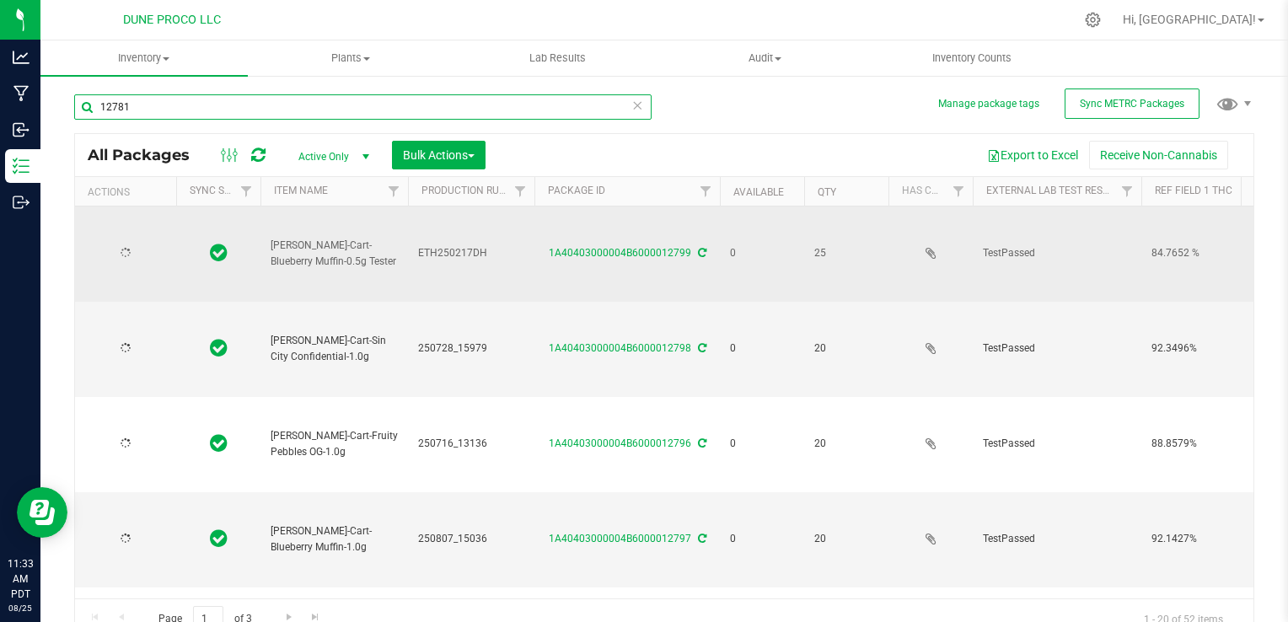
type input "[DATE]"
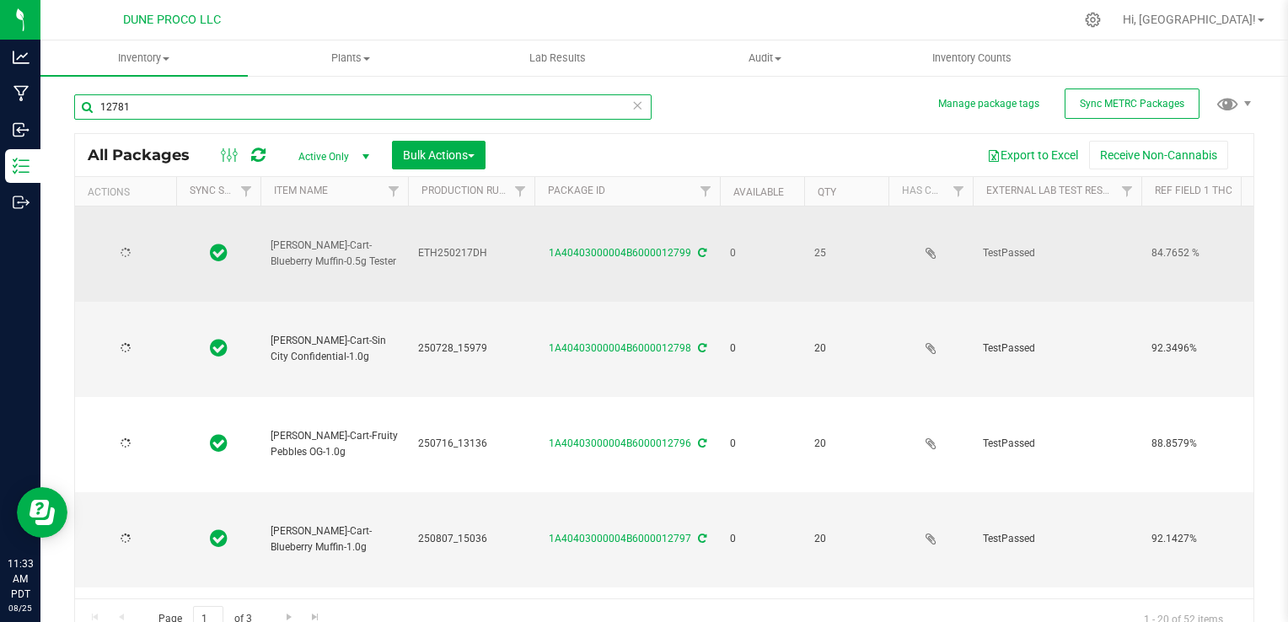
type input "[DATE]"
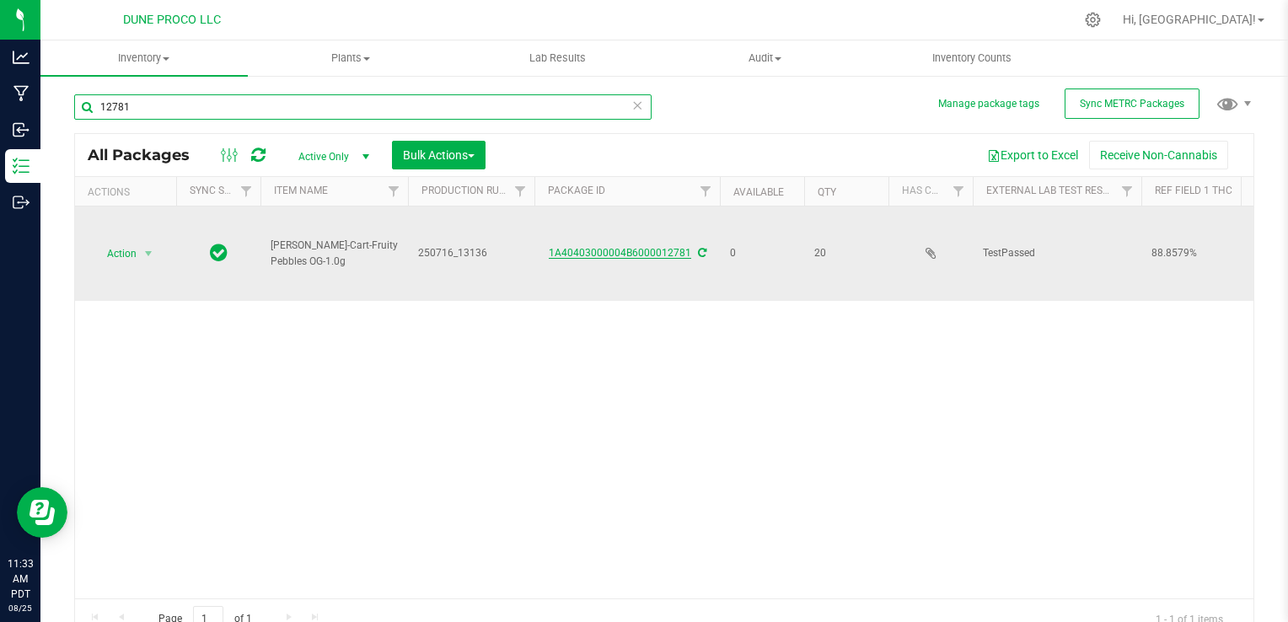
type input "12781"
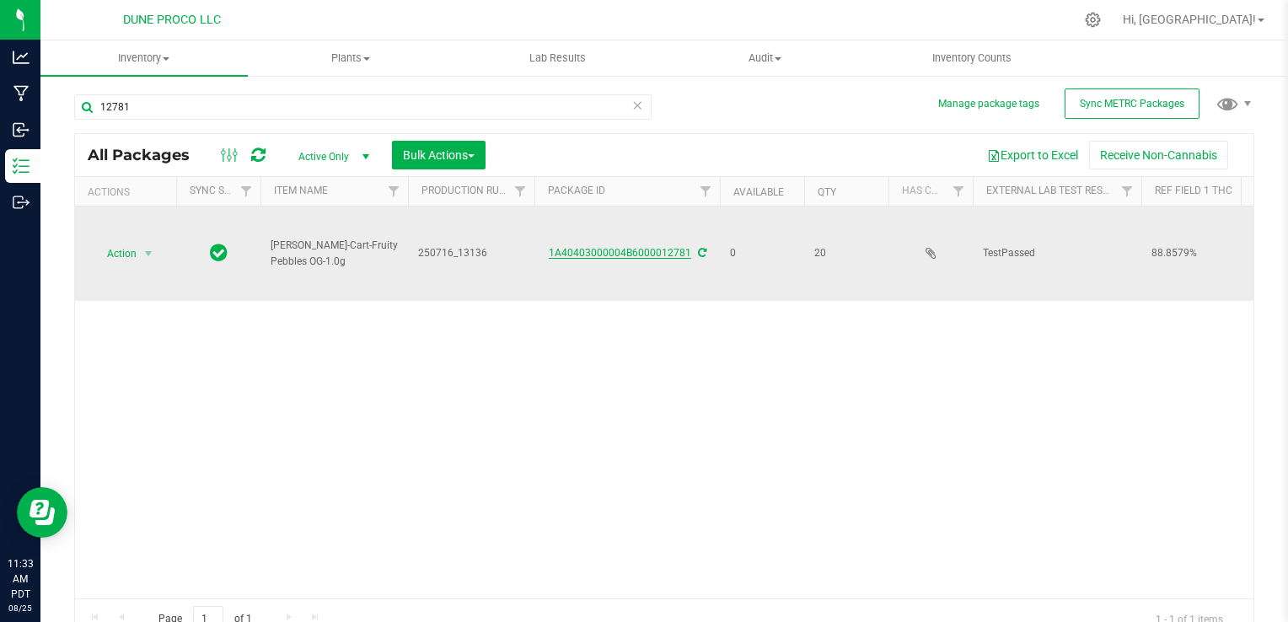
click at [628, 251] on link "1A40403000004B6000012781" at bounding box center [620, 253] width 142 height 12
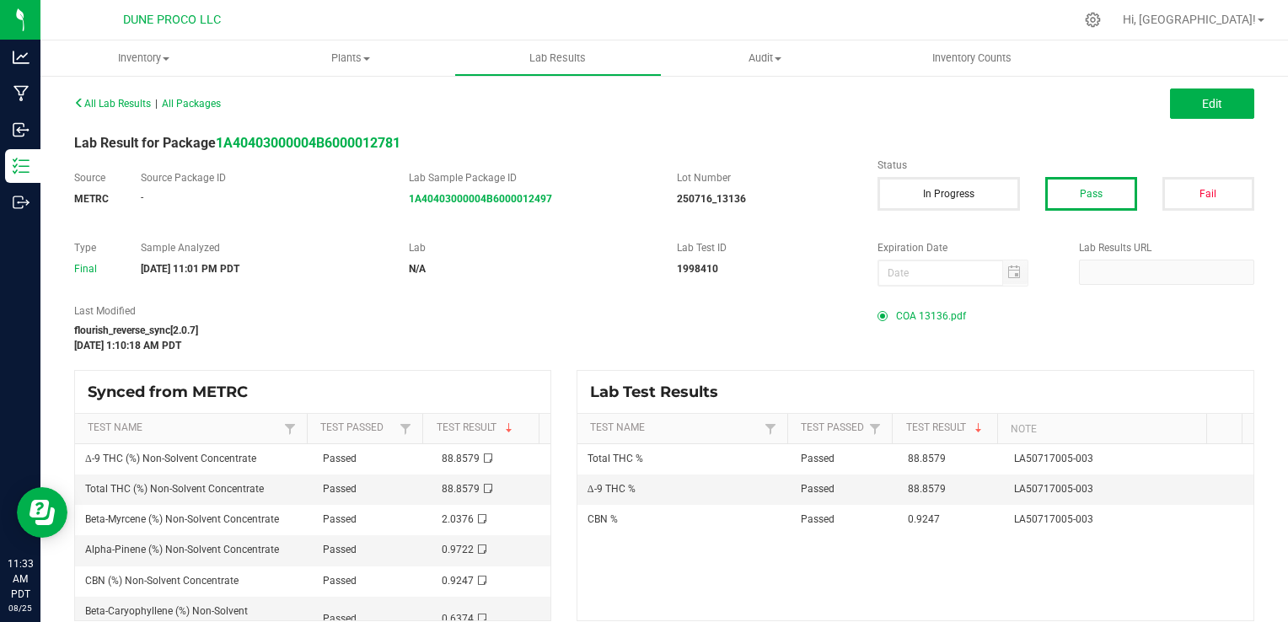
click at [896, 317] on span "COA 13136.pdf" at bounding box center [931, 315] width 70 height 25
click at [896, 315] on span "COA 13136.pdf" at bounding box center [931, 315] width 70 height 25
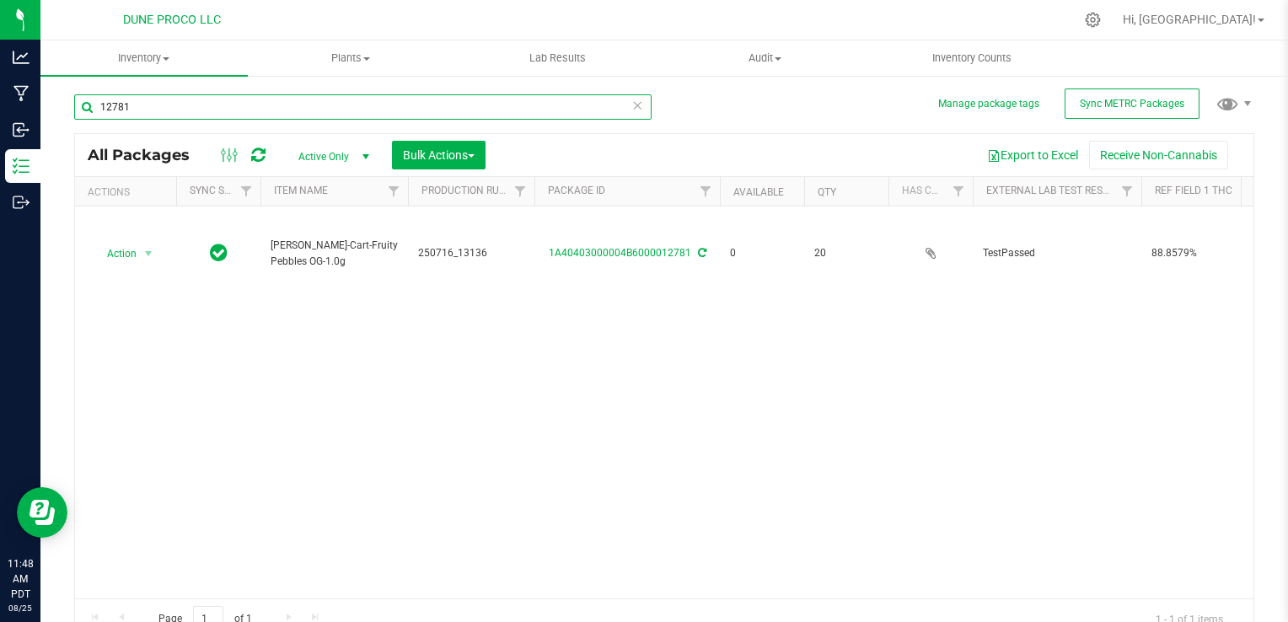
click at [179, 108] on input "12781" at bounding box center [362, 106] width 577 height 25
type input "12782"
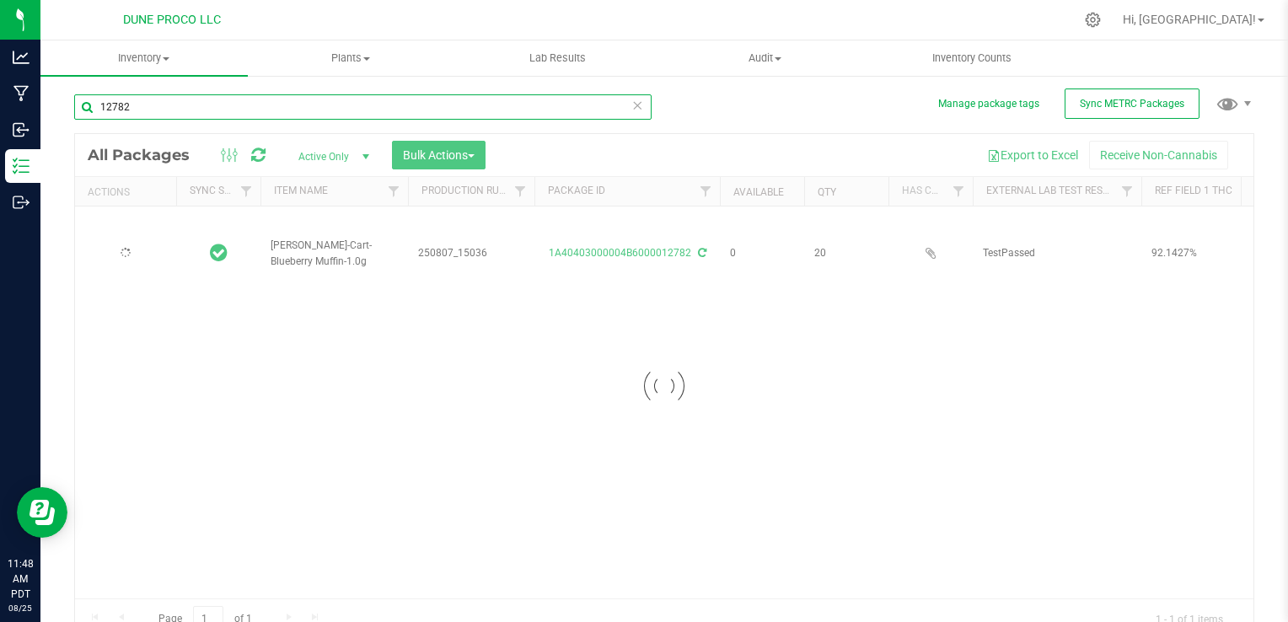
type input "[DATE]"
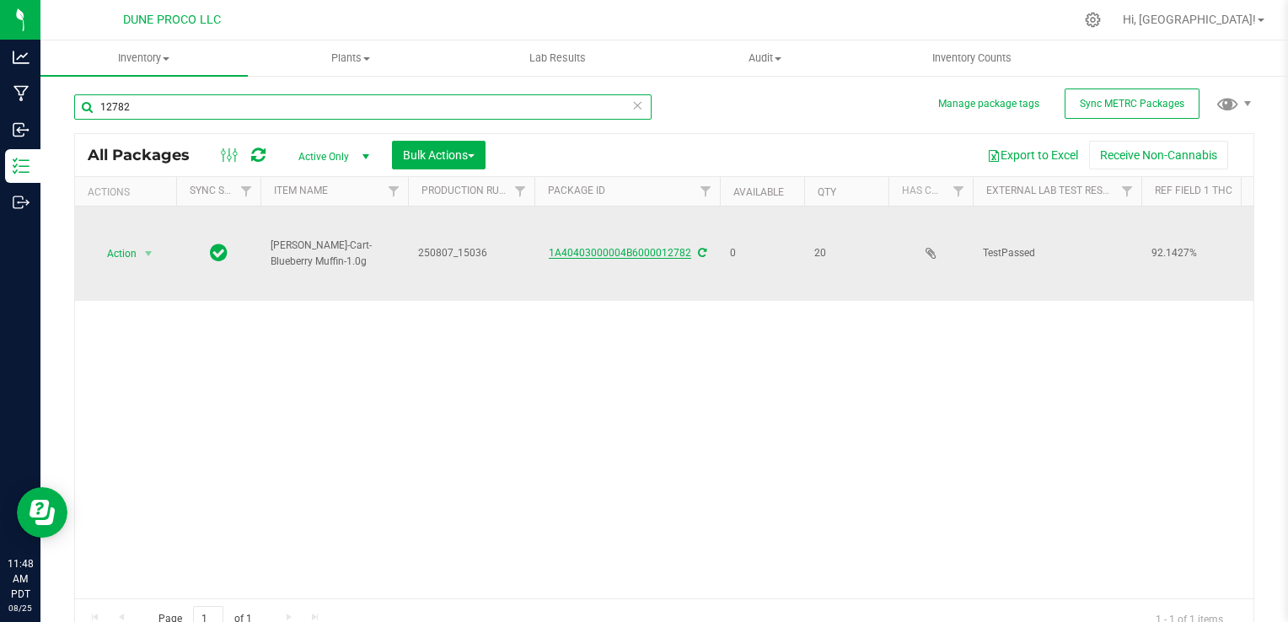
type input "12782"
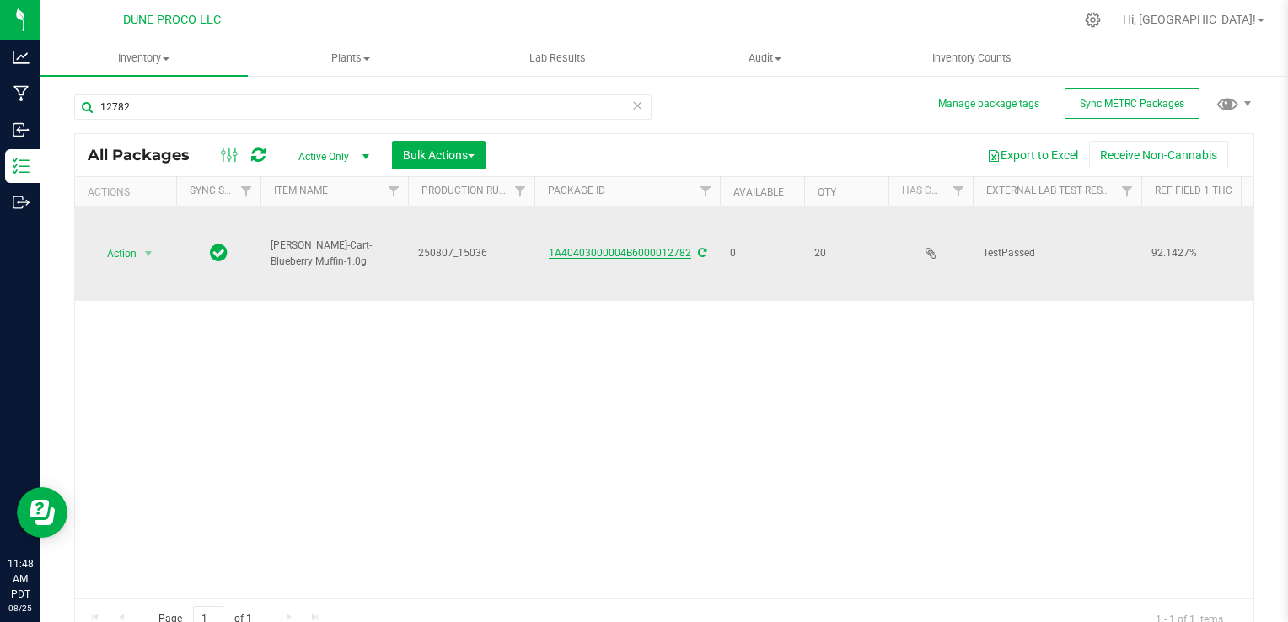
click at [658, 248] on link "1A40403000004B6000012782" at bounding box center [620, 253] width 142 height 12
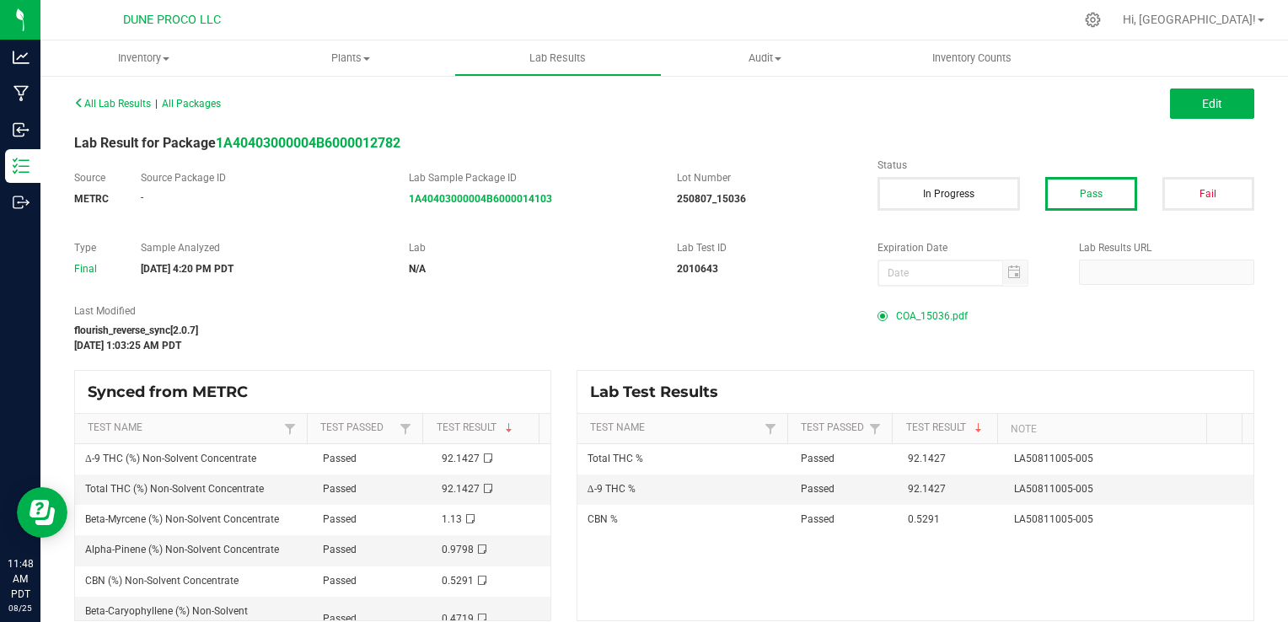
click at [918, 319] on span "COA_15036.pdf" at bounding box center [932, 315] width 72 height 25
click at [779, 174] on label "Lot Number" at bounding box center [764, 177] width 175 height 15
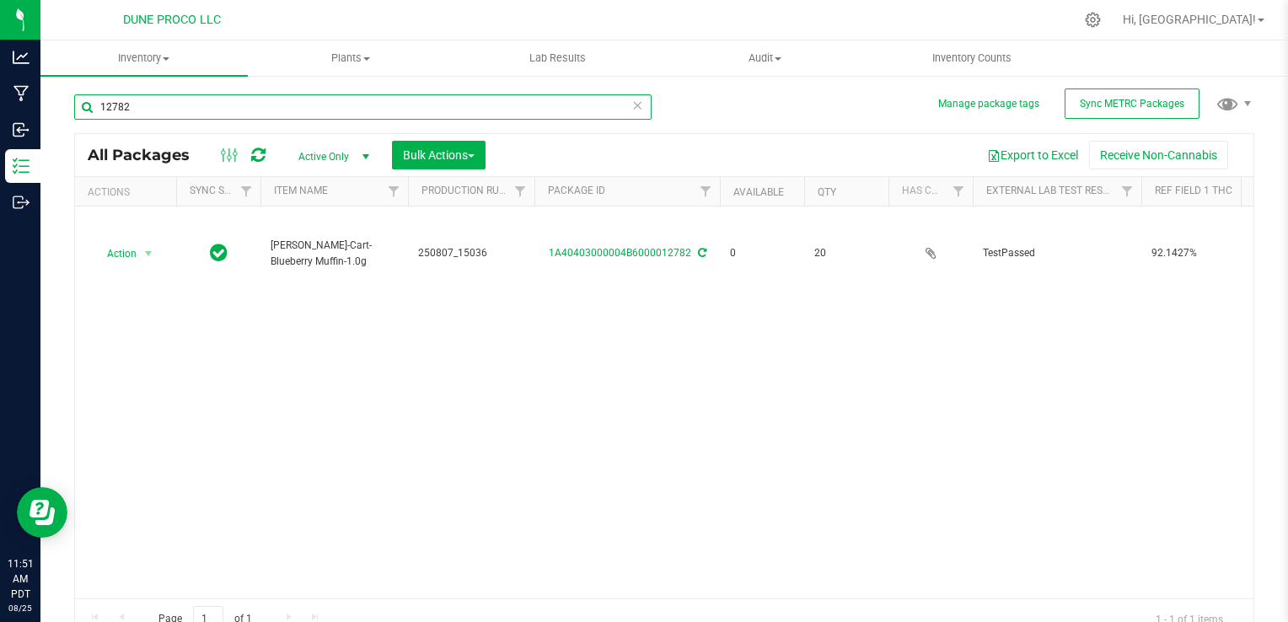
click at [169, 103] on input "12782" at bounding box center [362, 106] width 577 height 25
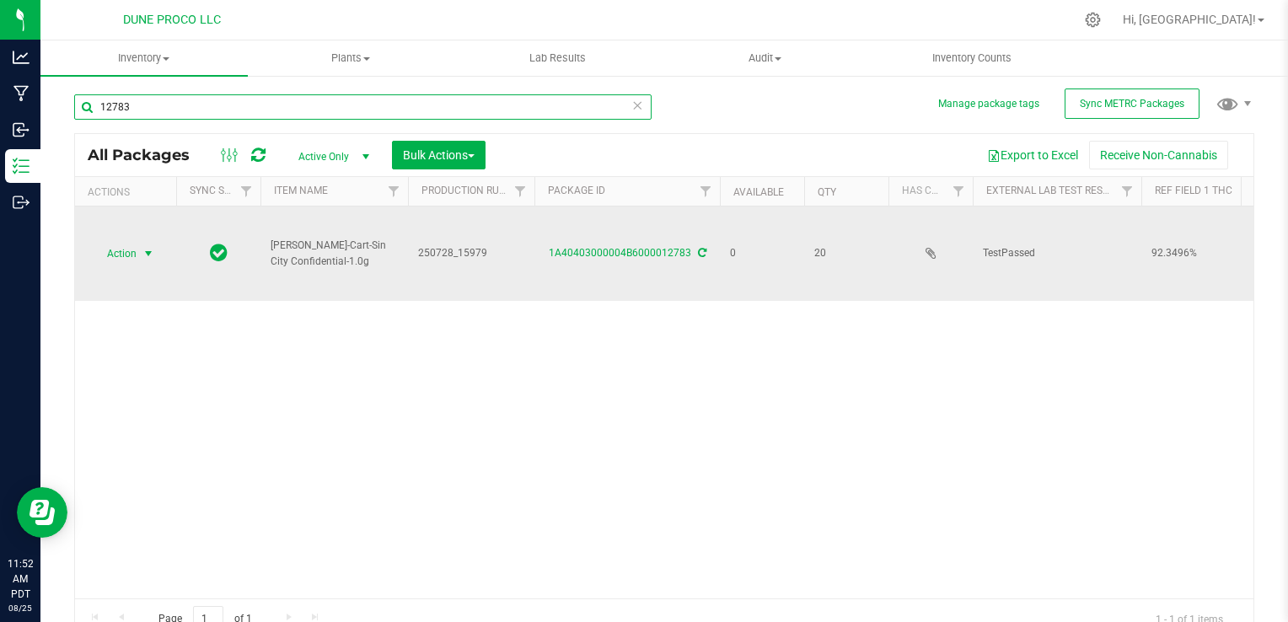
type input "12783"
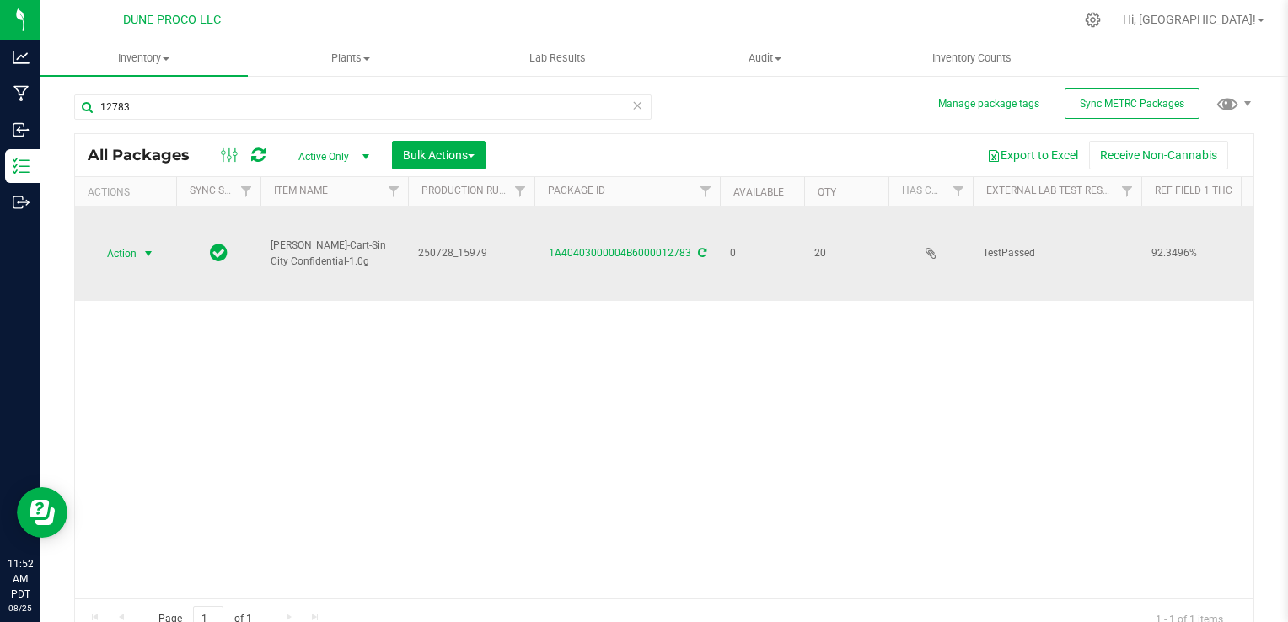
click at [117, 257] on span "Action" at bounding box center [115, 254] width 46 height 24
click at [560, 249] on link "1A40403000004B6000012783" at bounding box center [620, 253] width 142 height 12
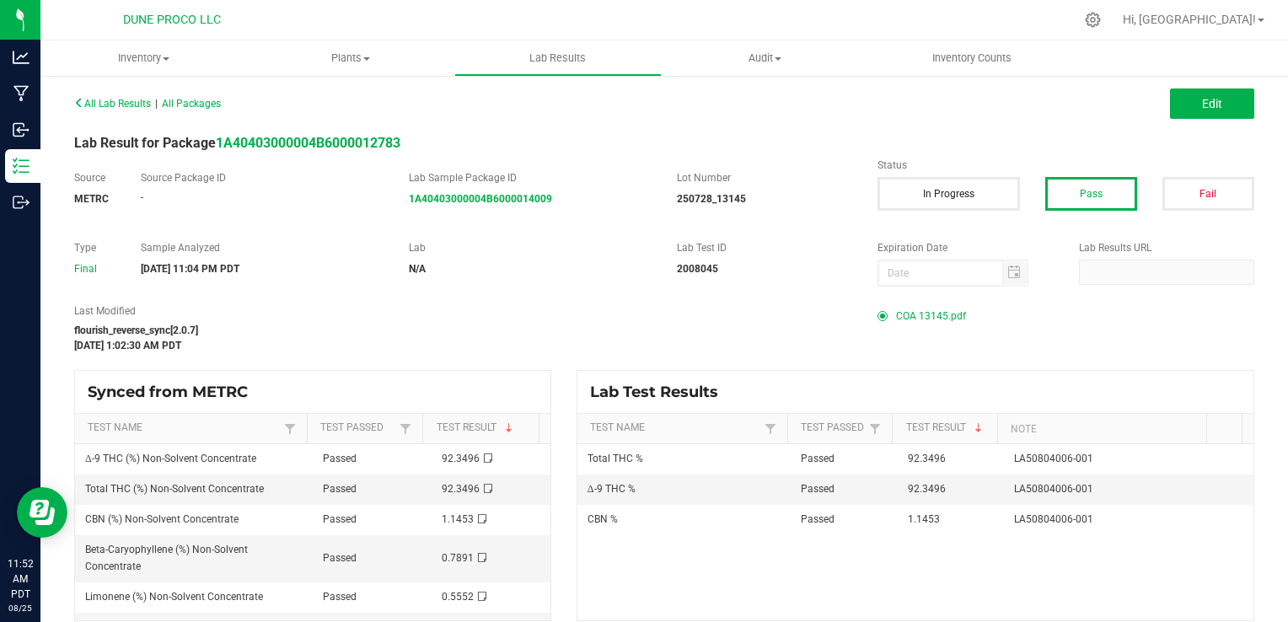
click at [943, 319] on span "COA 13145.pdf" at bounding box center [931, 315] width 70 height 25
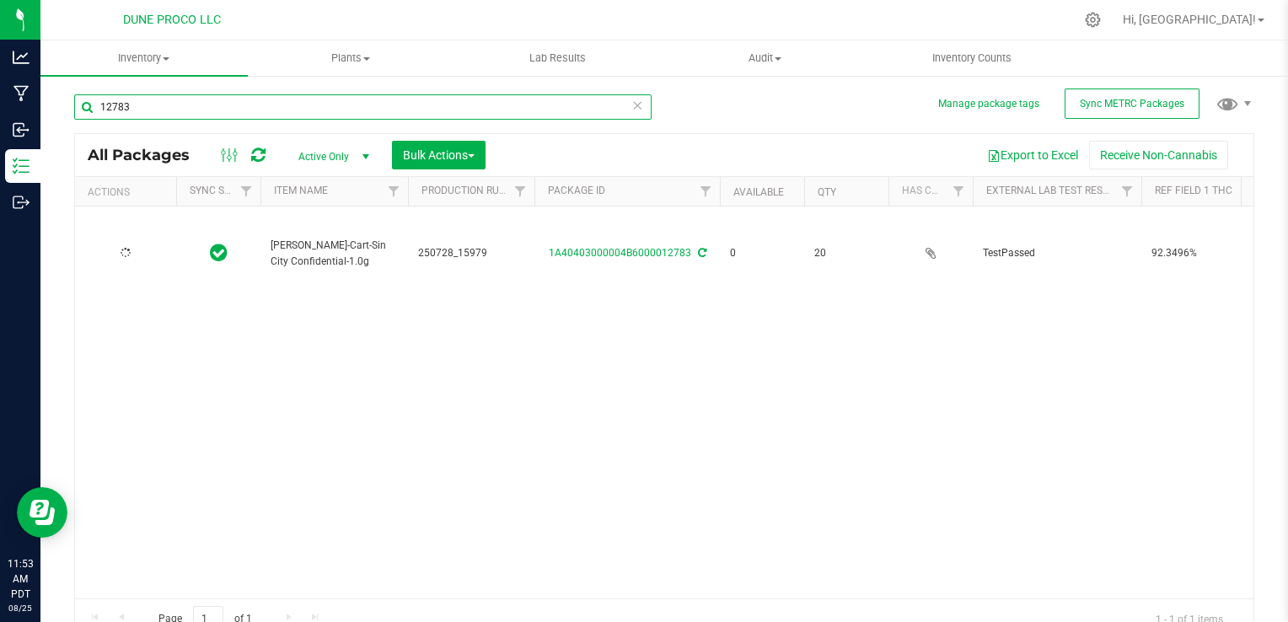
click at [308, 102] on input "12783" at bounding box center [362, 106] width 577 height 25
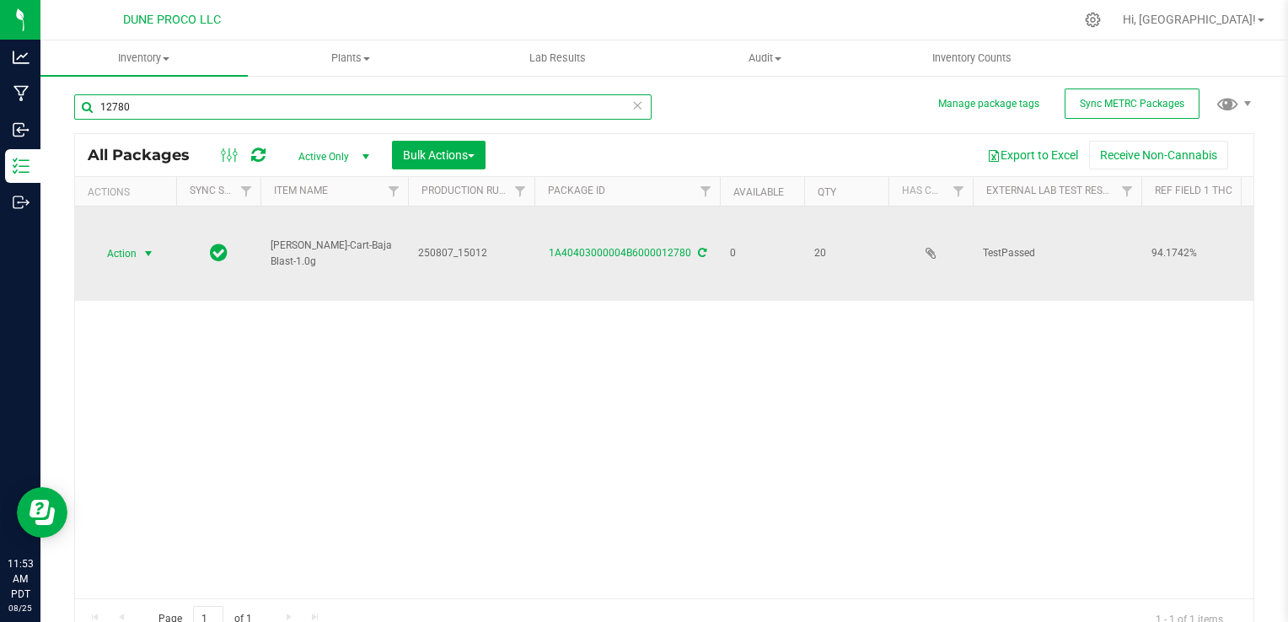
type input "12780"
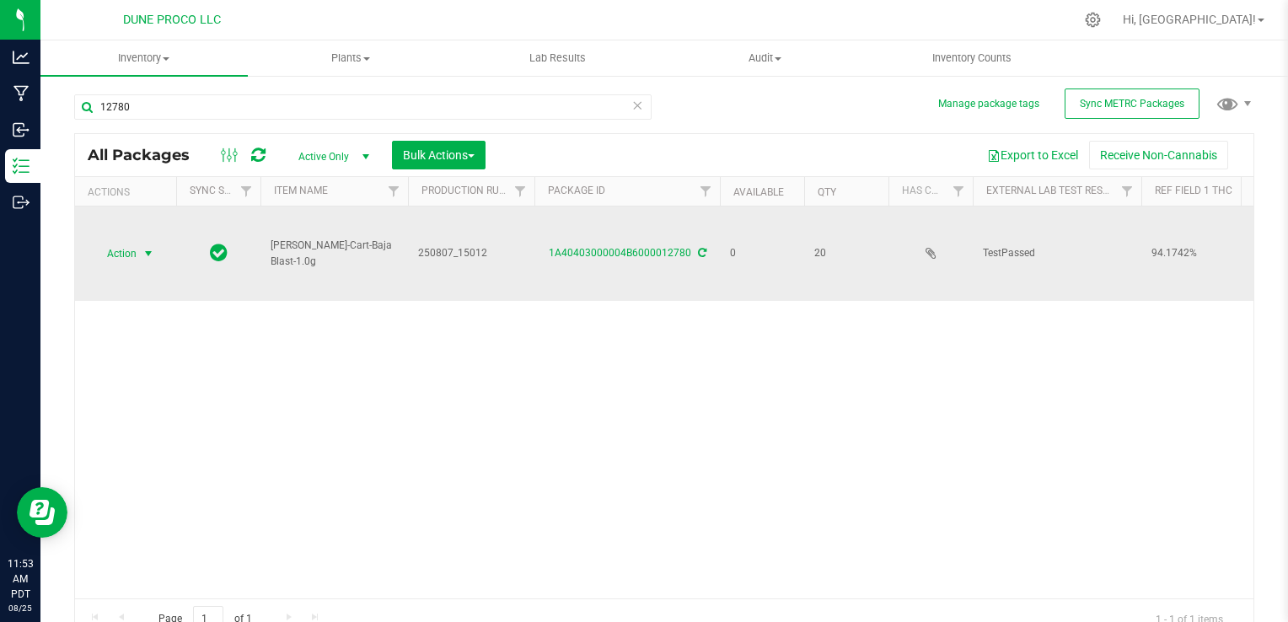
click at [125, 246] on span "Action" at bounding box center [115, 254] width 46 height 24
click at [570, 247] on link "1A40403000004B6000012780" at bounding box center [620, 253] width 142 height 12
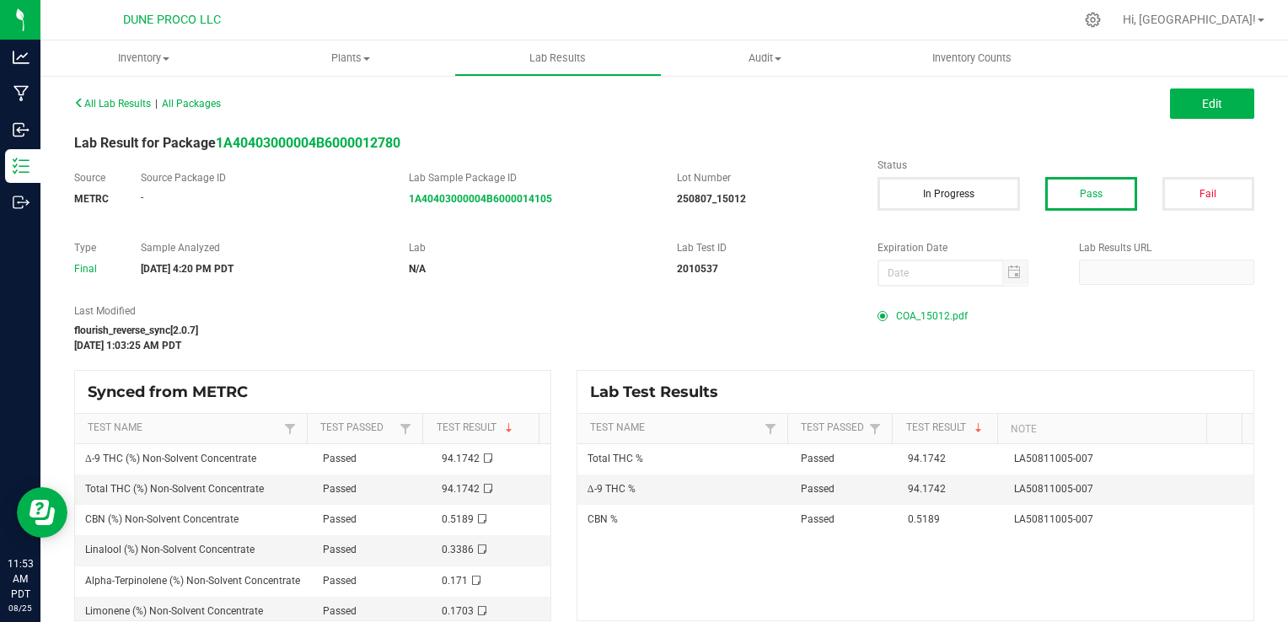
click at [928, 316] on span "COA_15012.pdf" at bounding box center [932, 315] width 72 height 25
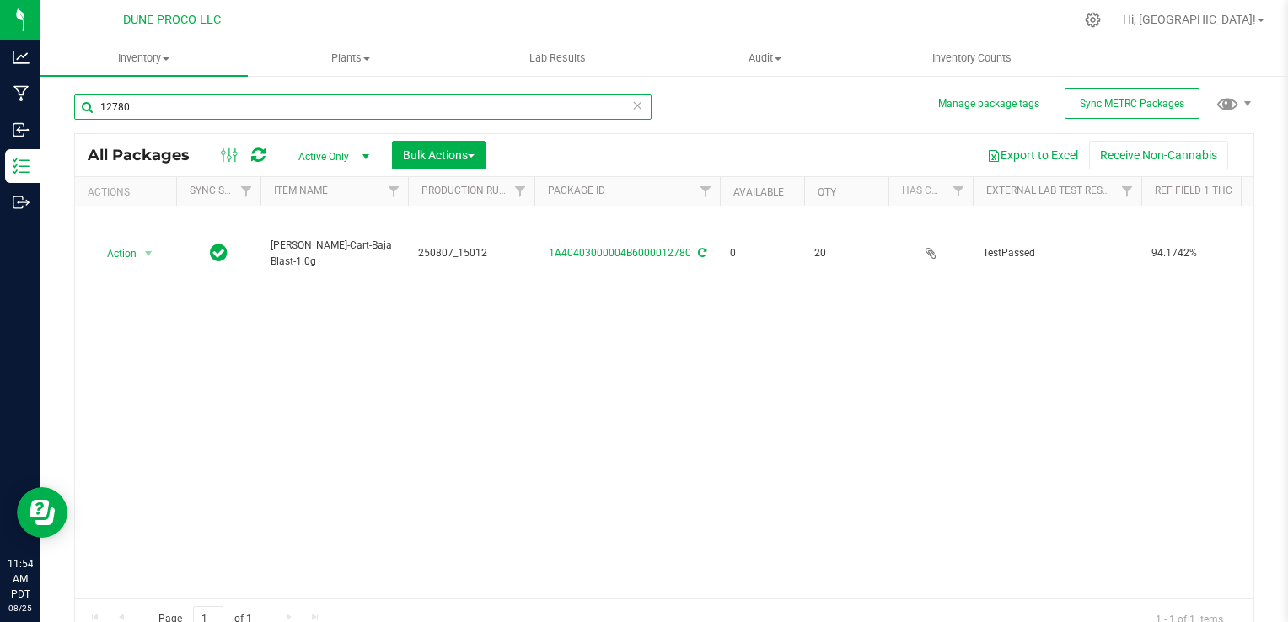
click at [135, 110] on input "12780" at bounding box center [362, 106] width 577 height 25
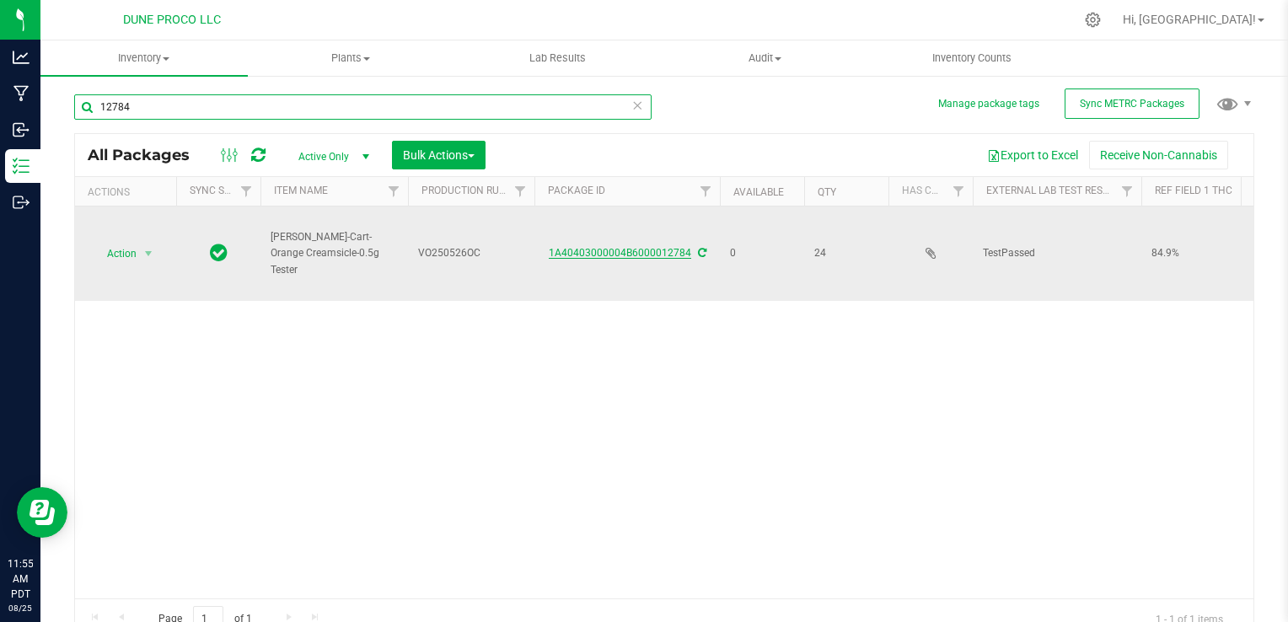
type input "12784"
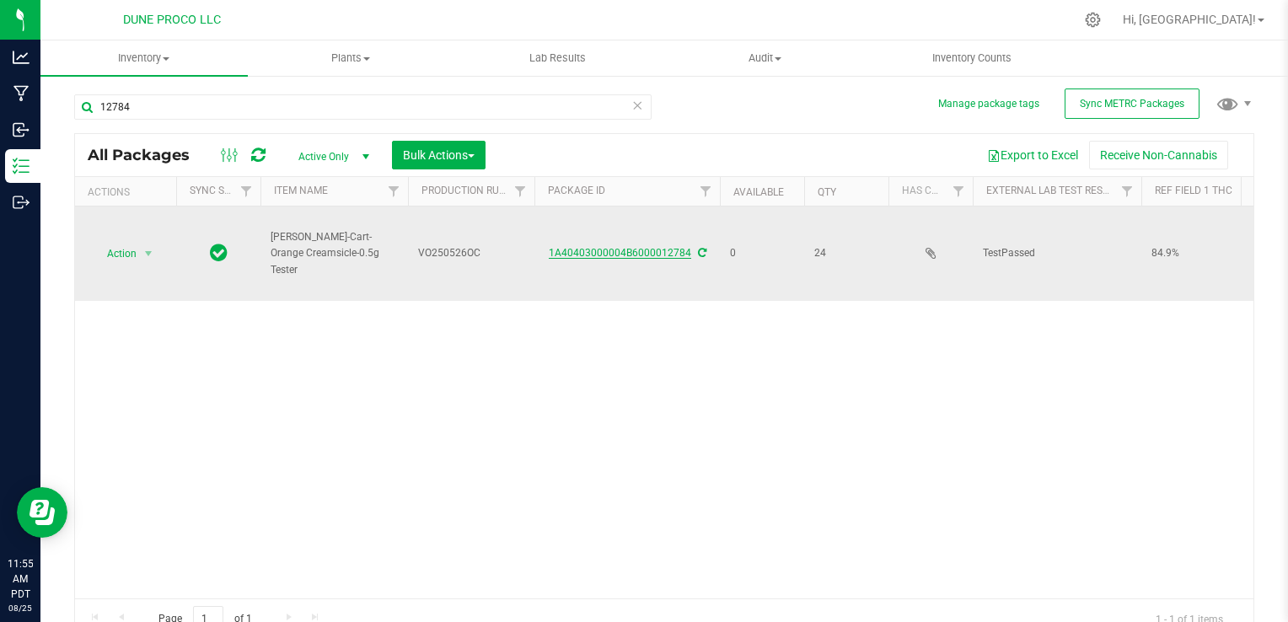
click at [640, 254] on link "1A40403000004B6000012784" at bounding box center [620, 253] width 142 height 12
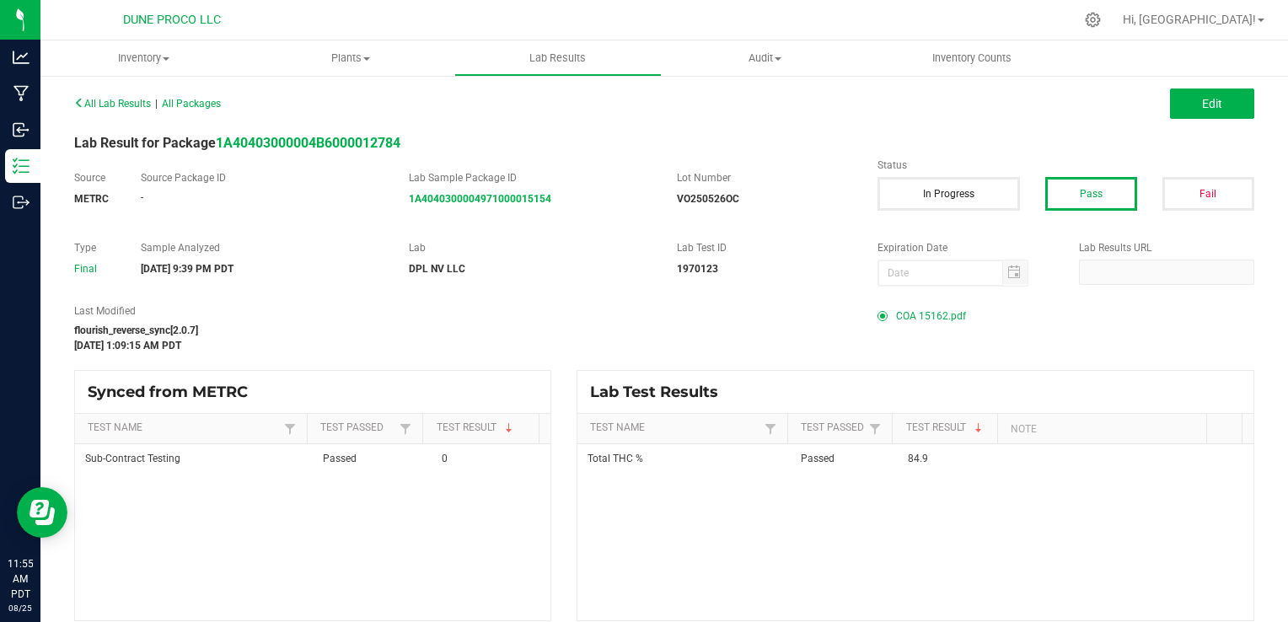
click at [932, 319] on span "COA 15162.pdf" at bounding box center [931, 315] width 70 height 25
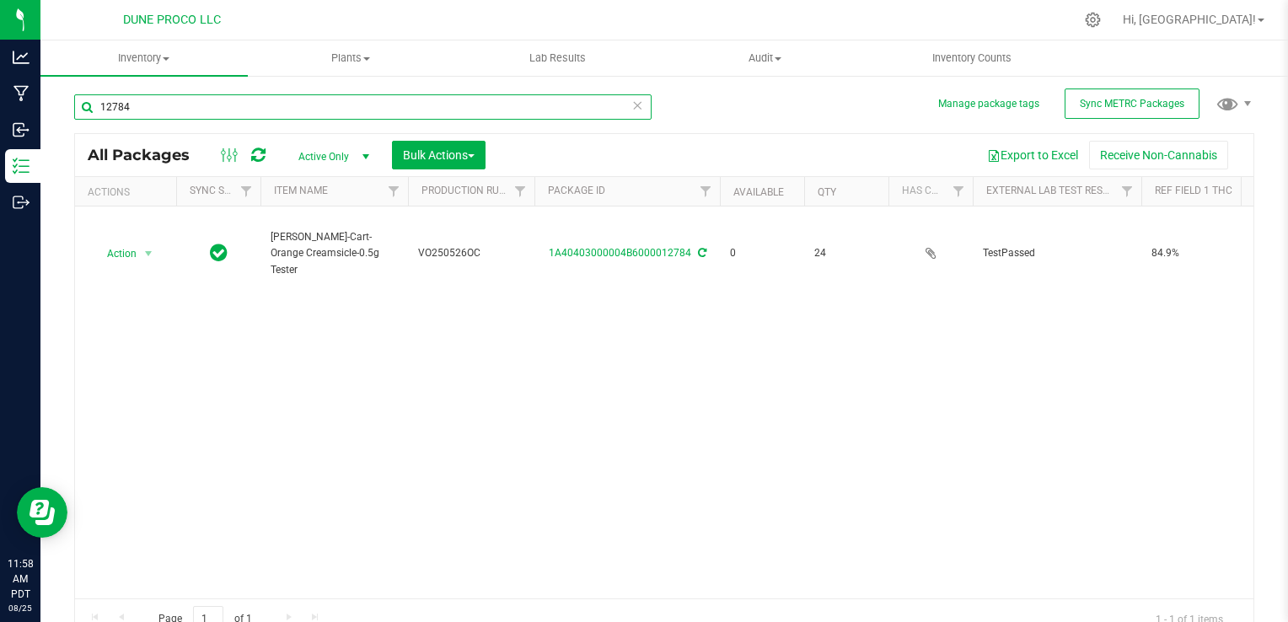
click at [250, 104] on input "12784" at bounding box center [362, 106] width 577 height 25
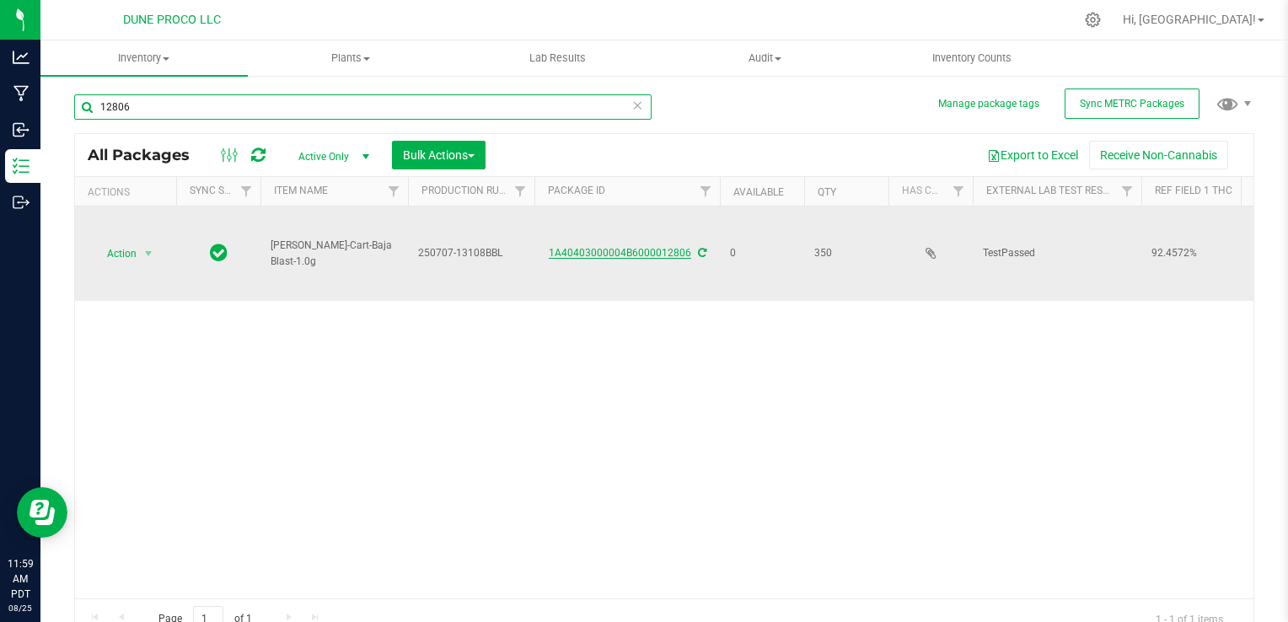
type input "12806"
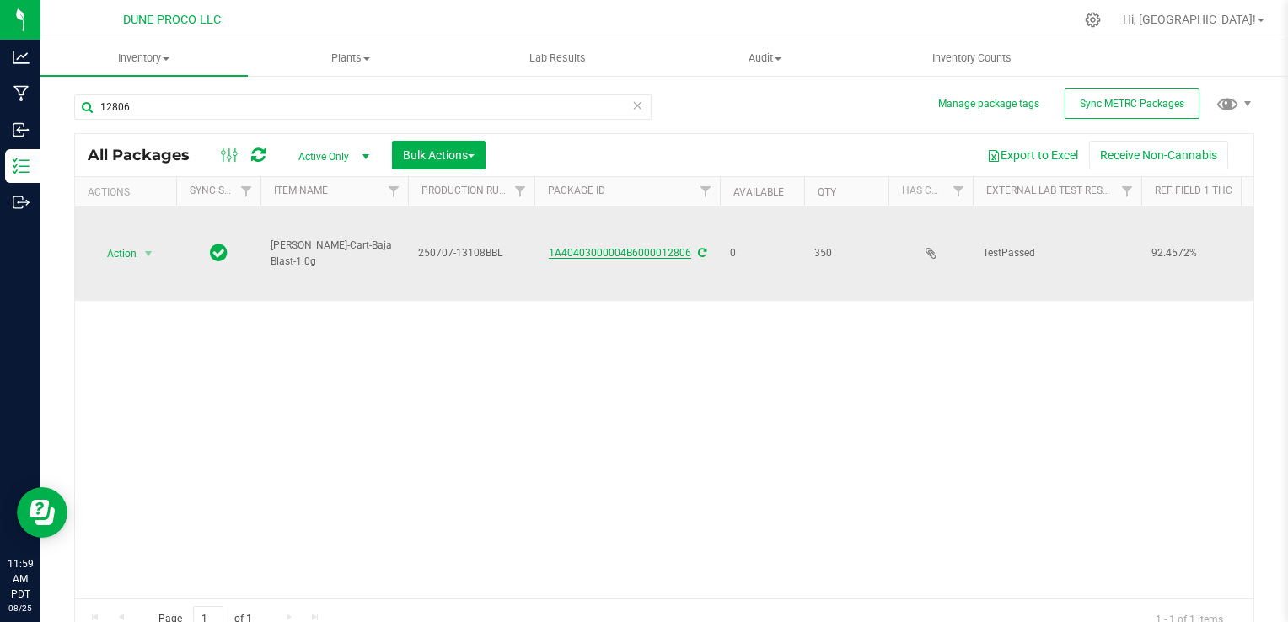
click at [607, 247] on link "1A40403000004B6000012806" at bounding box center [620, 253] width 142 height 12
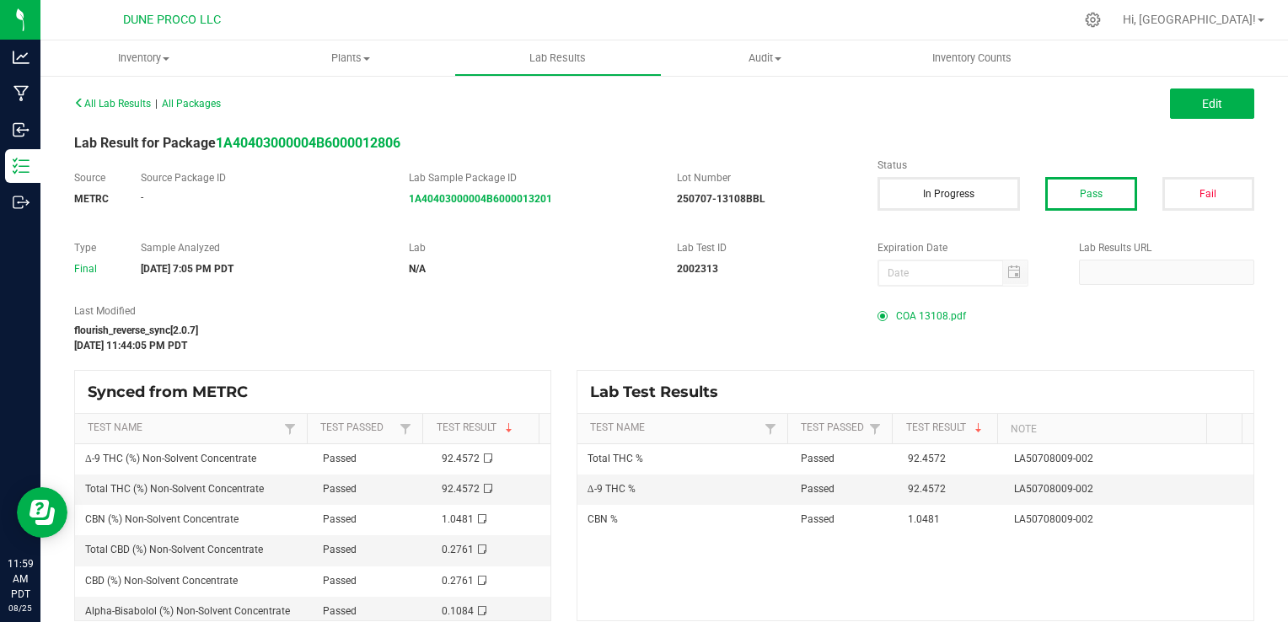
click at [940, 319] on span "COA 13108.pdf" at bounding box center [931, 315] width 70 height 25
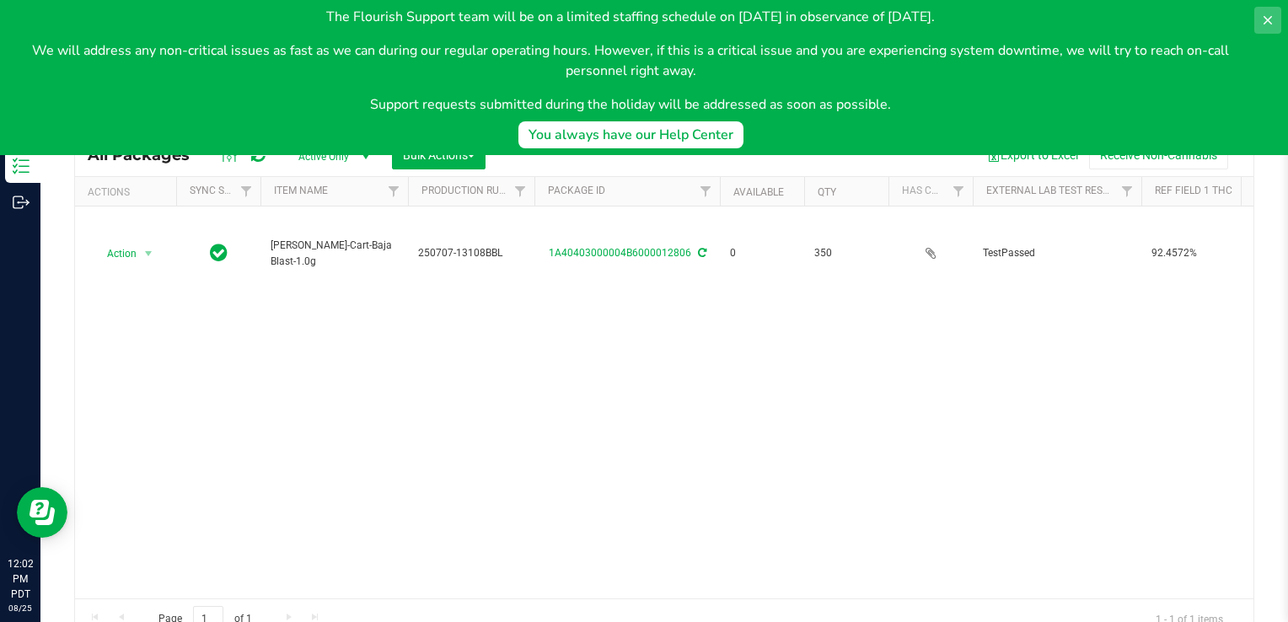
click at [1262, 15] on icon at bounding box center [1267, 19] width 13 height 13
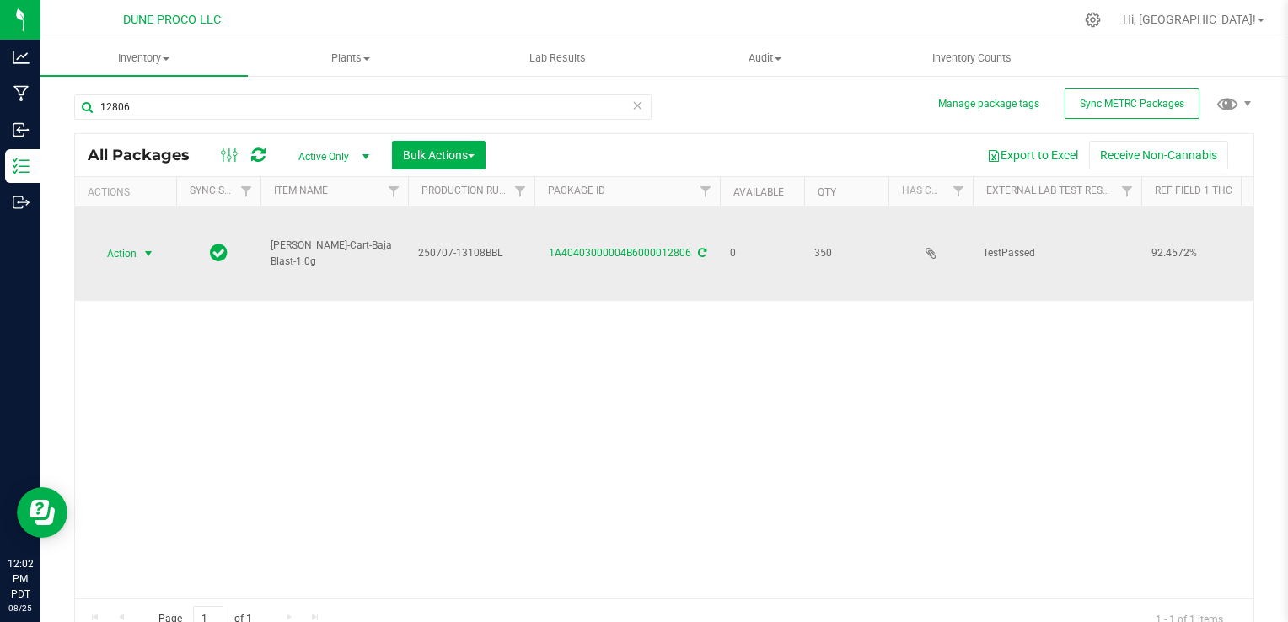
click at [120, 248] on span "Action" at bounding box center [115, 254] width 46 height 24
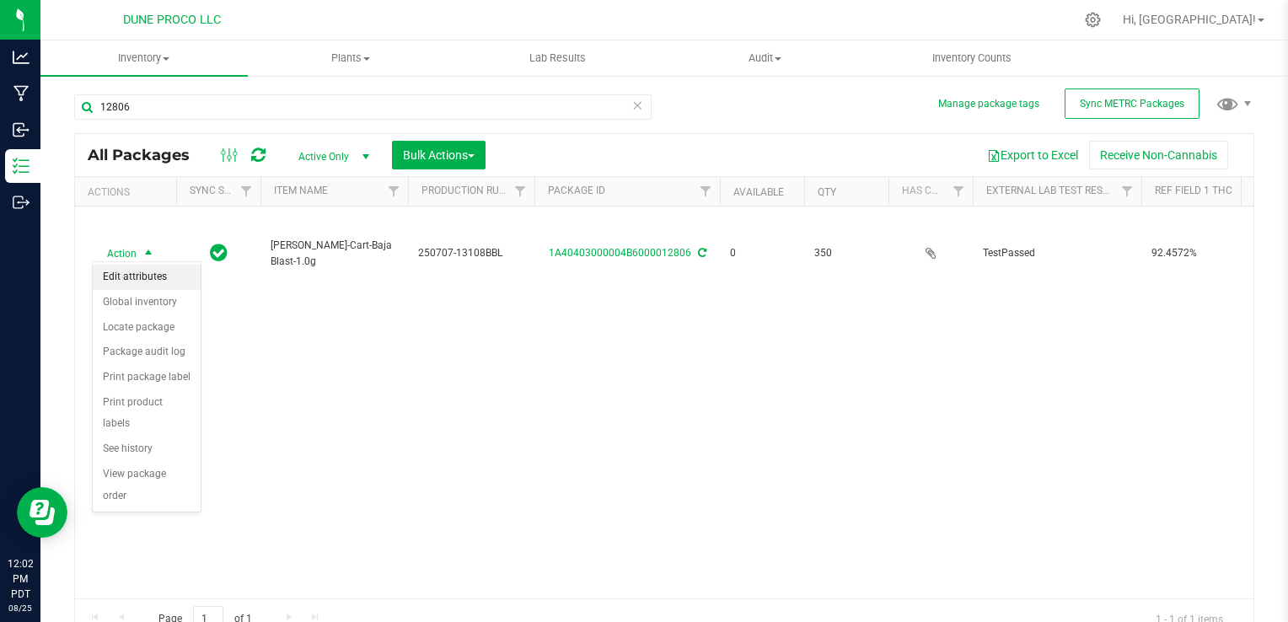
click at [126, 279] on li "Edit attributes" at bounding box center [147, 277] width 108 height 25
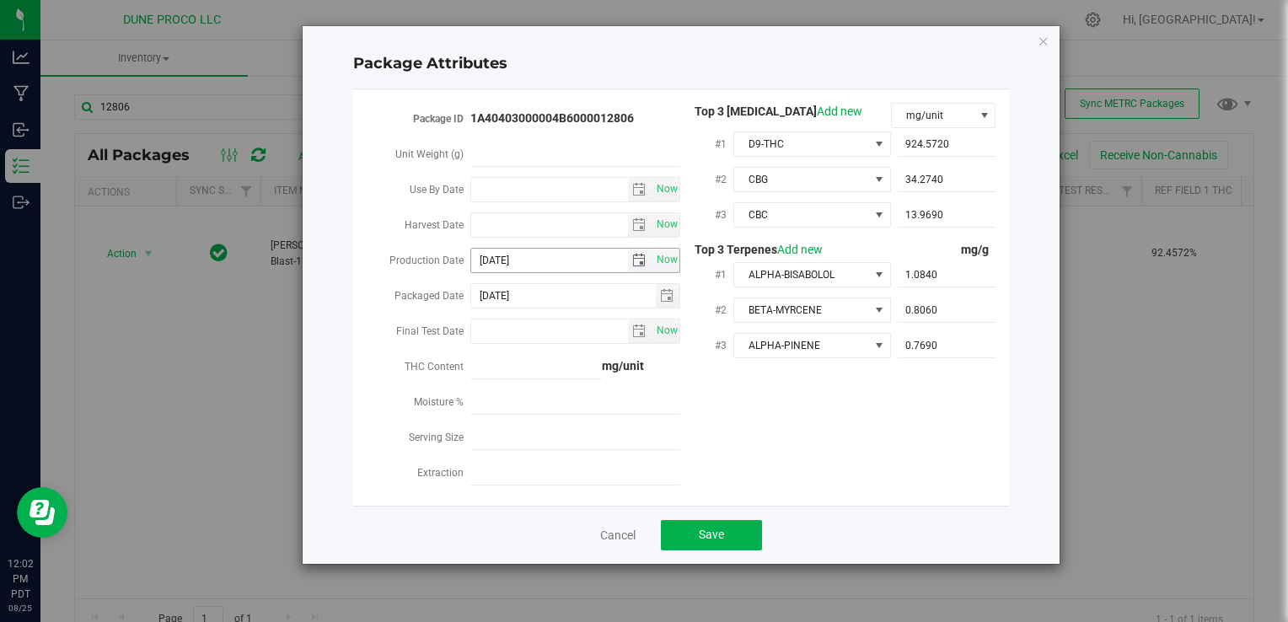
click at [553, 266] on input "[DATE]" at bounding box center [549, 261] width 157 height 24
type input "[DATE]"
click at [700, 537] on span "Save" at bounding box center [711, 534] width 25 height 13
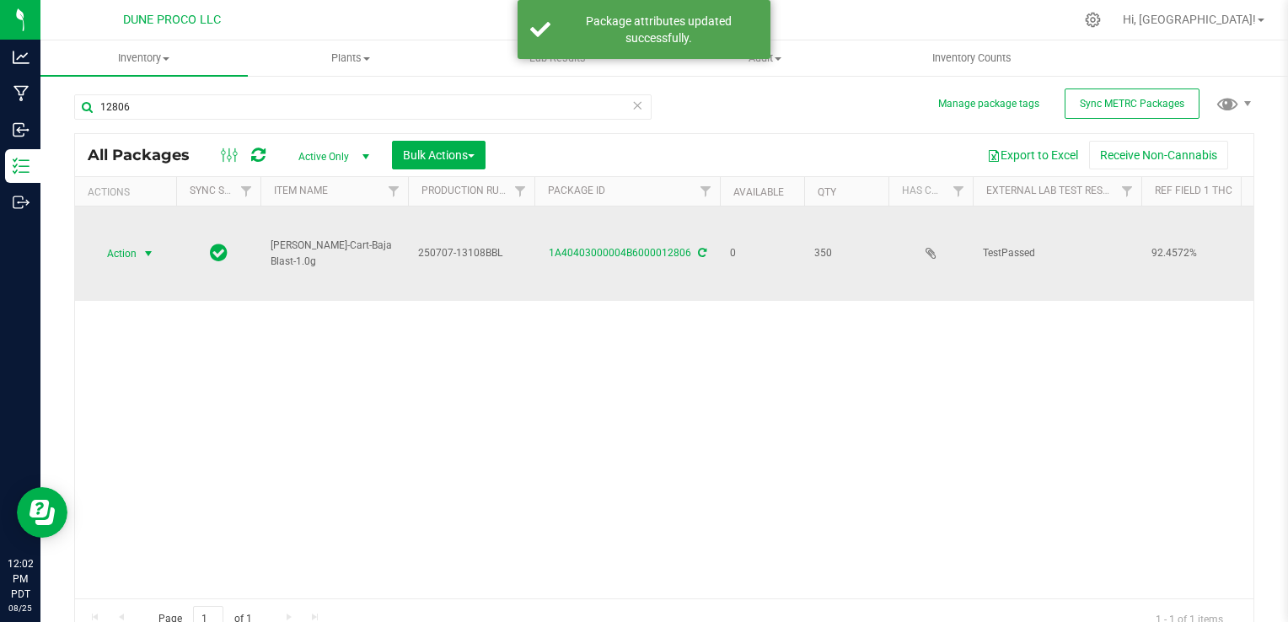
click at [118, 252] on span "Action" at bounding box center [115, 254] width 46 height 24
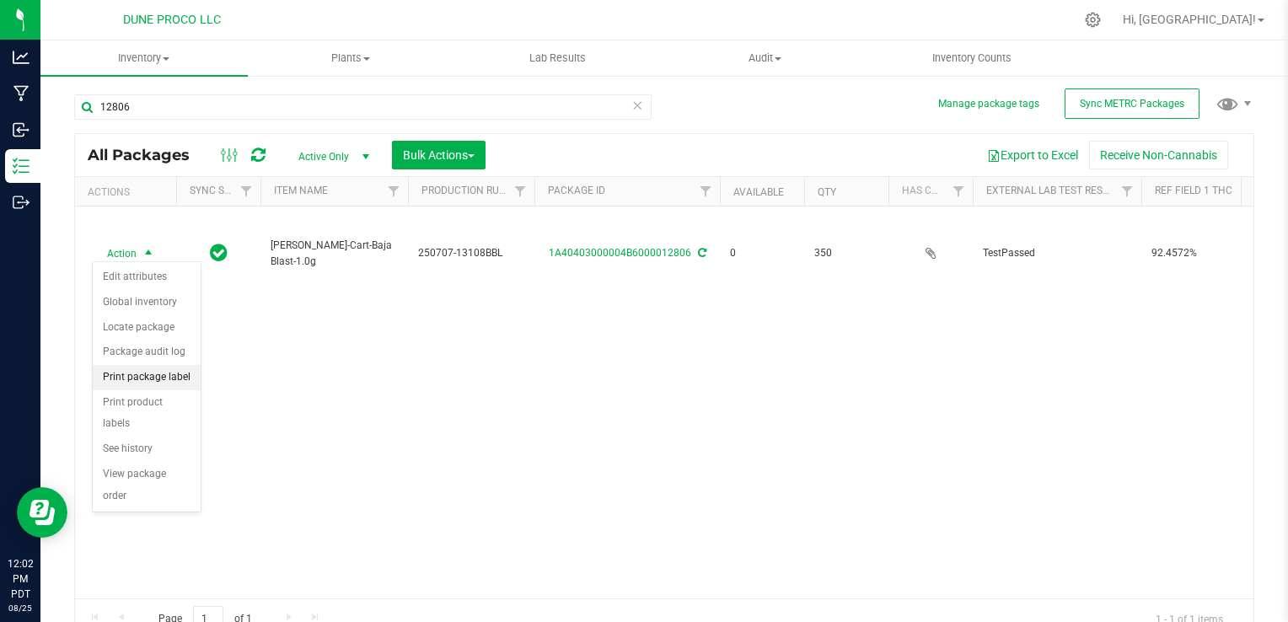
click at [144, 376] on li "Print package label" at bounding box center [147, 377] width 108 height 25
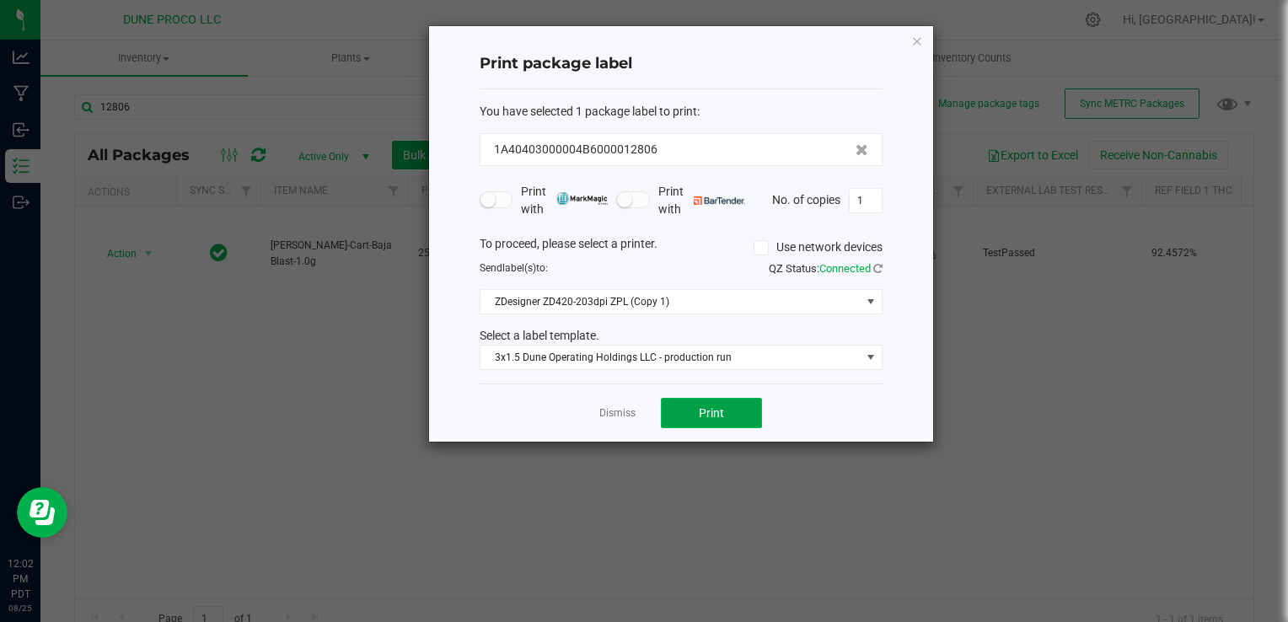
click at [676, 406] on button "Print" at bounding box center [711, 413] width 101 height 30
click at [920, 46] on icon "button" at bounding box center [917, 40] width 12 height 20
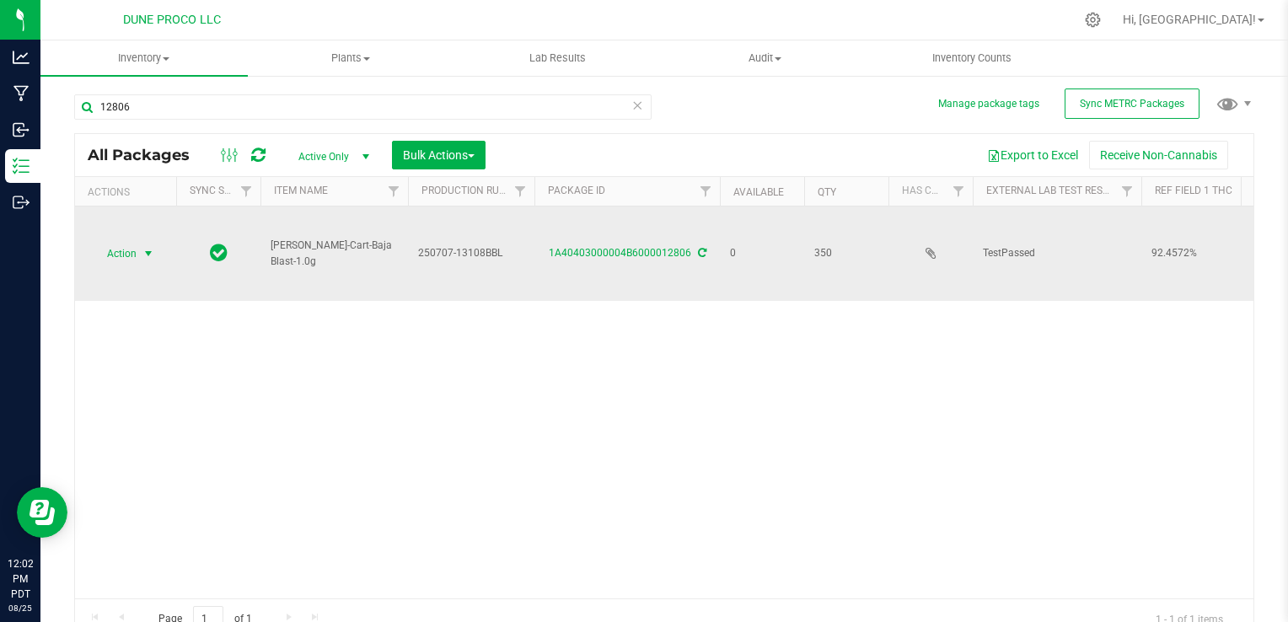
click at [118, 251] on span "Action" at bounding box center [115, 254] width 46 height 24
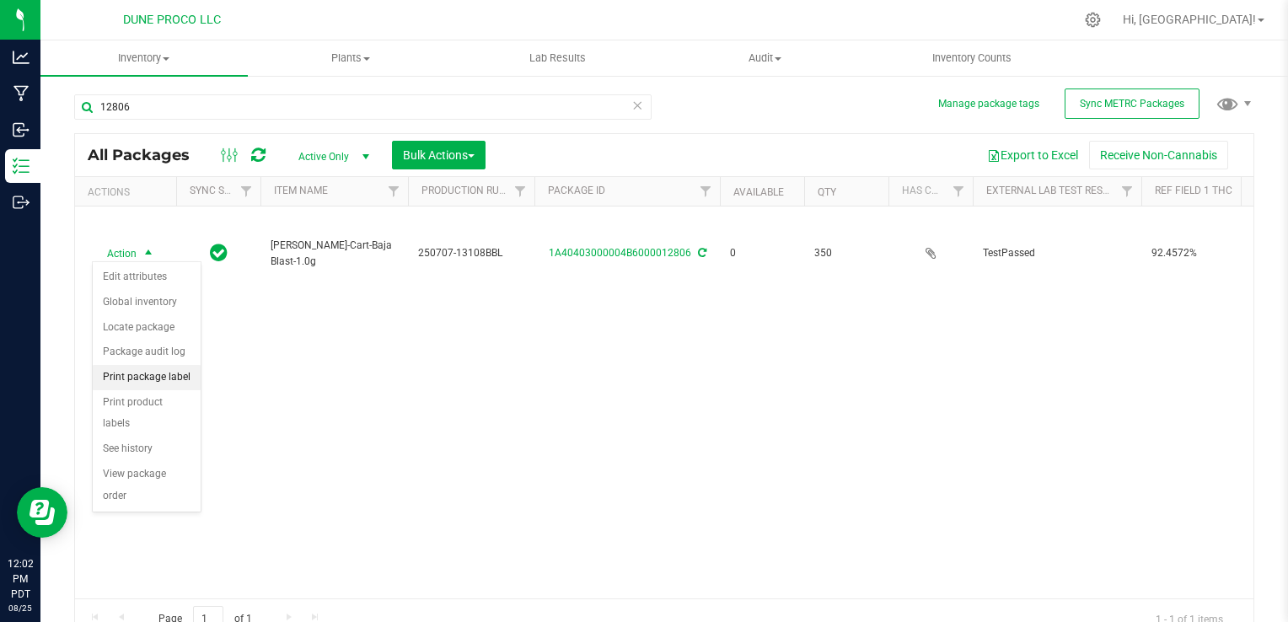
click at [160, 376] on li "Print package label" at bounding box center [147, 377] width 108 height 25
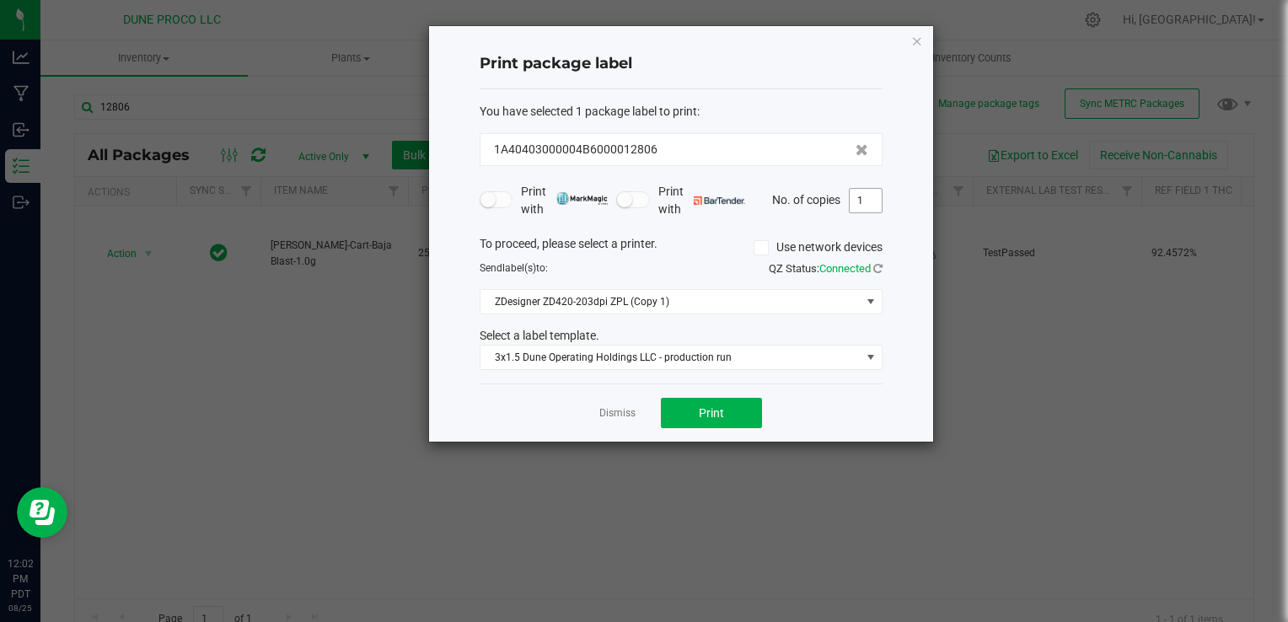
click at [867, 197] on input "1" at bounding box center [865, 201] width 32 height 24
type input "351"
click at [709, 416] on span "Print" at bounding box center [711, 412] width 25 height 13
click at [908, 39] on div "Print package label You have selected 1 package label to print : 1A40403000004B…" at bounding box center [681, 233] width 504 height 415
click at [917, 35] on icon "button" at bounding box center [917, 40] width 12 height 20
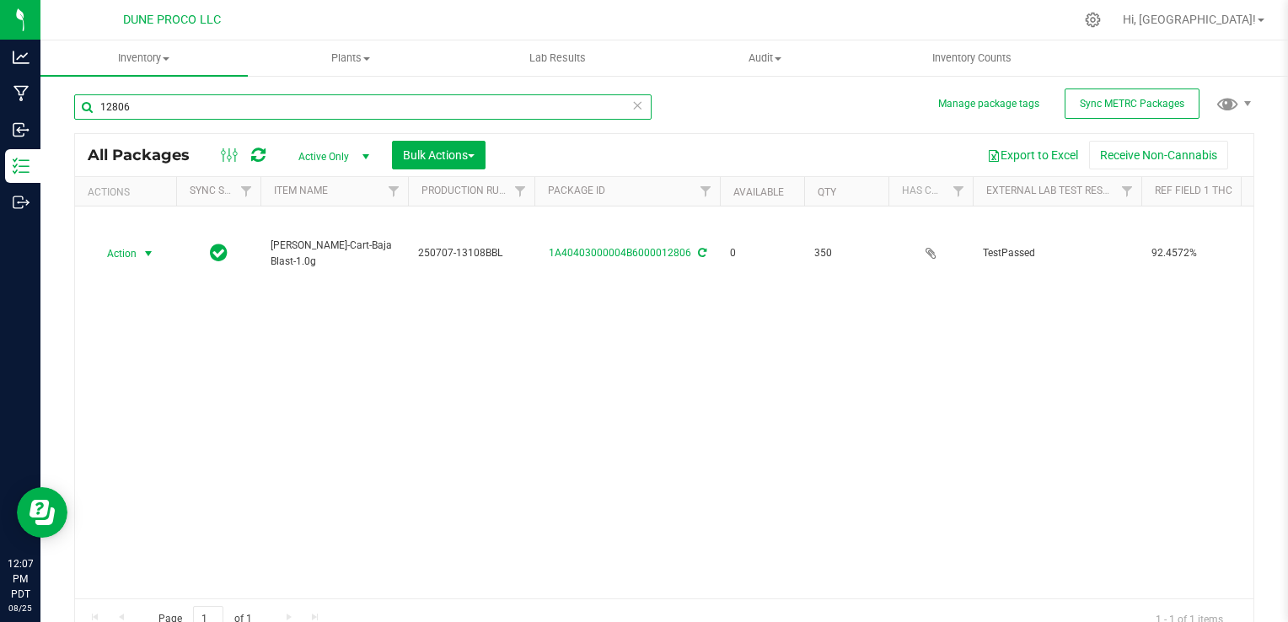
click at [128, 103] on input "12806" at bounding box center [362, 106] width 577 height 25
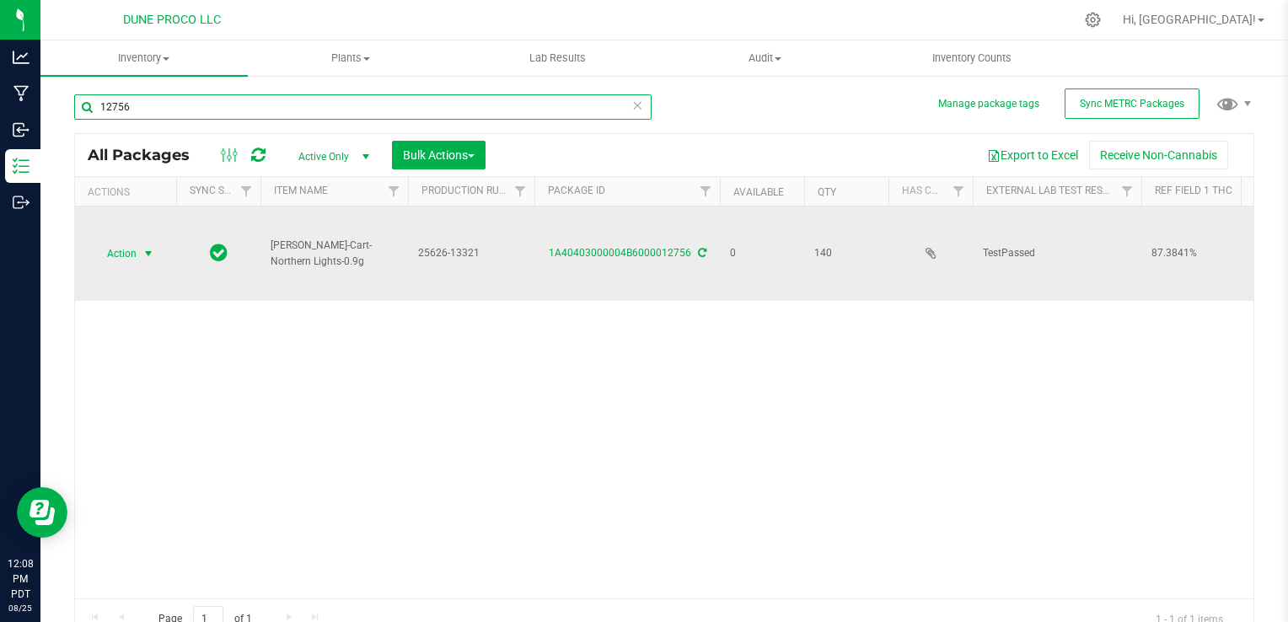
type input "12756"
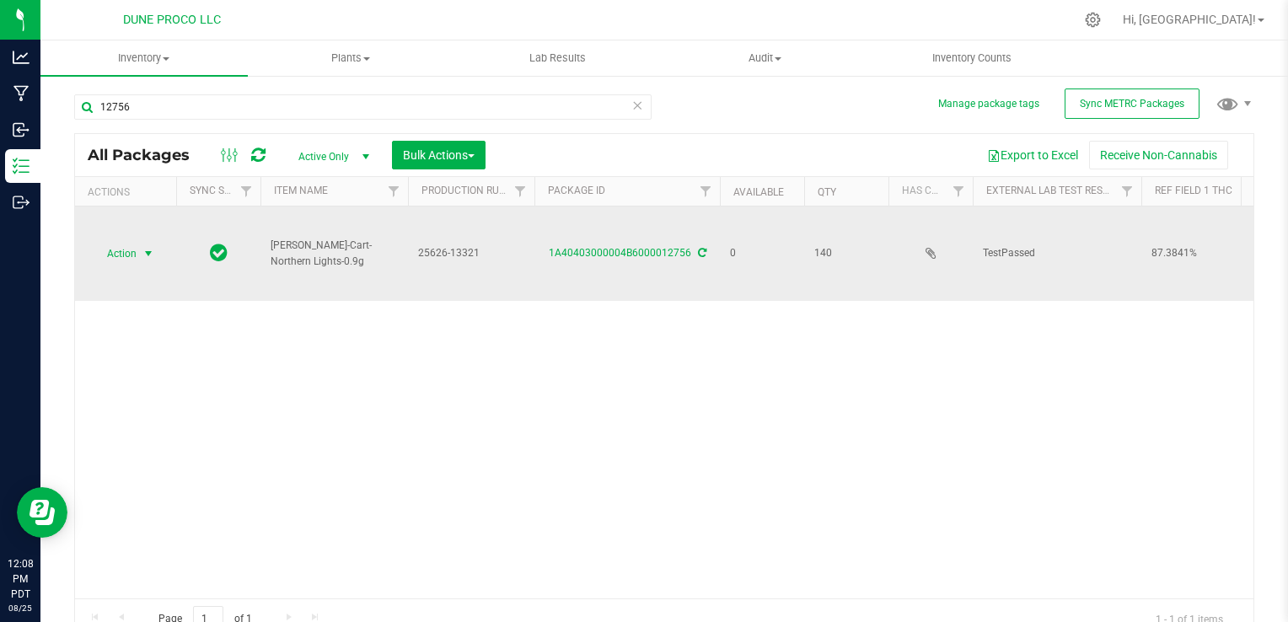
click at [110, 242] on span "Action" at bounding box center [115, 254] width 46 height 24
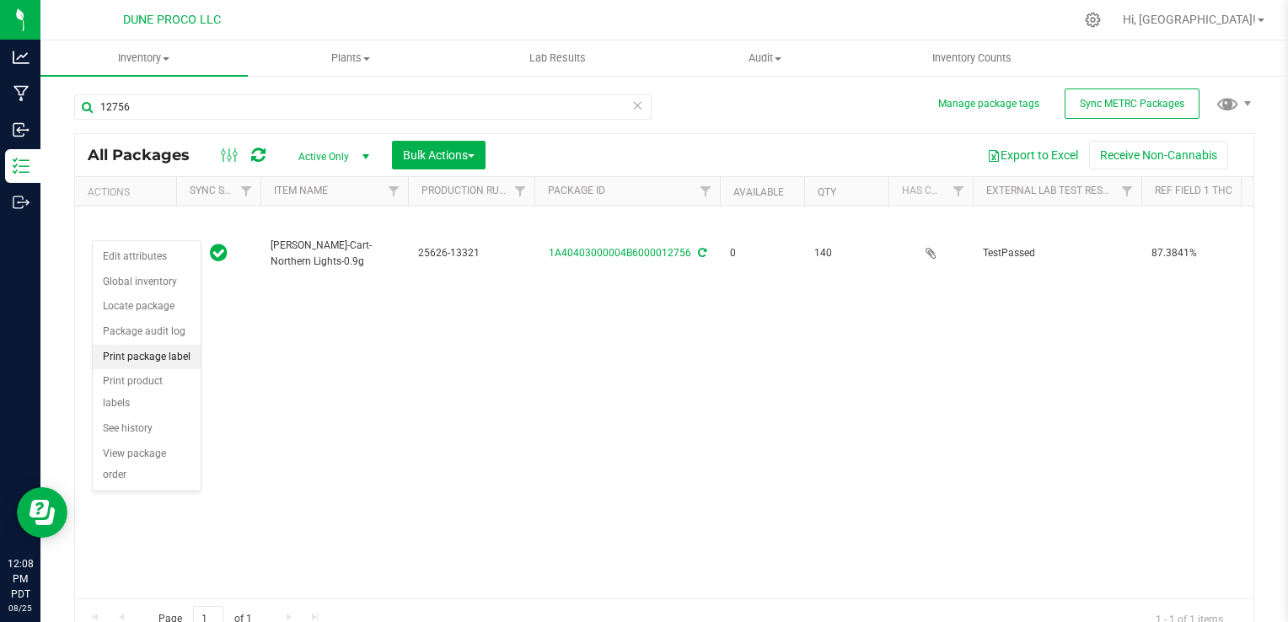
click at [145, 355] on li "Print package label" at bounding box center [147, 357] width 108 height 25
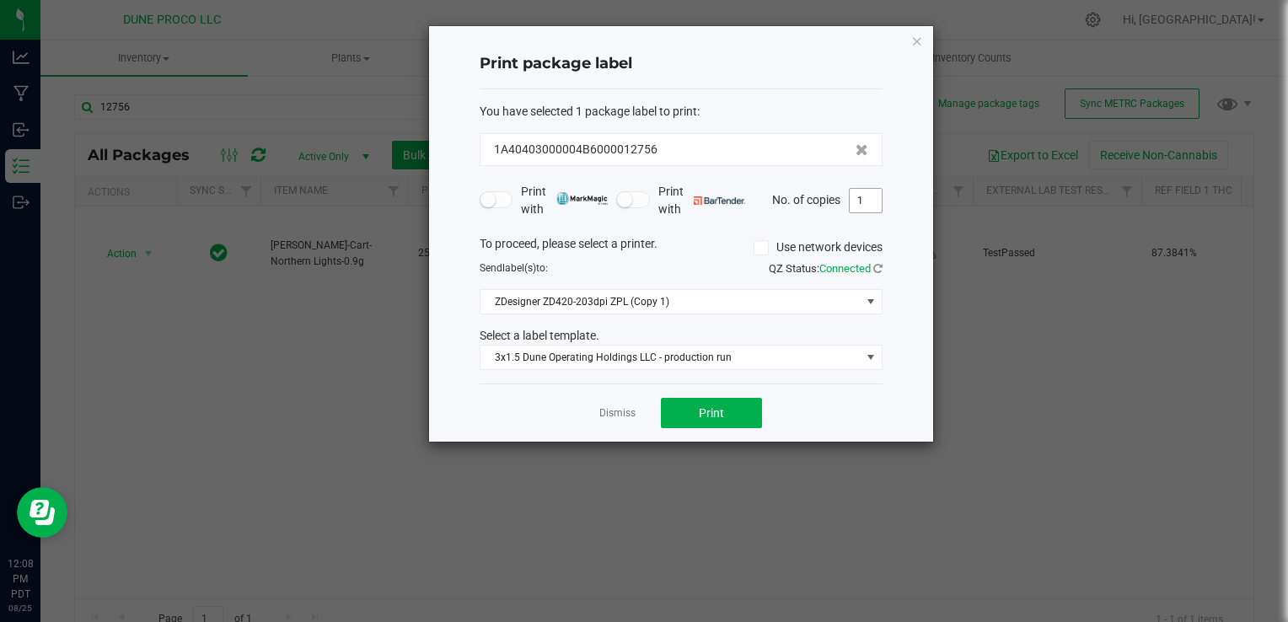
click at [868, 200] on input "1" at bounding box center [865, 201] width 32 height 24
type input "4"
click at [723, 406] on span "Print" at bounding box center [711, 412] width 25 height 13
click at [919, 39] on icon "button" at bounding box center [917, 40] width 12 height 20
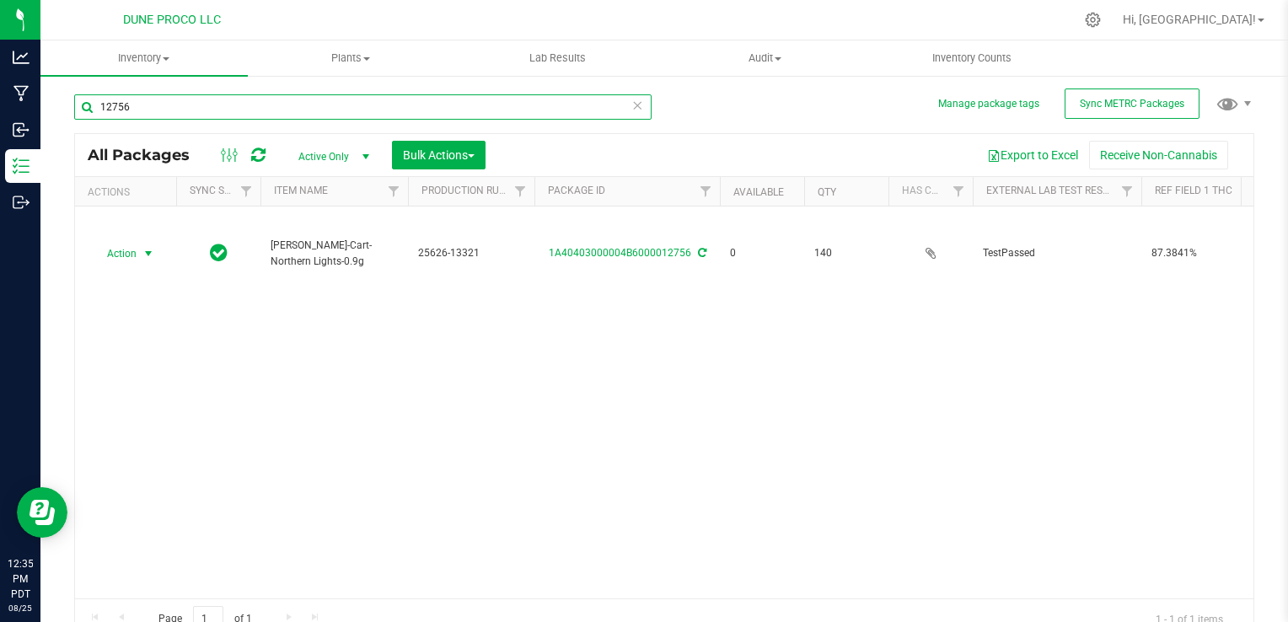
click at [374, 116] on input "12756" at bounding box center [362, 106] width 577 height 25
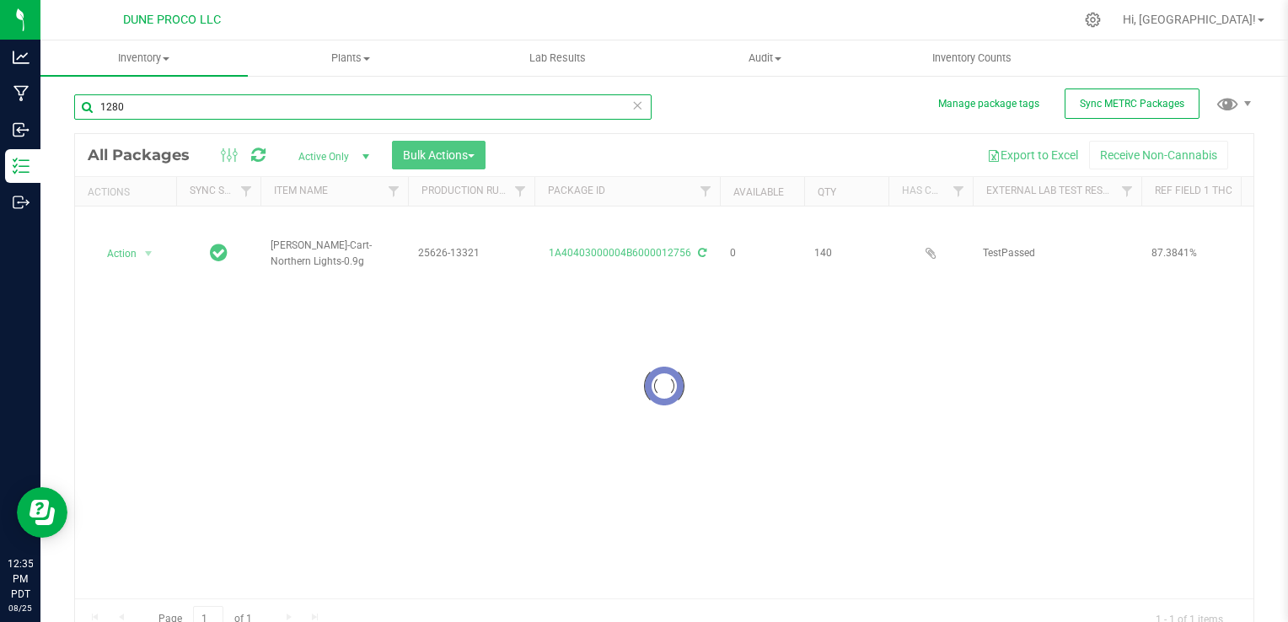
type input "12808"
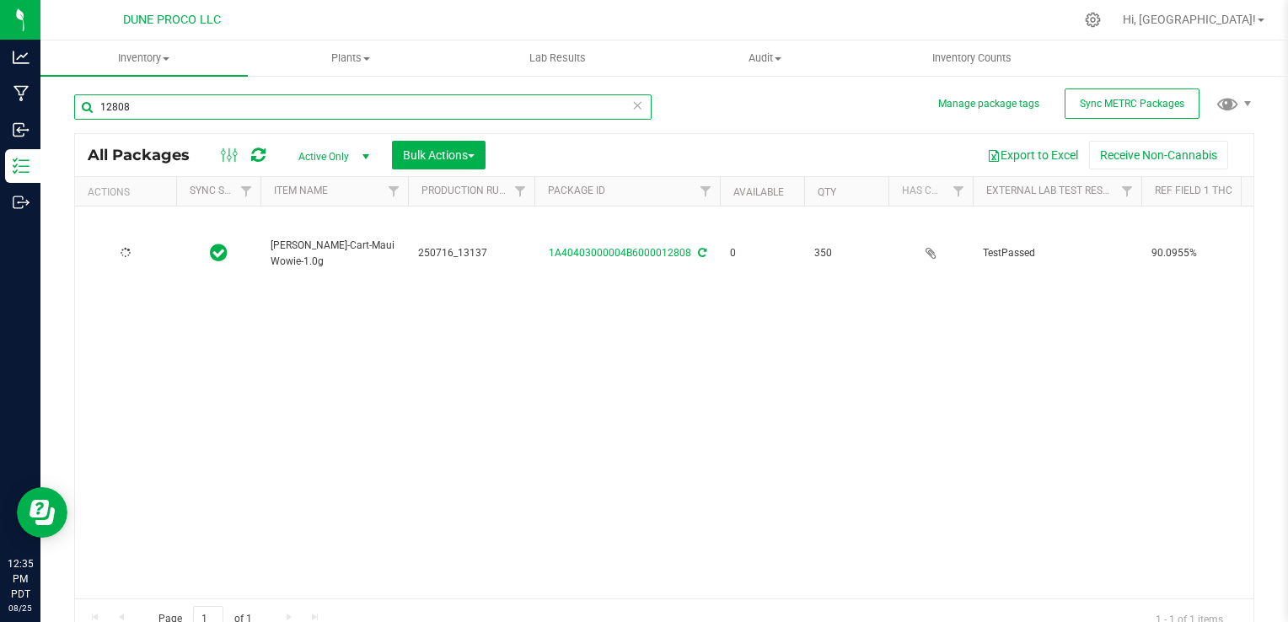
type input "[DATE]"
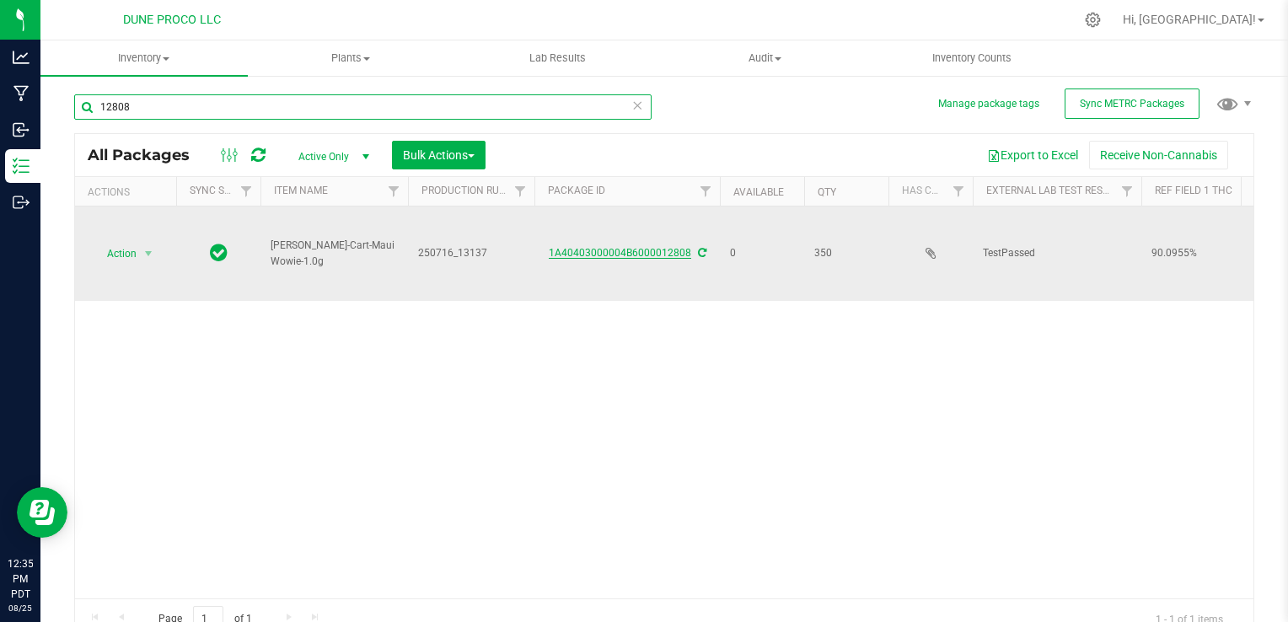
type input "12808"
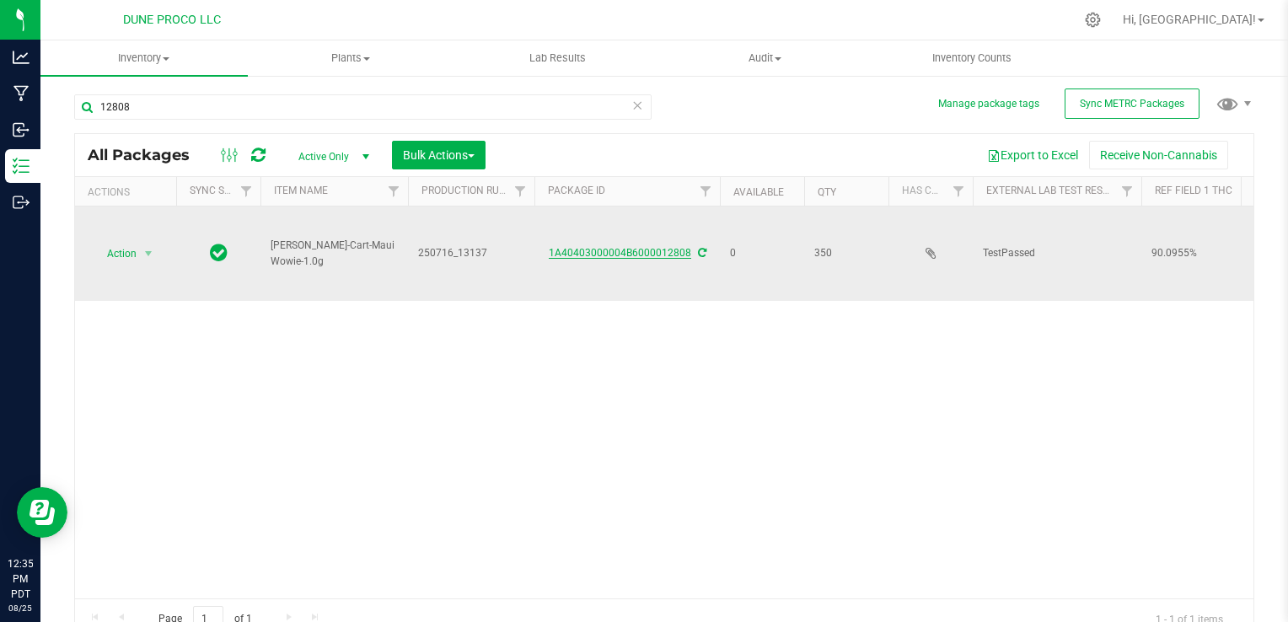
click at [625, 249] on link "1A40403000004B6000012808" at bounding box center [620, 253] width 142 height 12
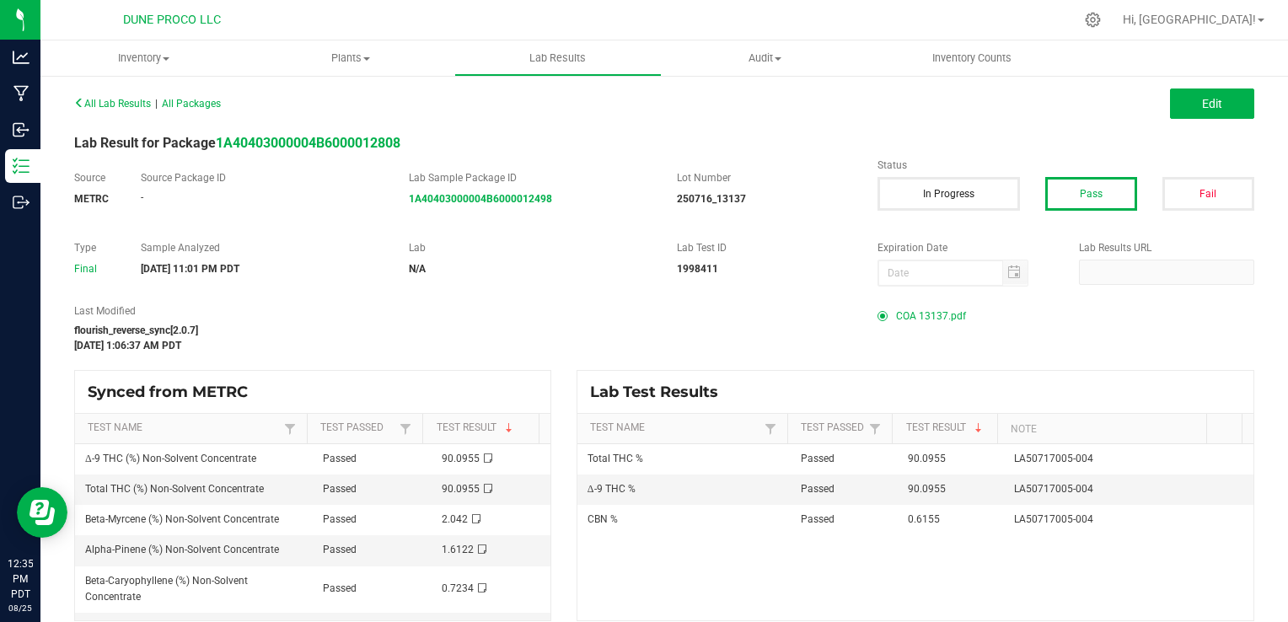
click at [896, 313] on span "COA 13137.pdf" at bounding box center [931, 315] width 70 height 25
click at [908, 313] on span "COA 13137.pdf" at bounding box center [931, 315] width 70 height 25
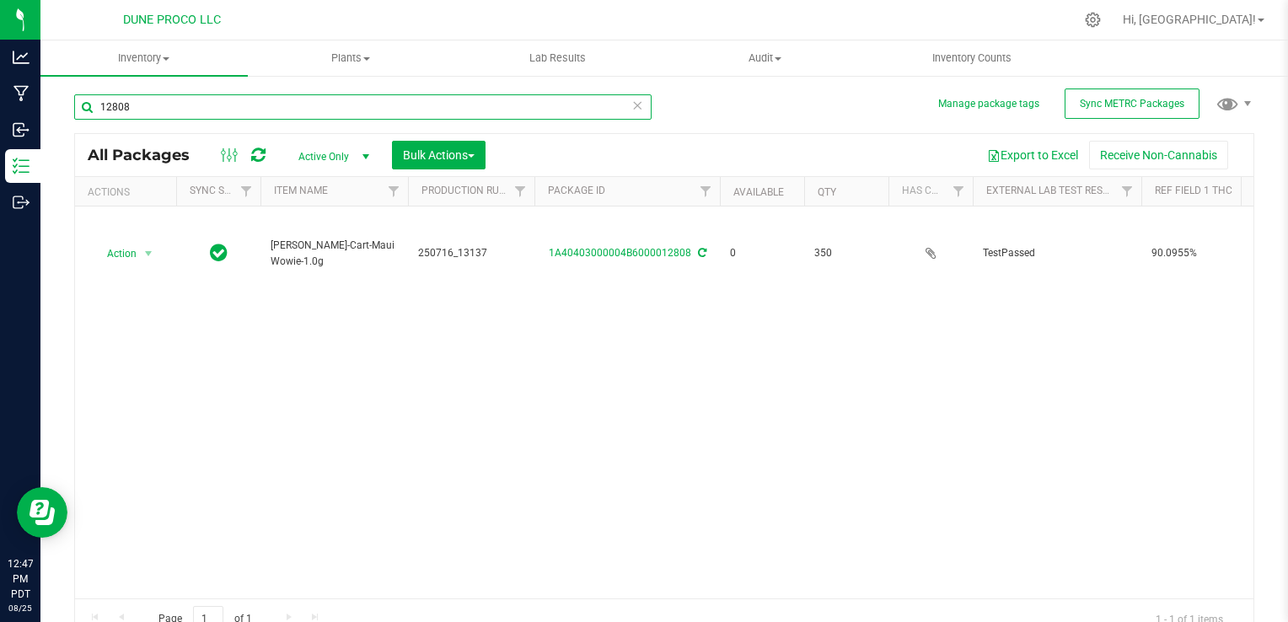
click at [239, 99] on input "12808" at bounding box center [362, 106] width 577 height 25
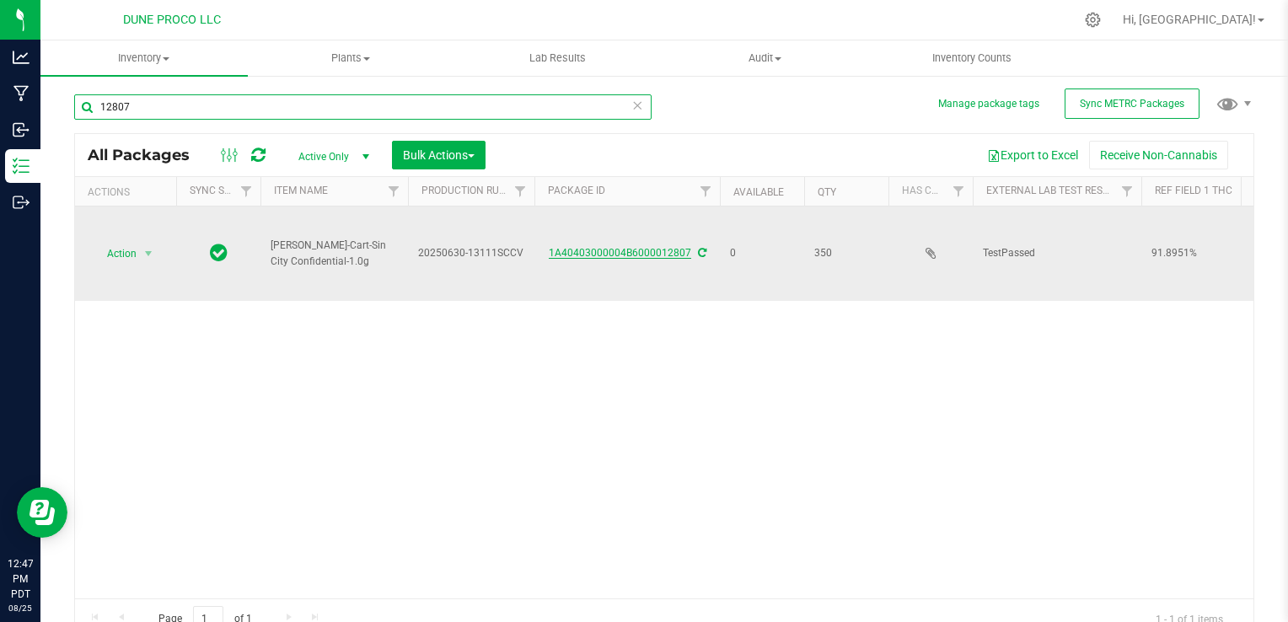
type input "12807"
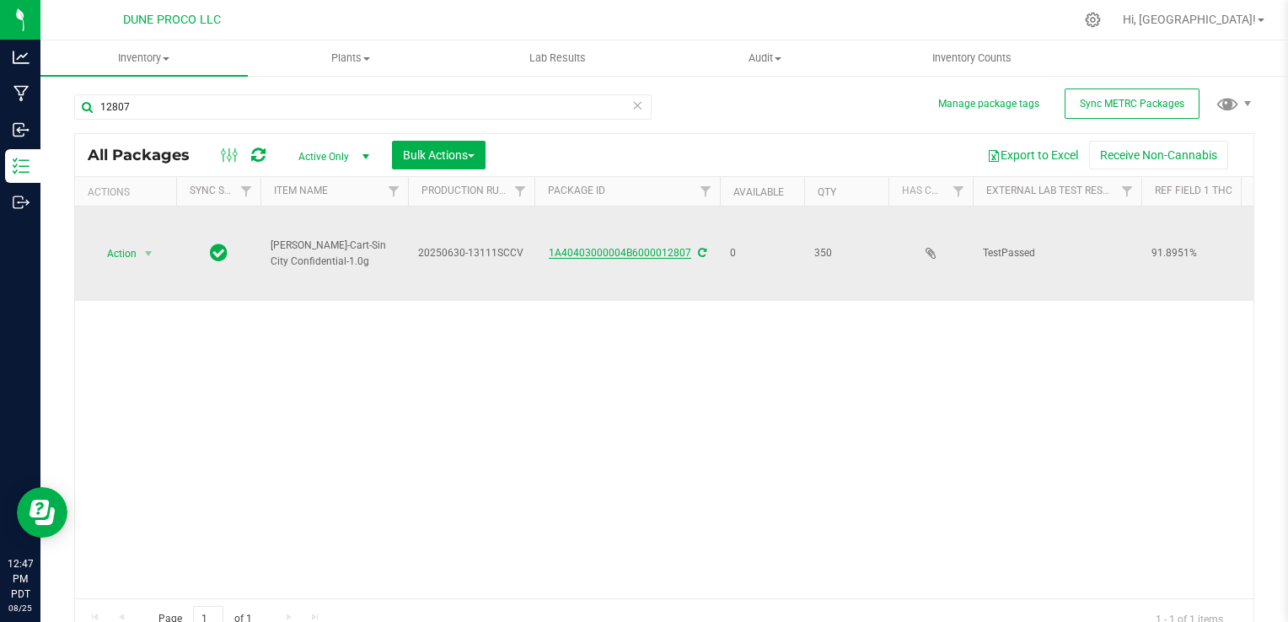
click at [627, 248] on link "1A40403000004B6000012807" at bounding box center [620, 253] width 142 height 12
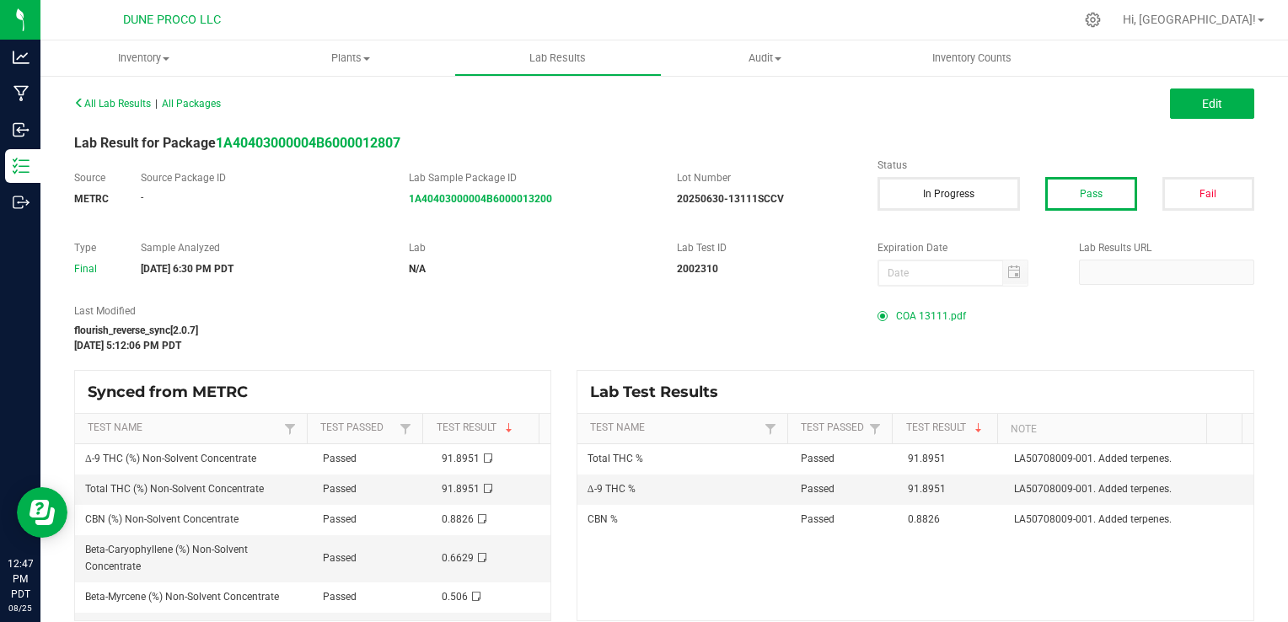
click at [896, 315] on span "COA 13111.pdf" at bounding box center [931, 315] width 70 height 25
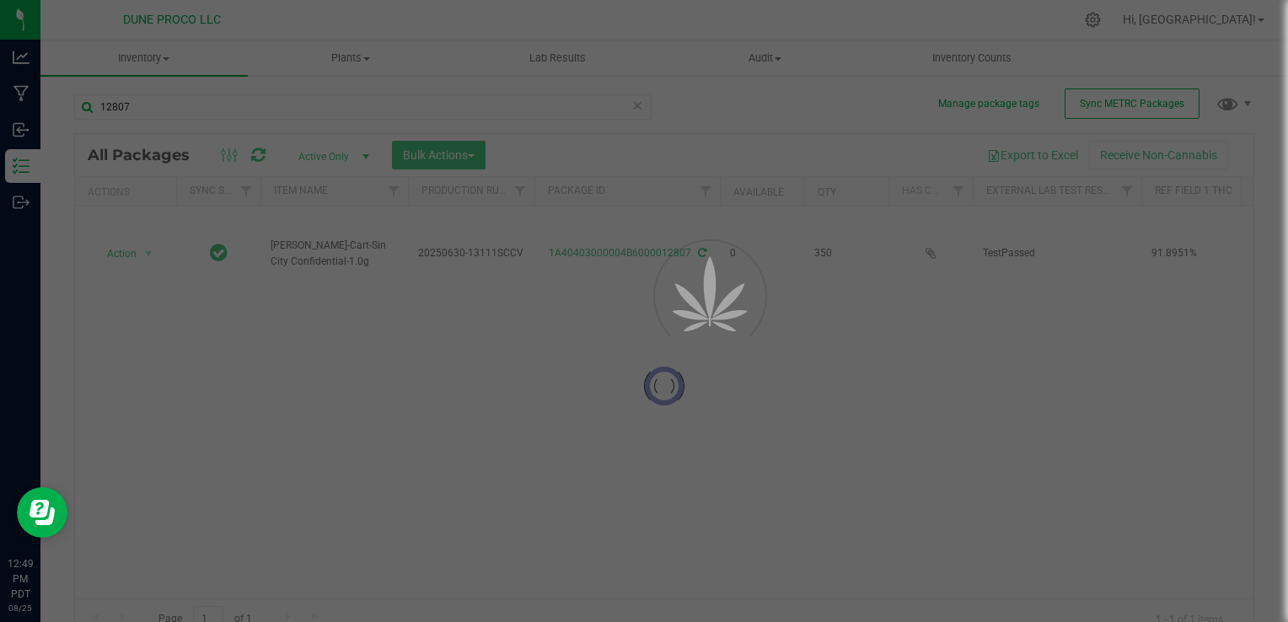
click at [302, 122] on div "12807" at bounding box center [362, 113] width 577 height 39
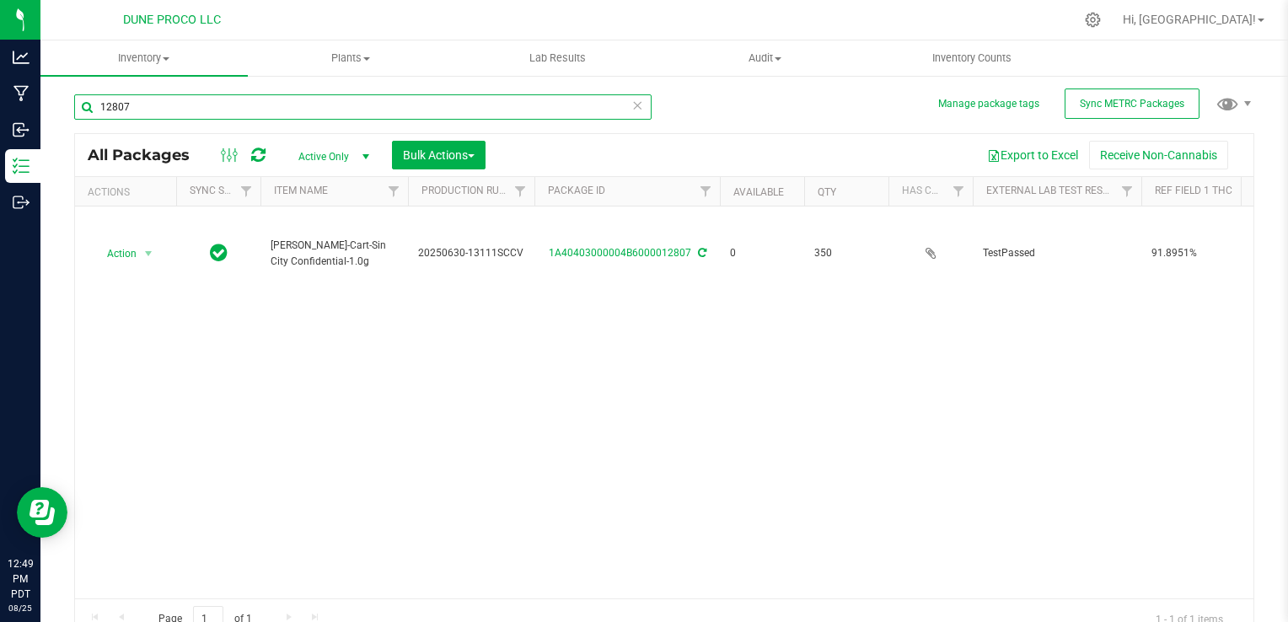
click at [301, 116] on input "12807" at bounding box center [362, 106] width 577 height 25
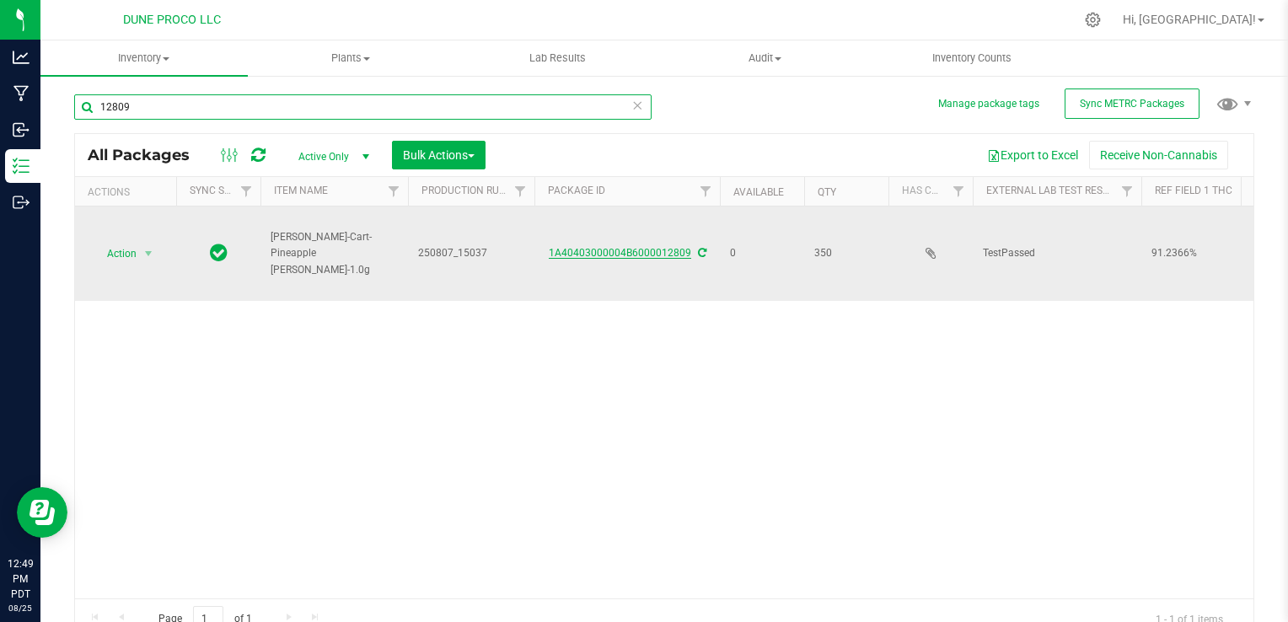
type input "12809"
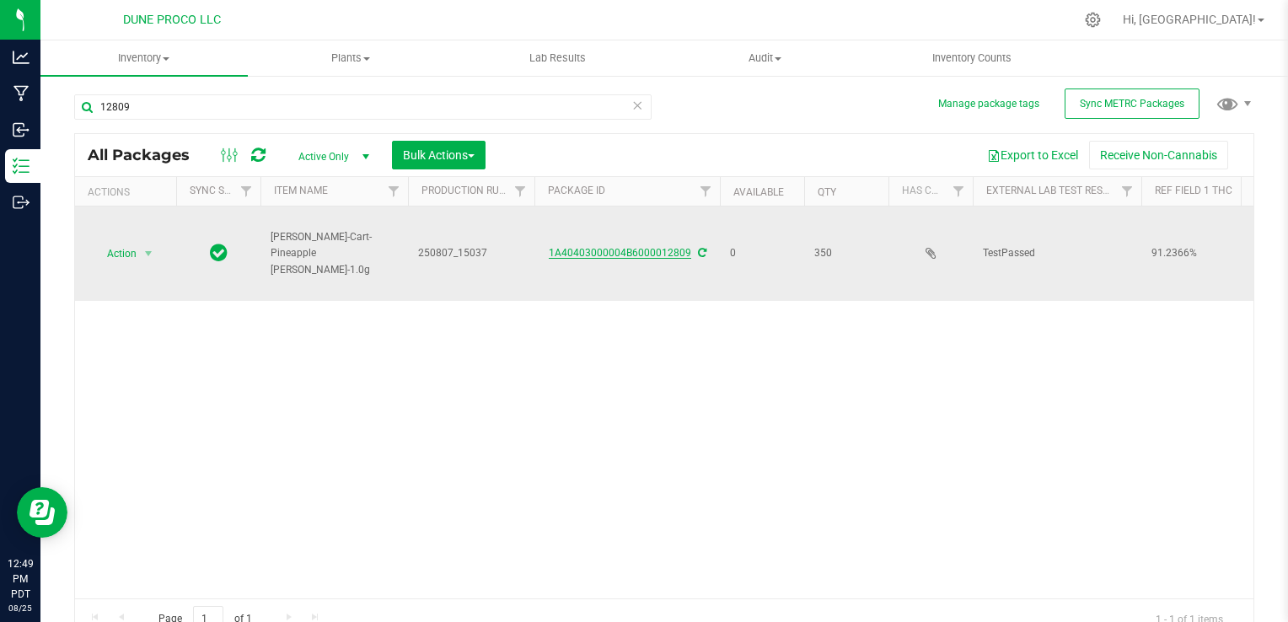
click at [646, 248] on link "1A40403000004B6000012809" at bounding box center [620, 253] width 142 height 12
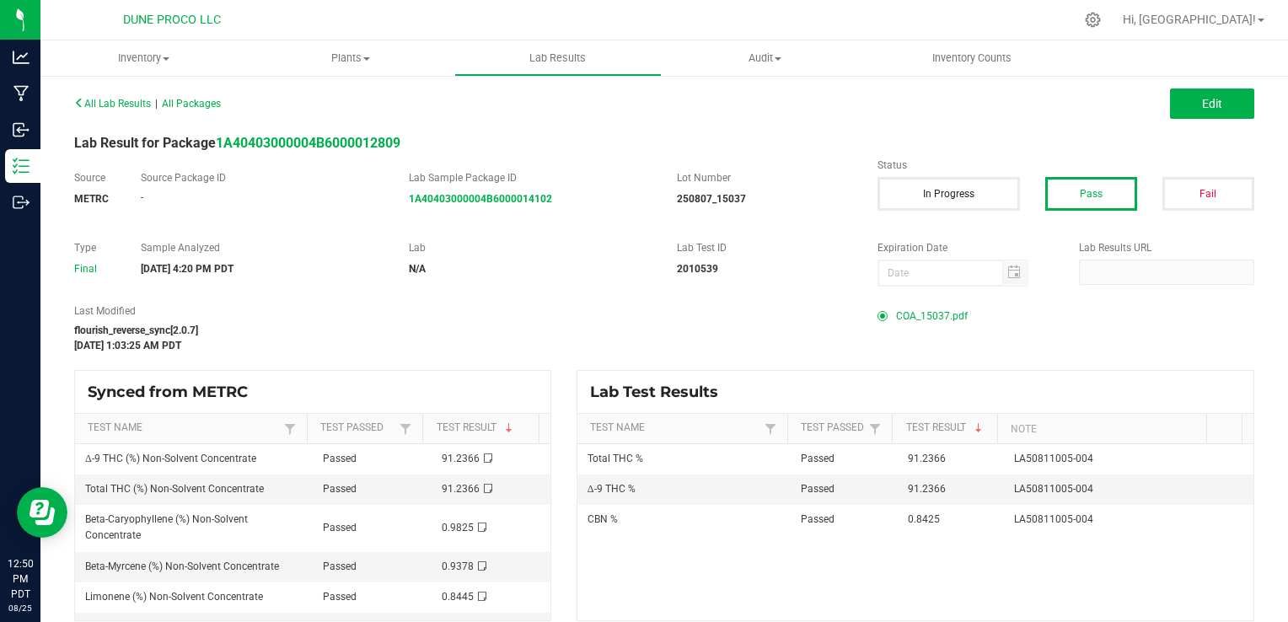
click at [907, 314] on span "COA_15037.pdf" at bounding box center [932, 315] width 72 height 25
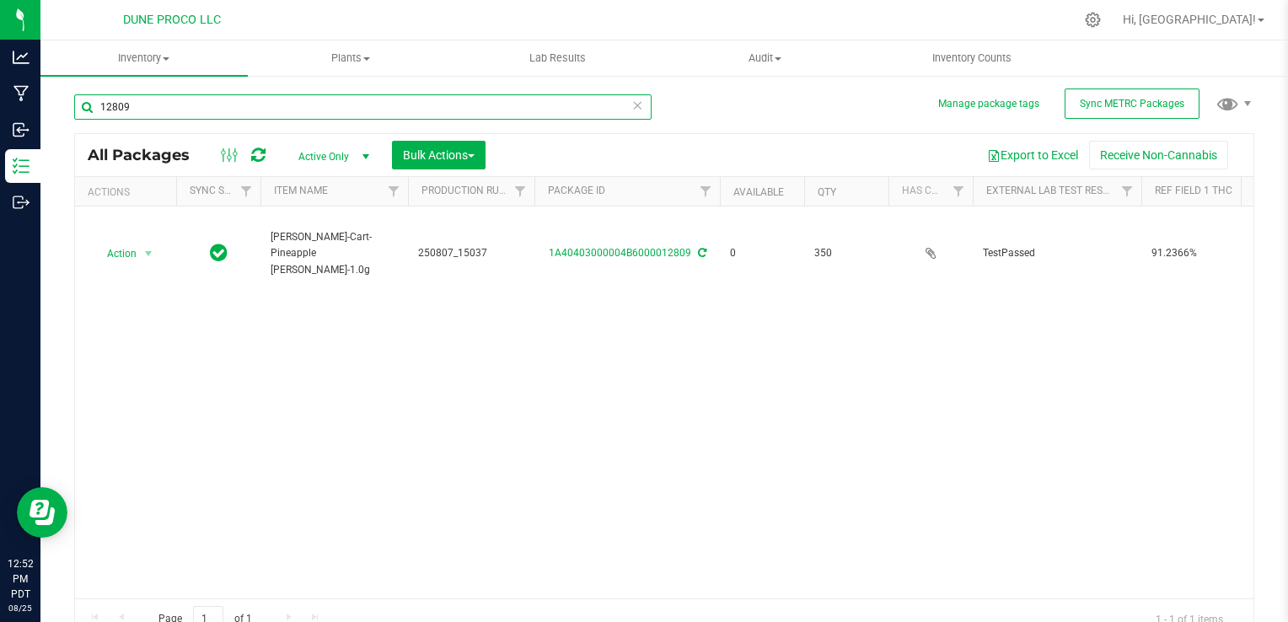
click at [152, 99] on input "12809" at bounding box center [362, 106] width 577 height 25
type input "1"
type input "15014"
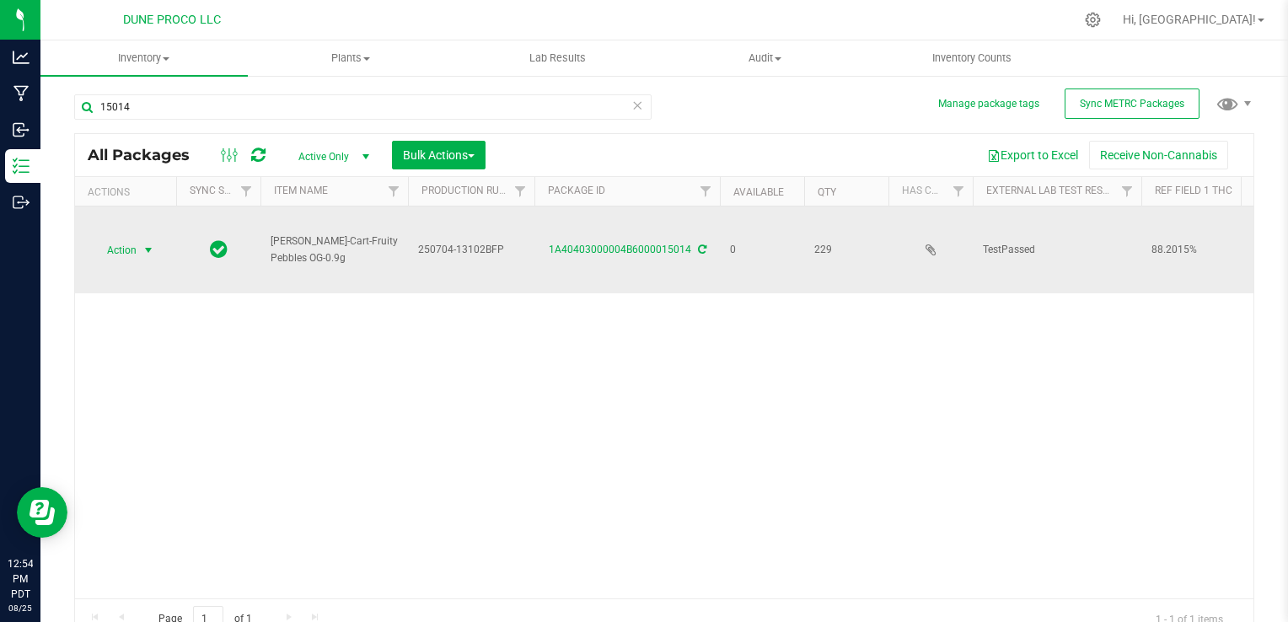
click at [126, 246] on span "Action" at bounding box center [115, 250] width 46 height 24
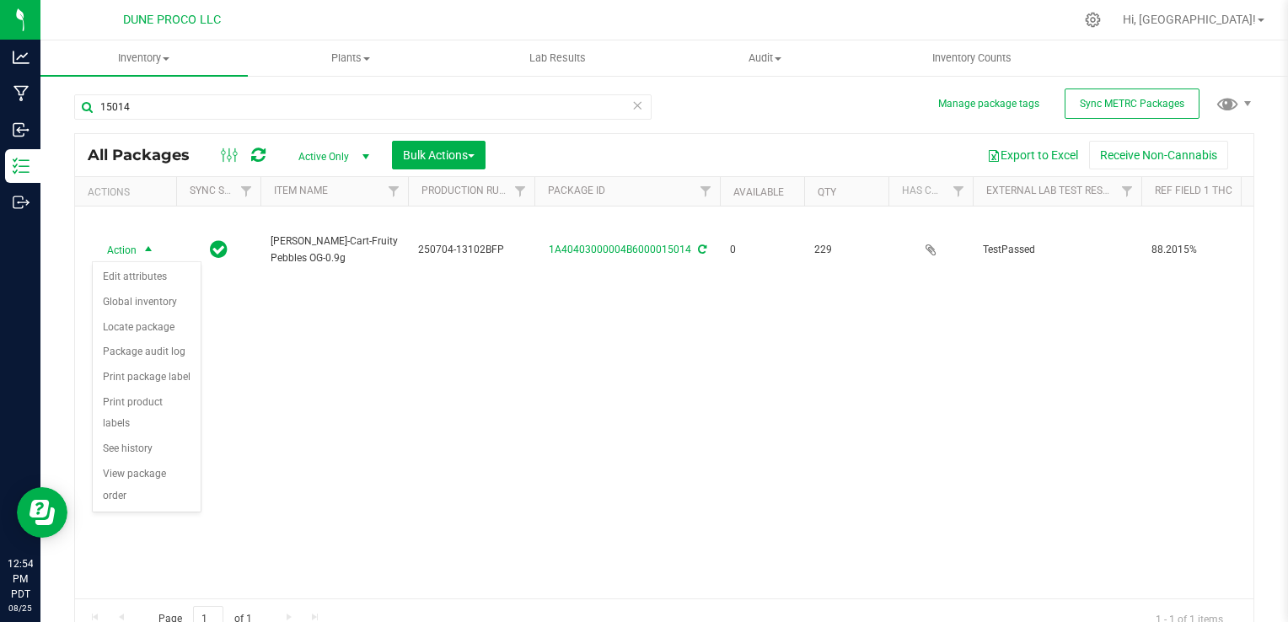
click at [619, 312] on div "Action Action Edit attributes Global inventory Locate package Package audit log…" at bounding box center [664, 402] width 1178 height 392
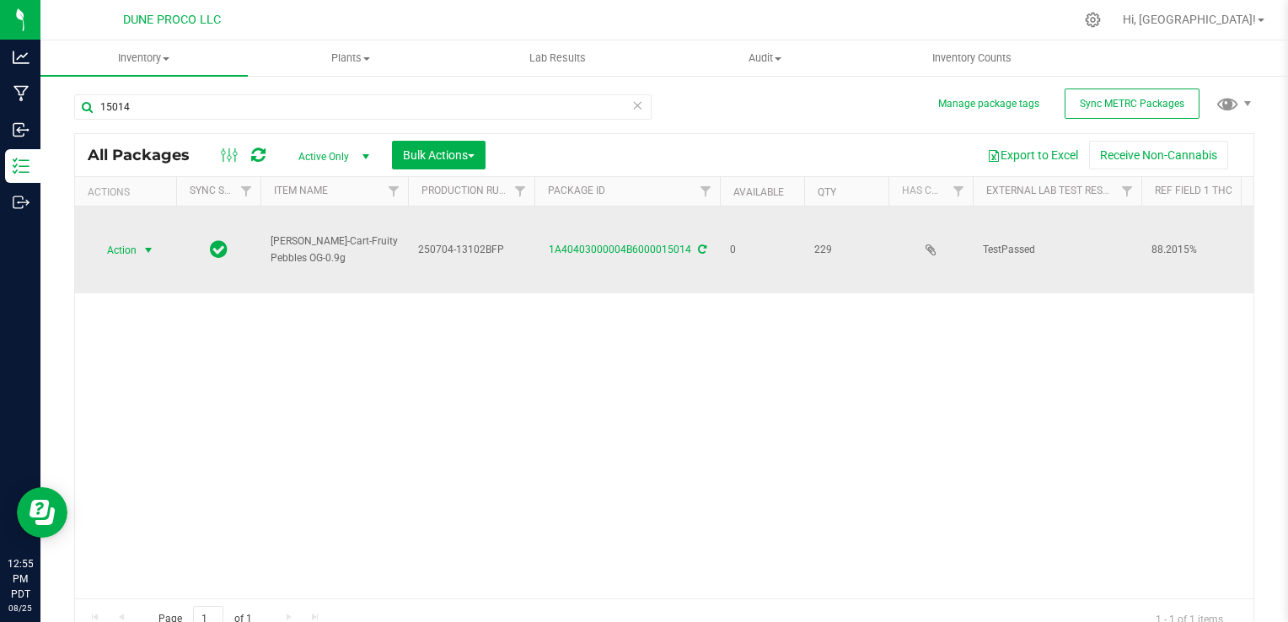
click at [100, 247] on span "Action" at bounding box center [115, 250] width 46 height 24
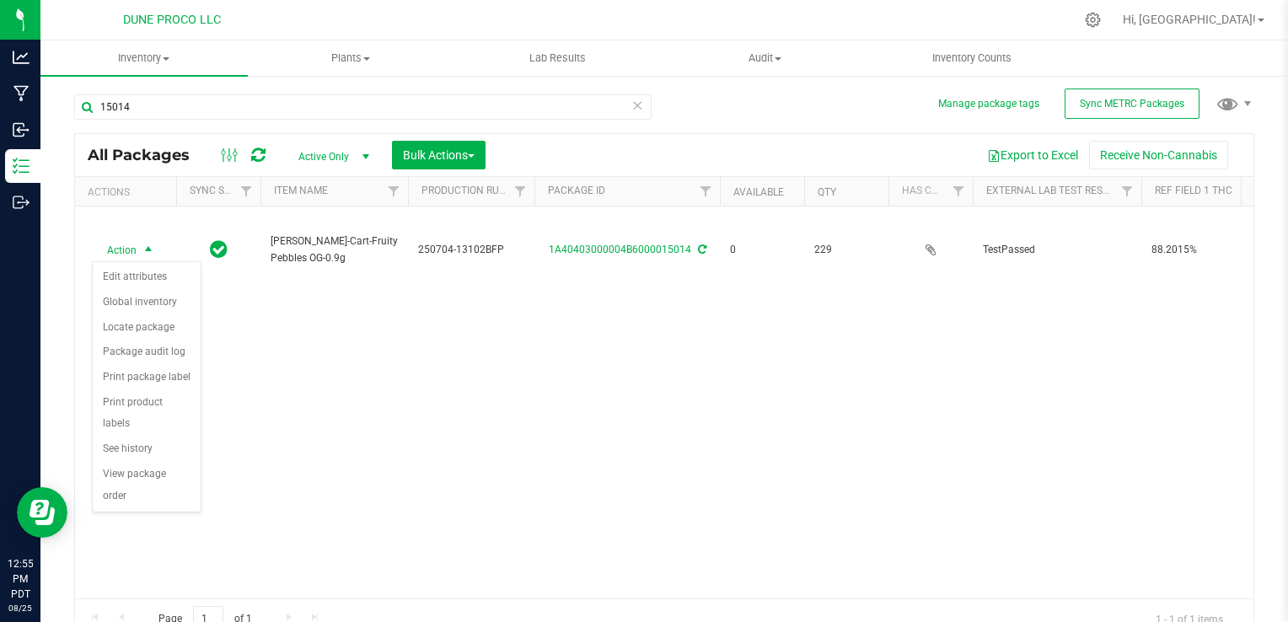
click at [470, 369] on div "Action Action Edit attributes Global inventory Locate package Package audit log…" at bounding box center [664, 402] width 1178 height 392
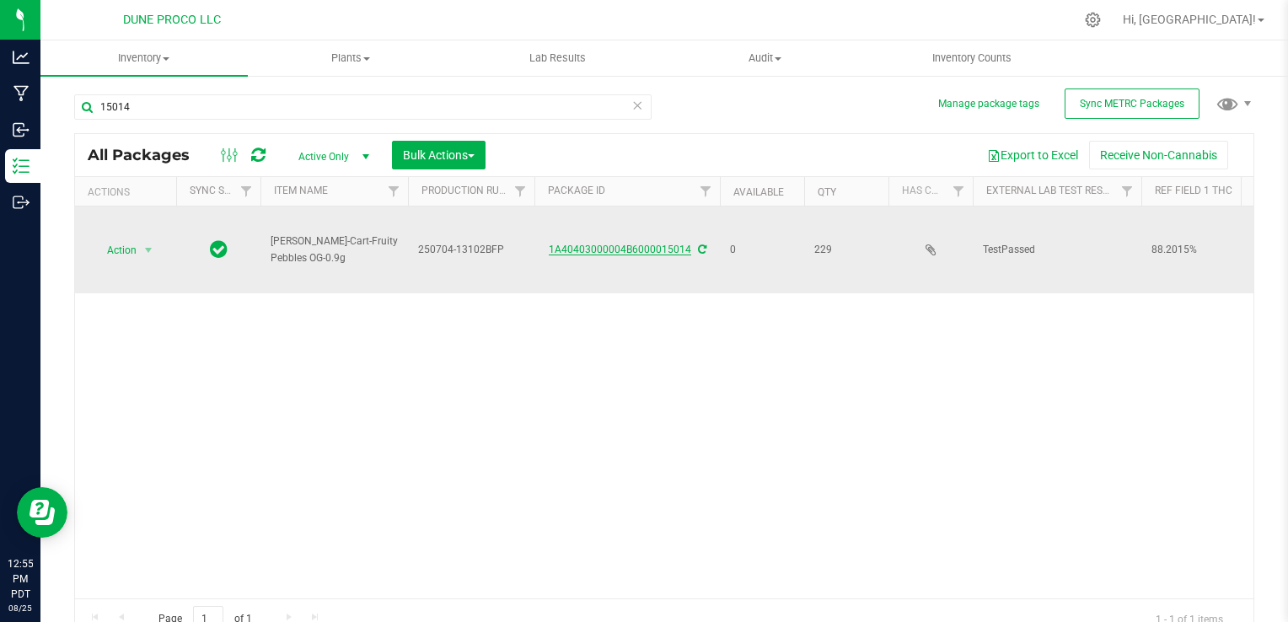
click at [586, 244] on link "1A40403000004B6000015014" at bounding box center [620, 250] width 142 height 12
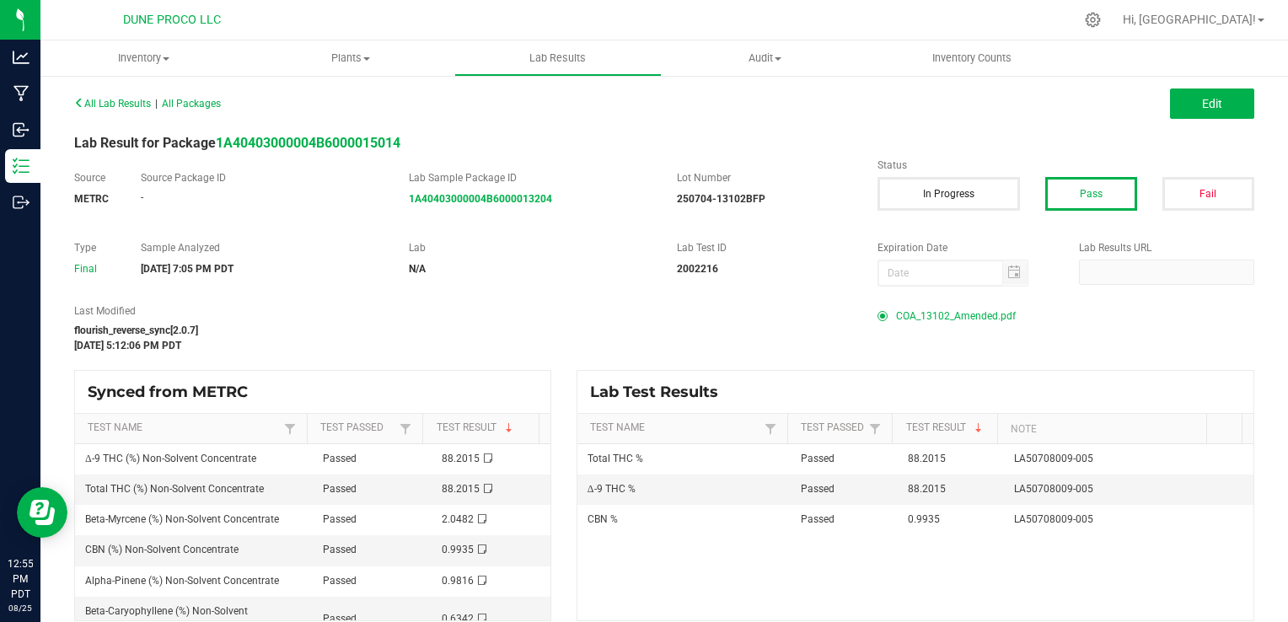
click at [944, 316] on span "COA_13102_Amended.pdf" at bounding box center [956, 315] width 120 height 25
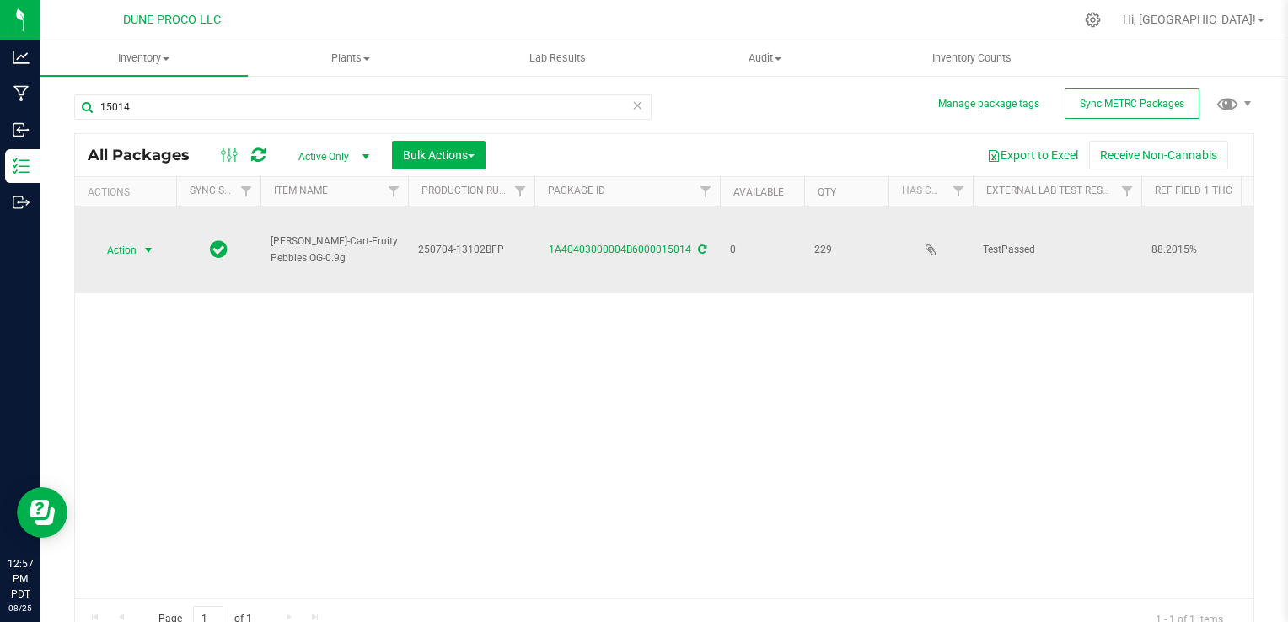
click at [101, 247] on span "Action" at bounding box center [115, 250] width 46 height 24
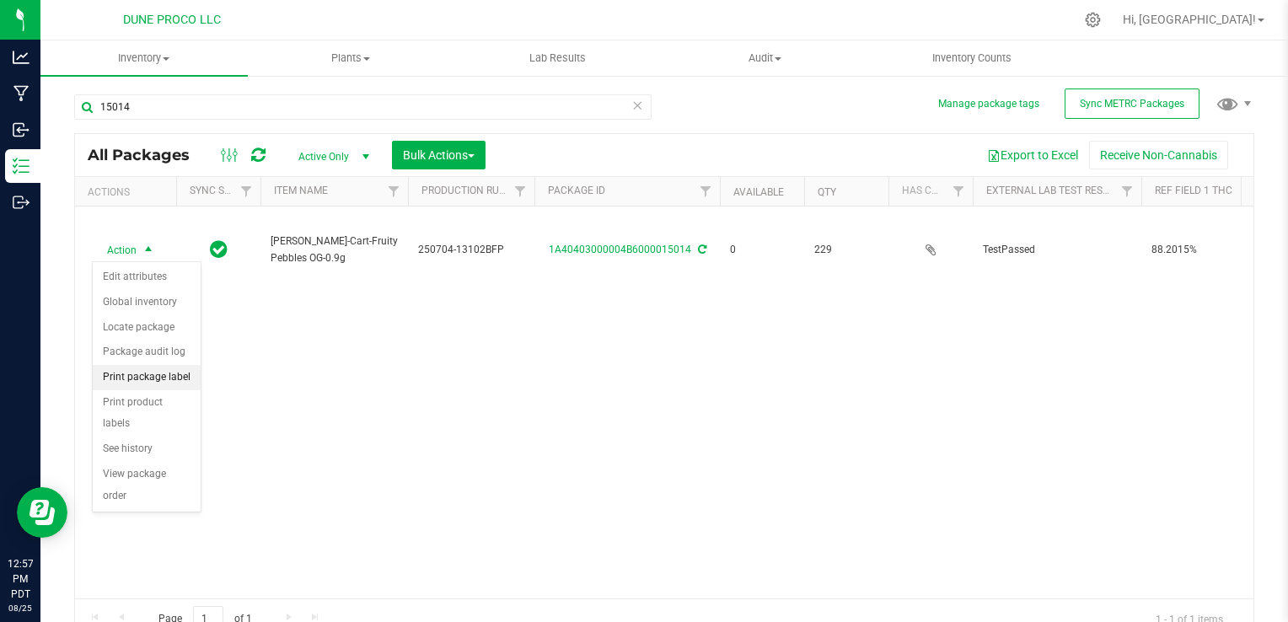
click at [166, 380] on li "Print package label" at bounding box center [147, 377] width 108 height 25
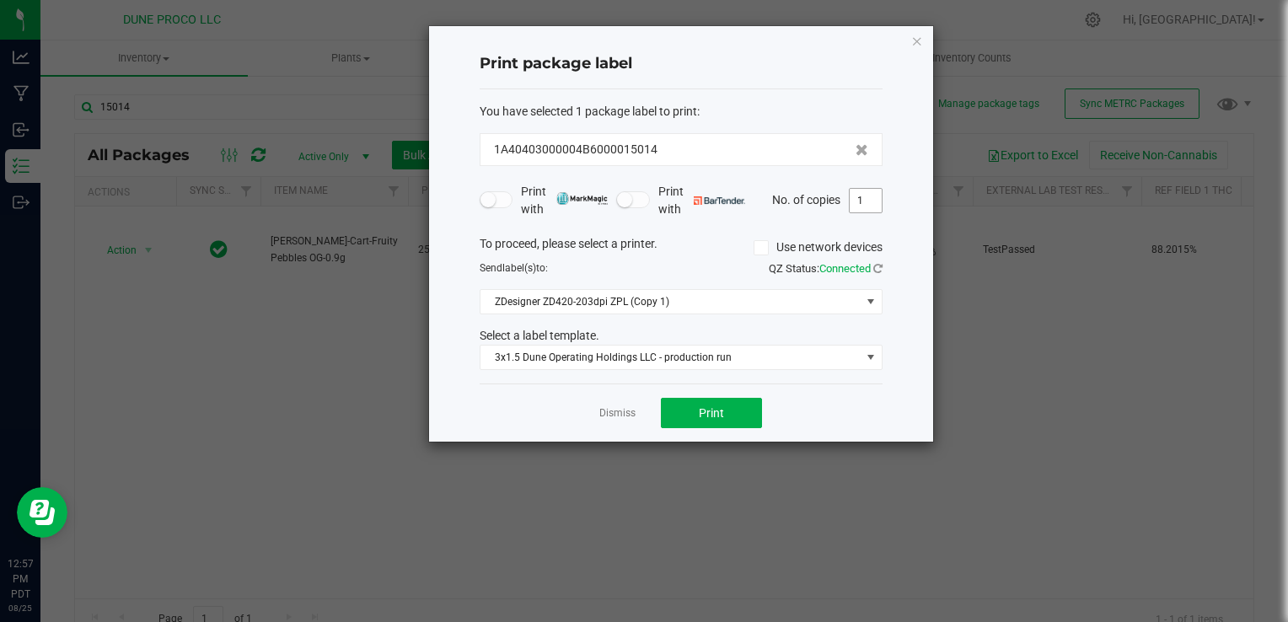
click at [870, 198] on input "1" at bounding box center [865, 201] width 32 height 24
type input "100"
click at [725, 410] on button "Print" at bounding box center [711, 413] width 101 height 30
click at [924, 35] on div "Print package label You have selected 1 package label to print : 1A40403000004B…" at bounding box center [681, 233] width 504 height 415
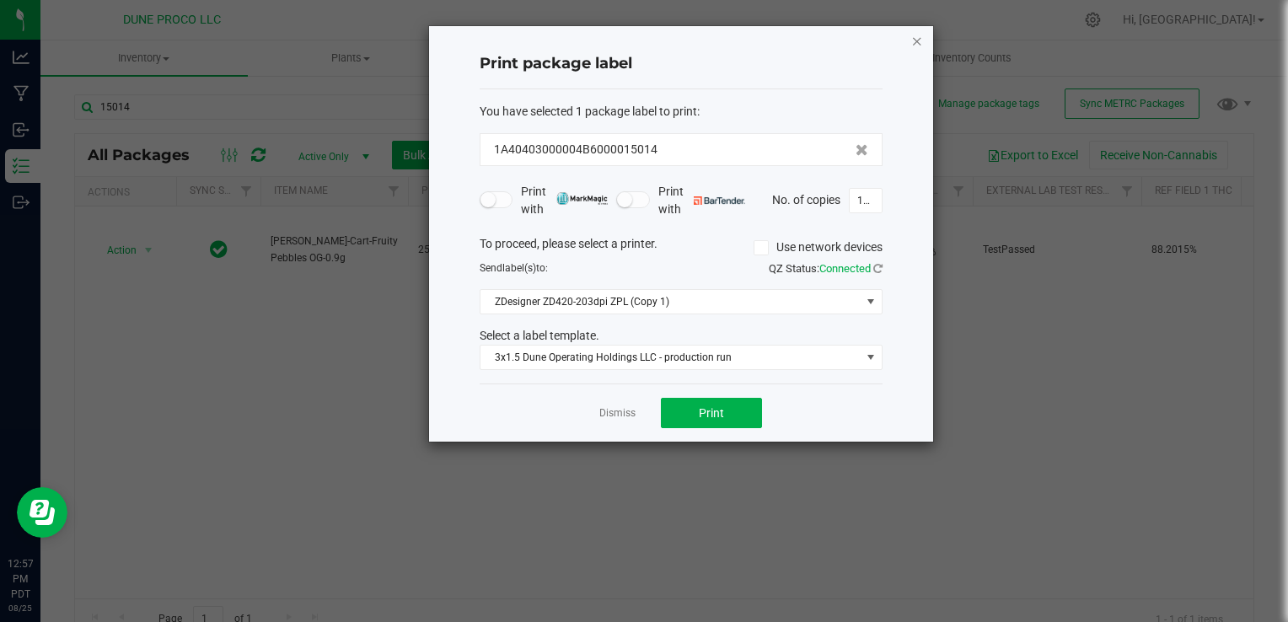
click at [918, 39] on icon "button" at bounding box center [917, 40] width 12 height 20
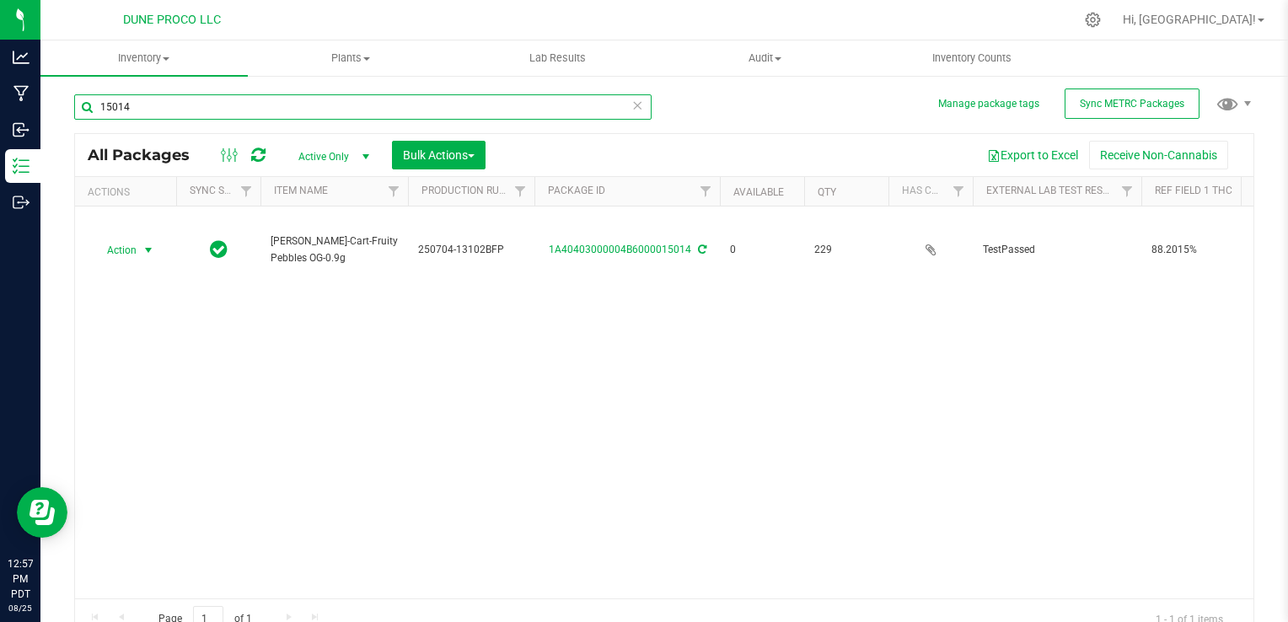
click at [176, 116] on input "15014" at bounding box center [362, 106] width 577 height 25
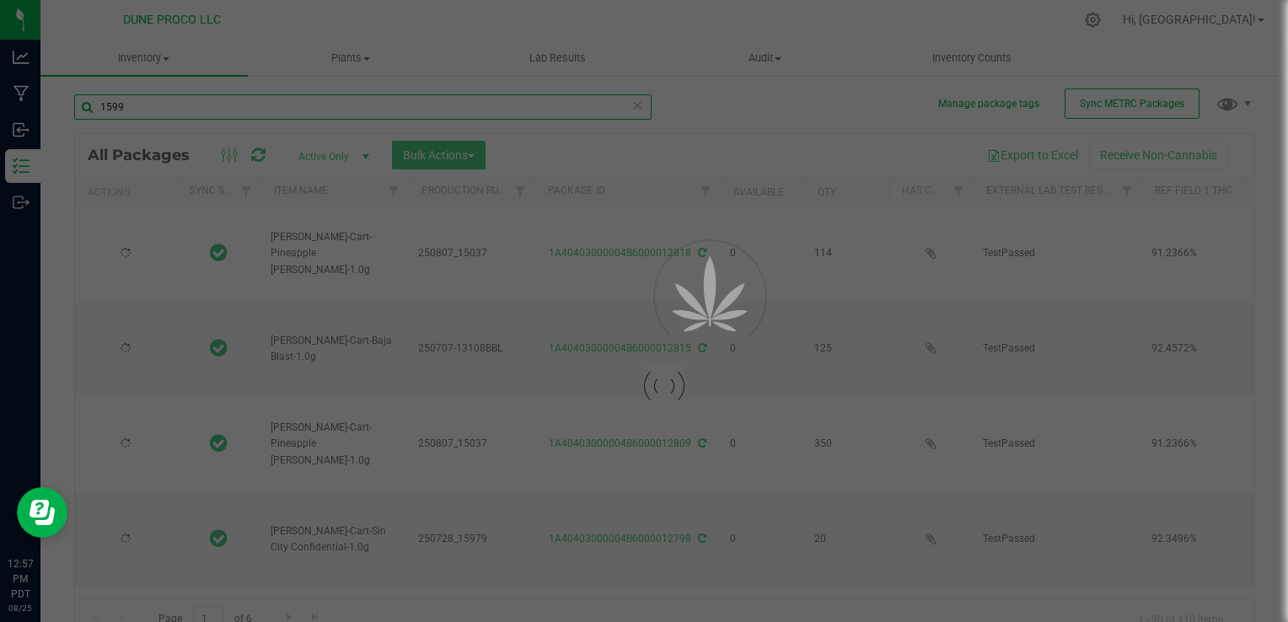
type input "15996"
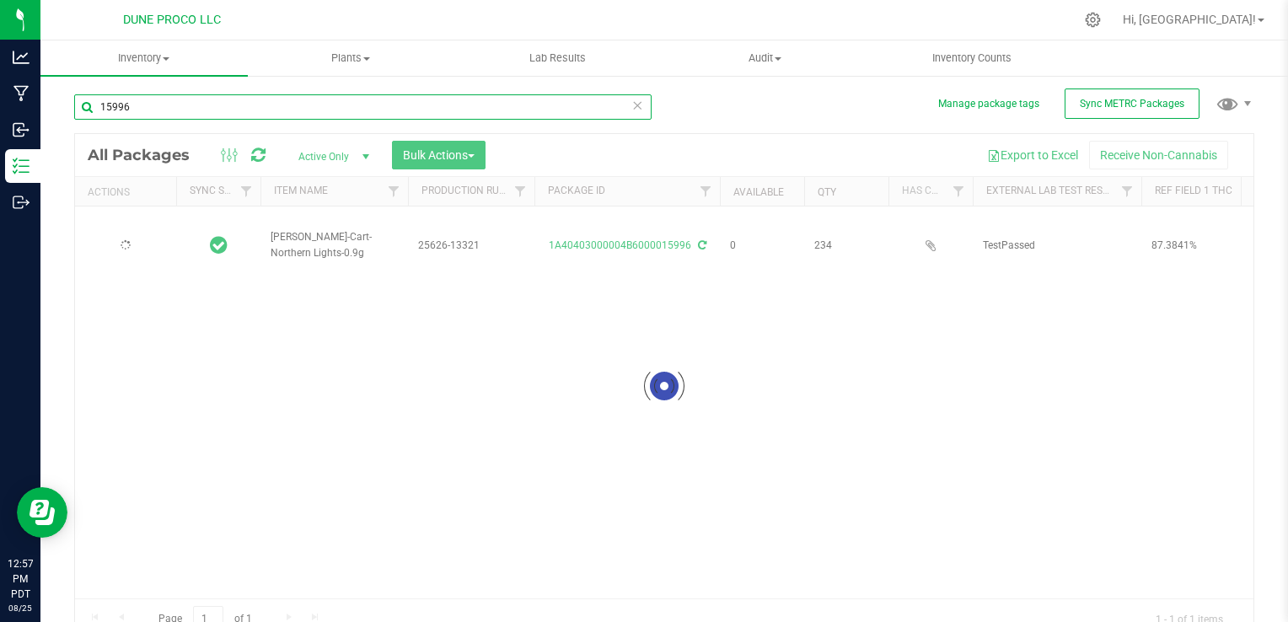
type input "[DATE]"
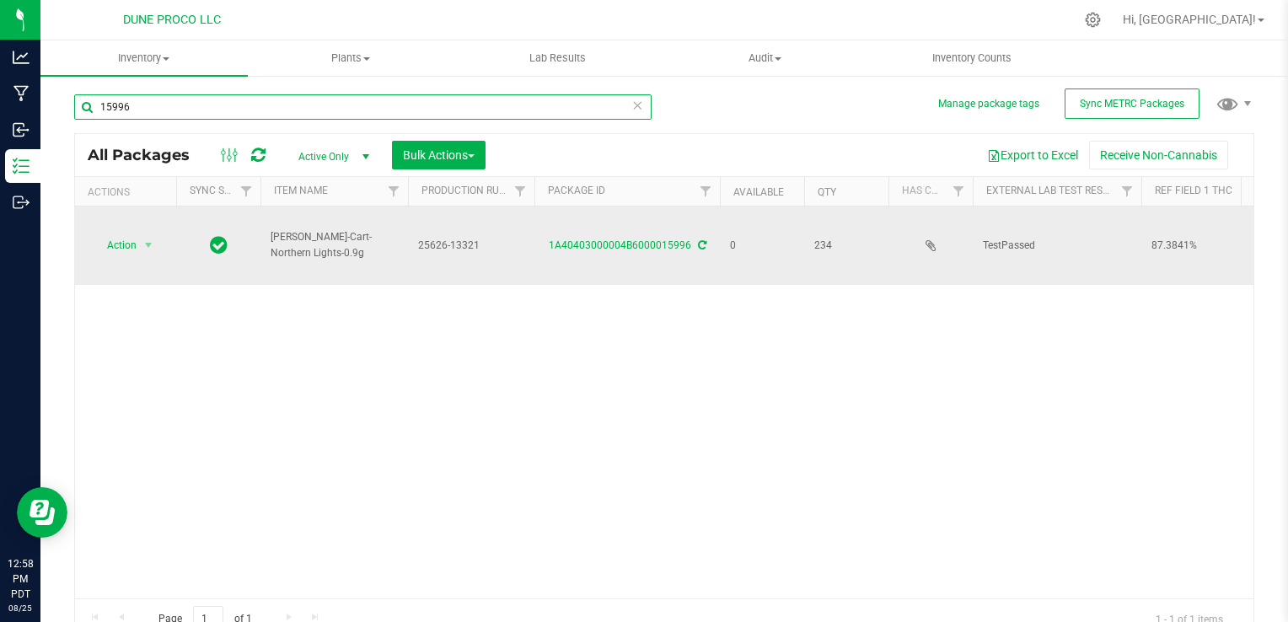
type input "15996"
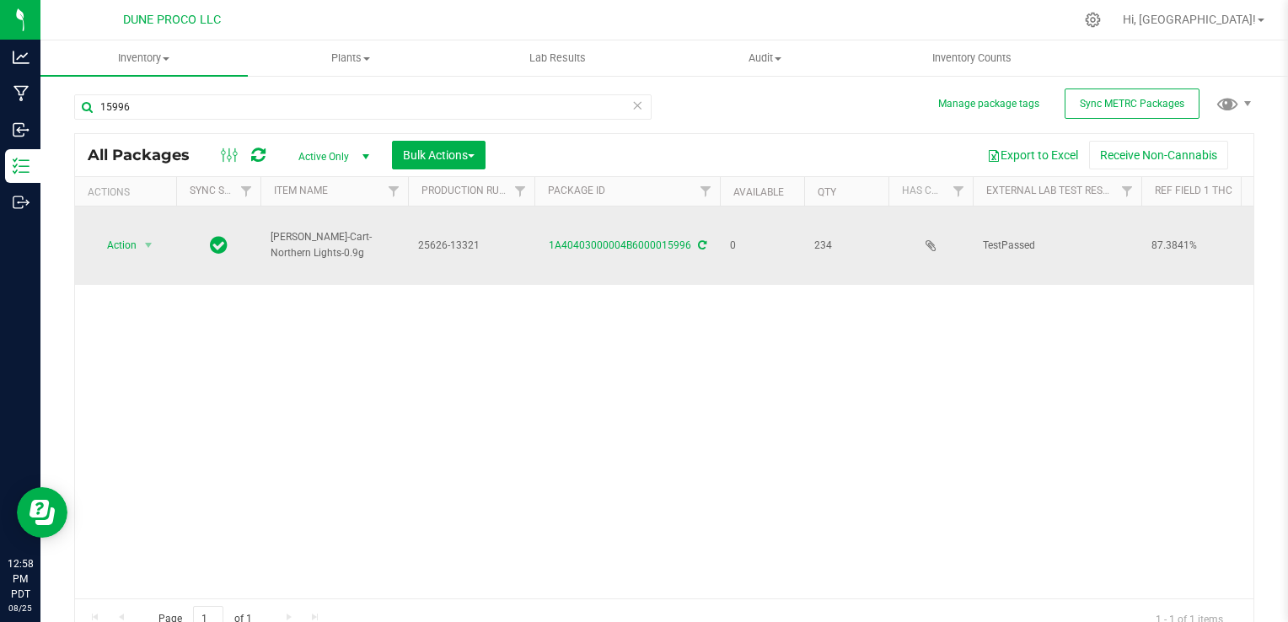
click at [602, 251] on div "1A40403000004B6000015996" at bounding box center [627, 246] width 190 height 16
click at [601, 247] on link "1A40403000004B6000015996" at bounding box center [620, 245] width 142 height 12
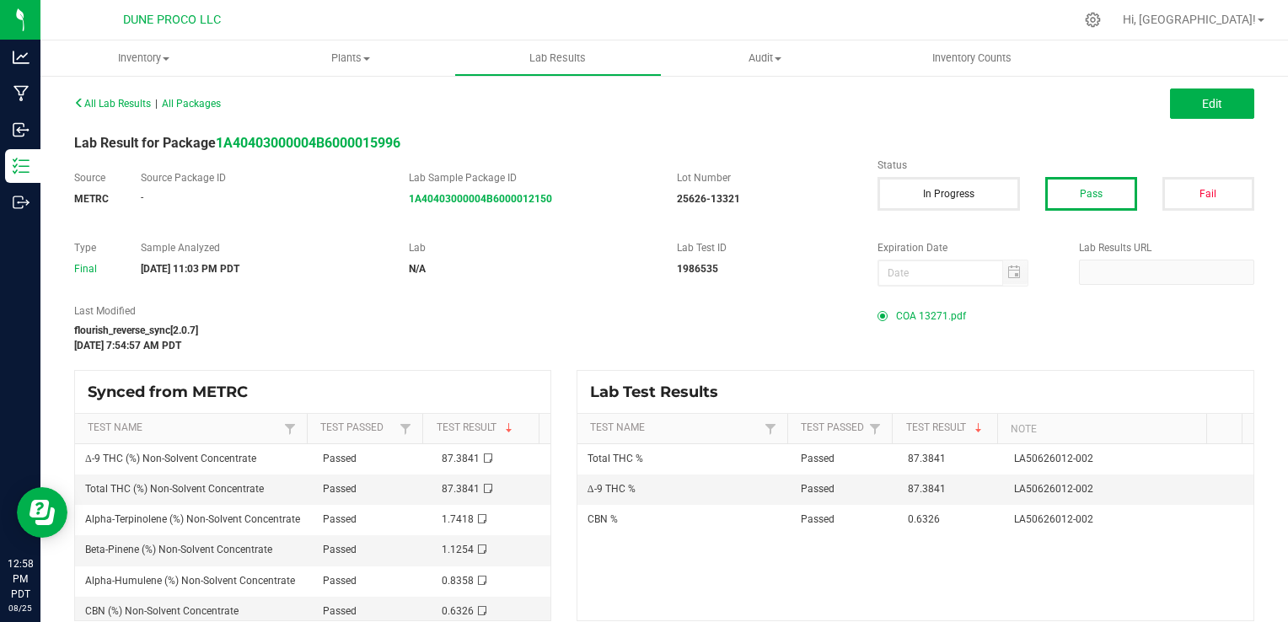
click at [929, 309] on span "COA 13271.pdf" at bounding box center [931, 315] width 70 height 25
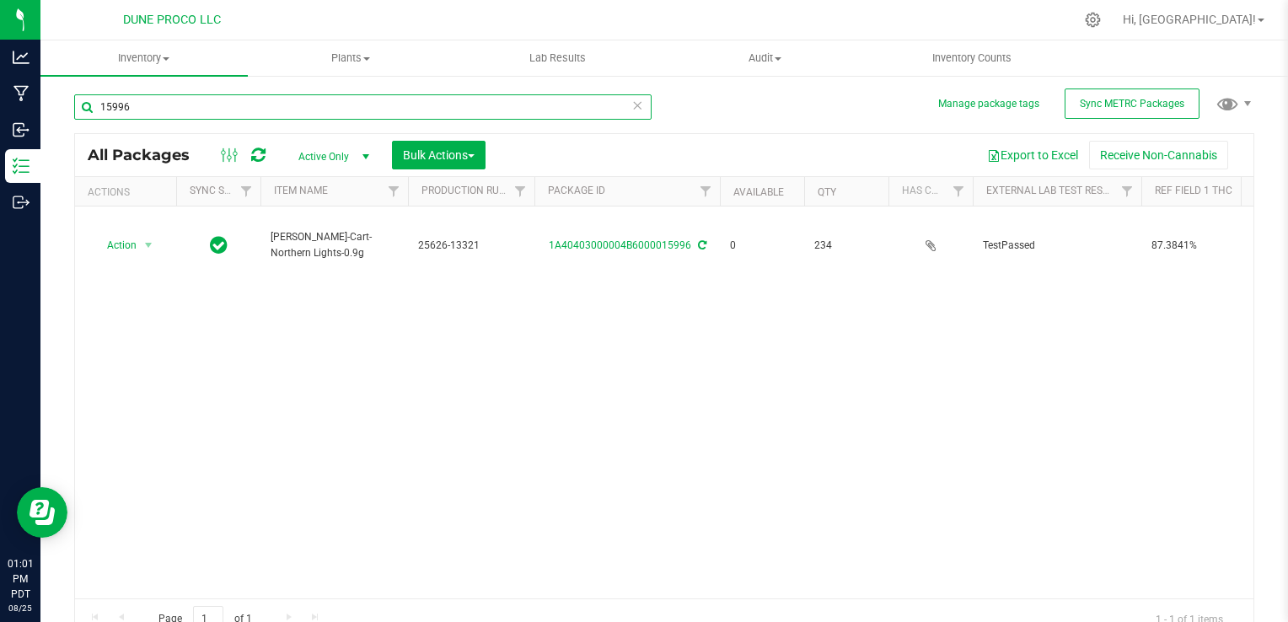
click at [139, 108] on input "15996" at bounding box center [362, 106] width 577 height 25
type input "1"
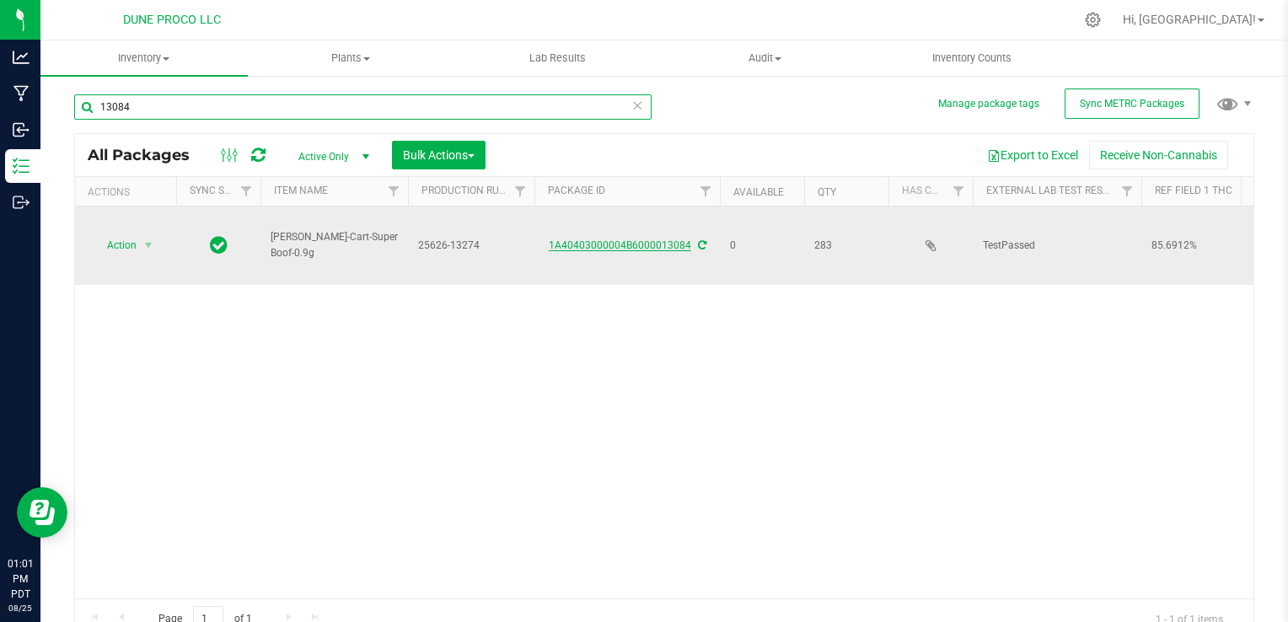
type input "13084"
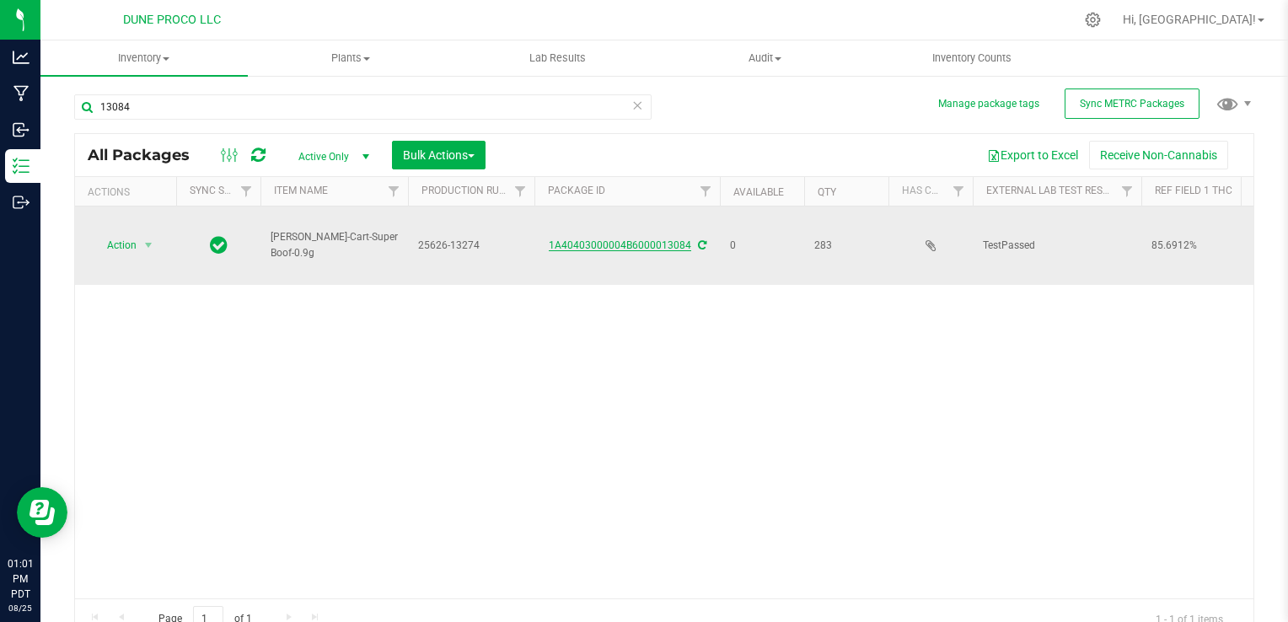
click at [614, 242] on link "1A40403000004B6000013084" at bounding box center [620, 245] width 142 height 12
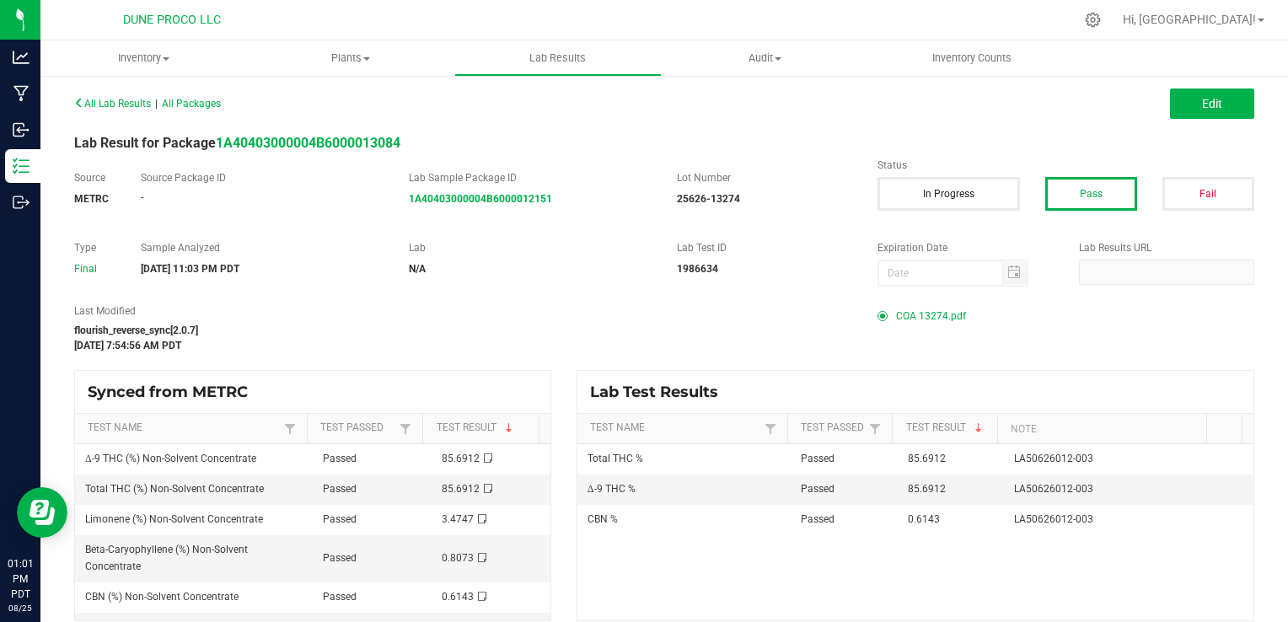
click at [907, 317] on span "COA 13274.pdf" at bounding box center [931, 315] width 70 height 25
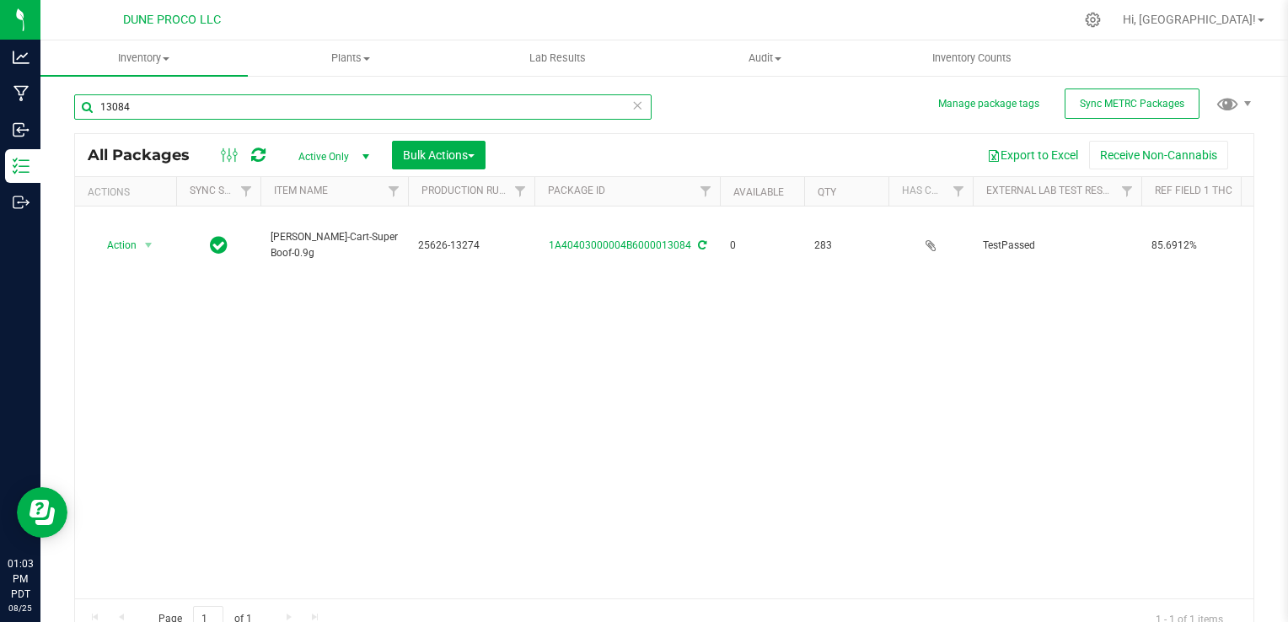
click at [184, 109] on input "13084" at bounding box center [362, 106] width 577 height 25
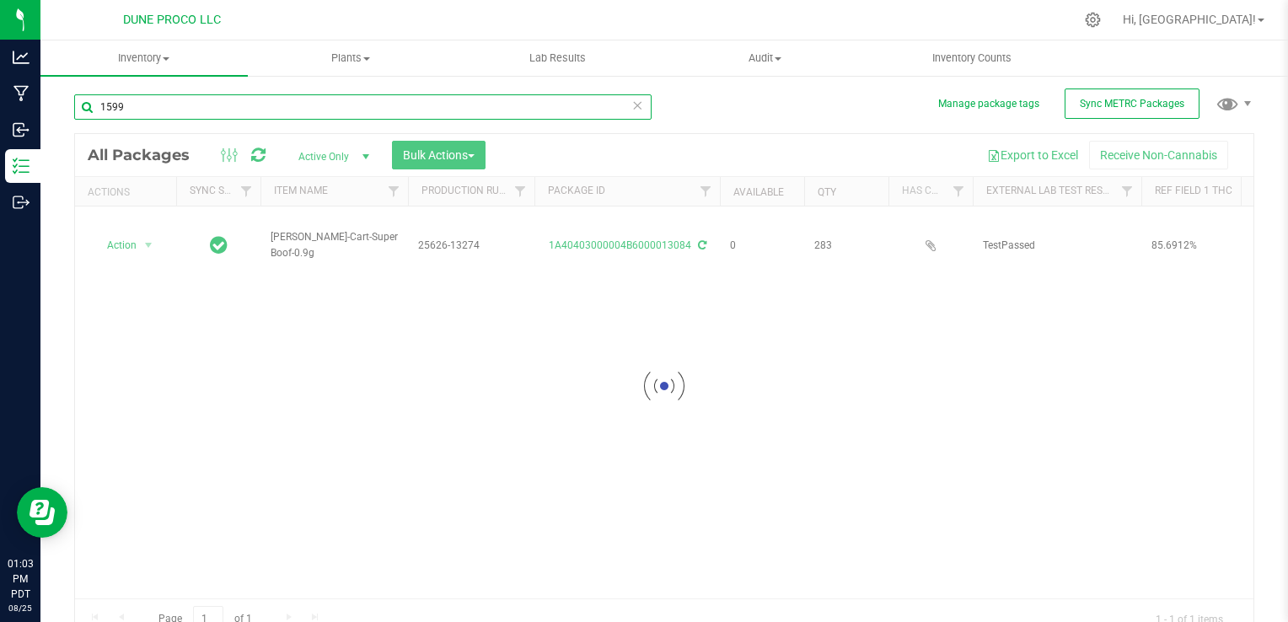
type input "15996"
type input "[DATE]"
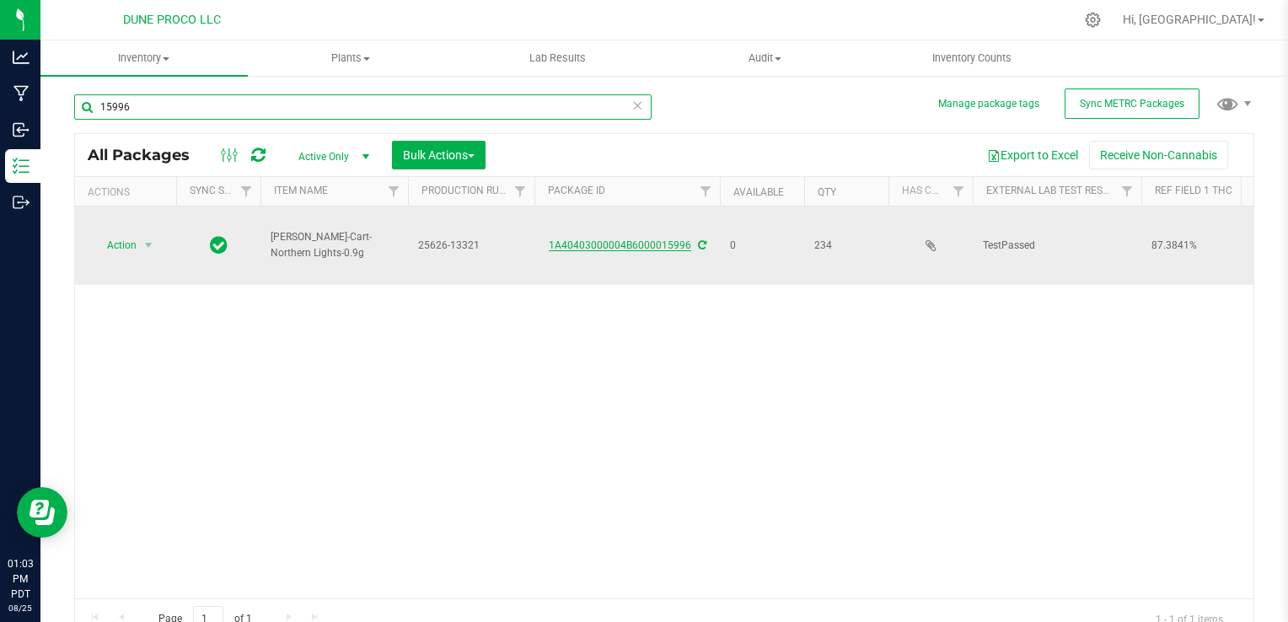
type input "15996"
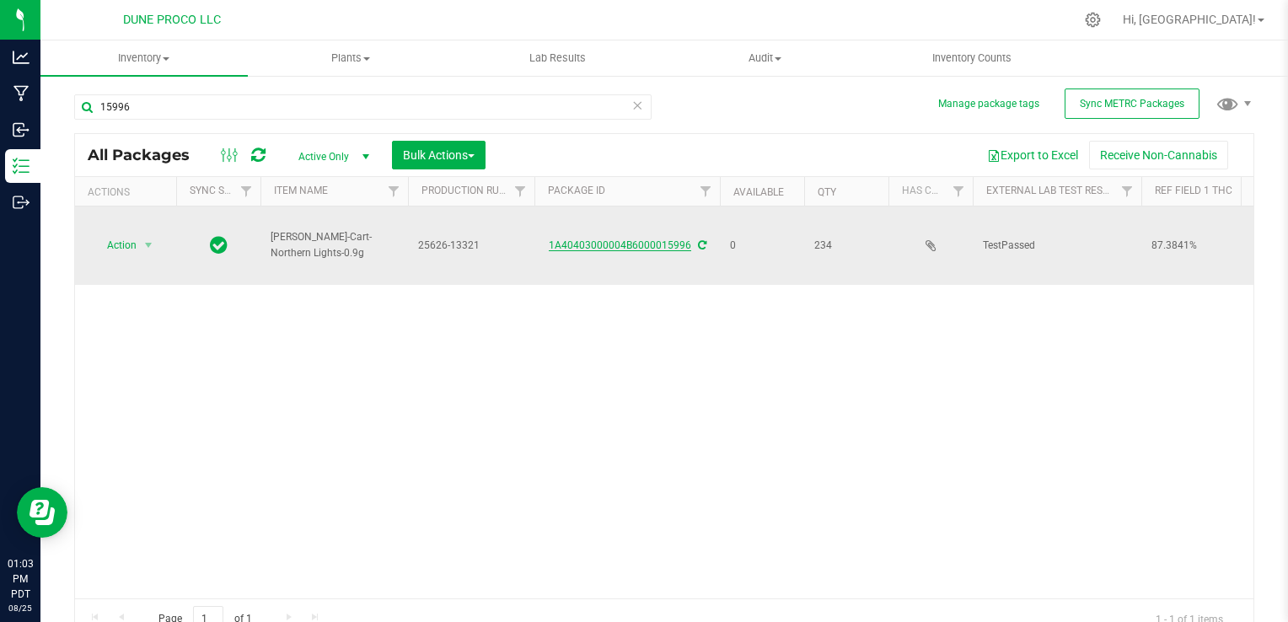
click at [587, 247] on link "1A40403000004B6000015996" at bounding box center [620, 245] width 142 height 12
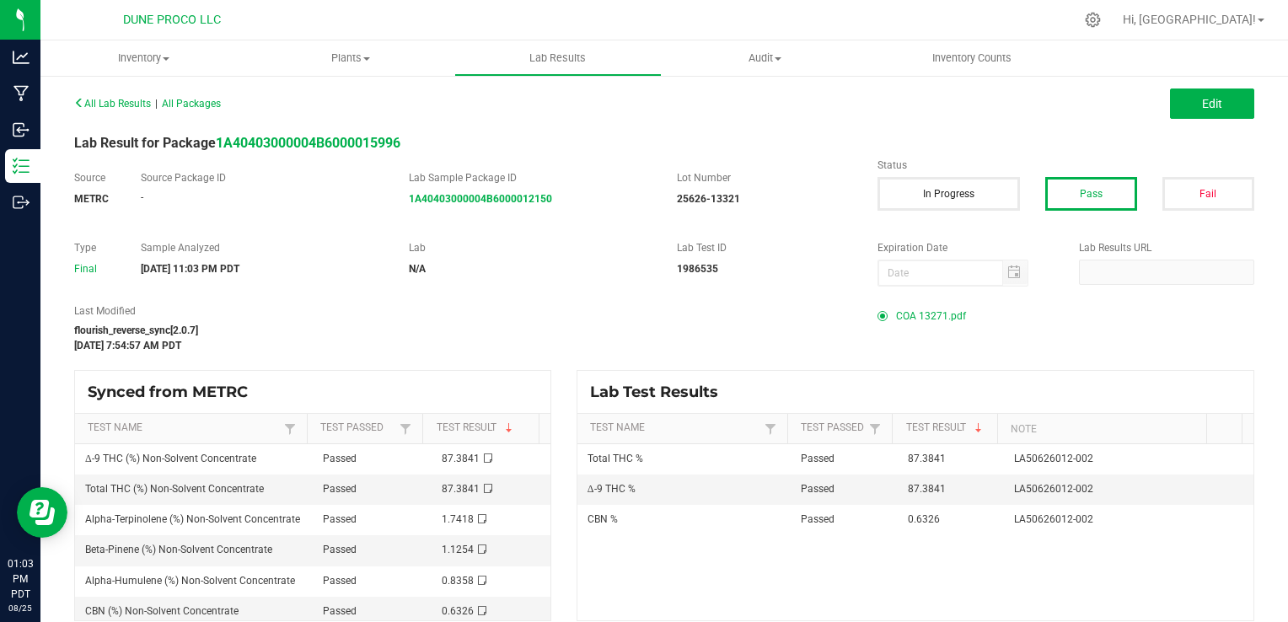
click at [912, 310] on span "COA 13271.pdf" at bounding box center [931, 315] width 70 height 25
